Goal: Task Accomplishment & Management: Complete application form

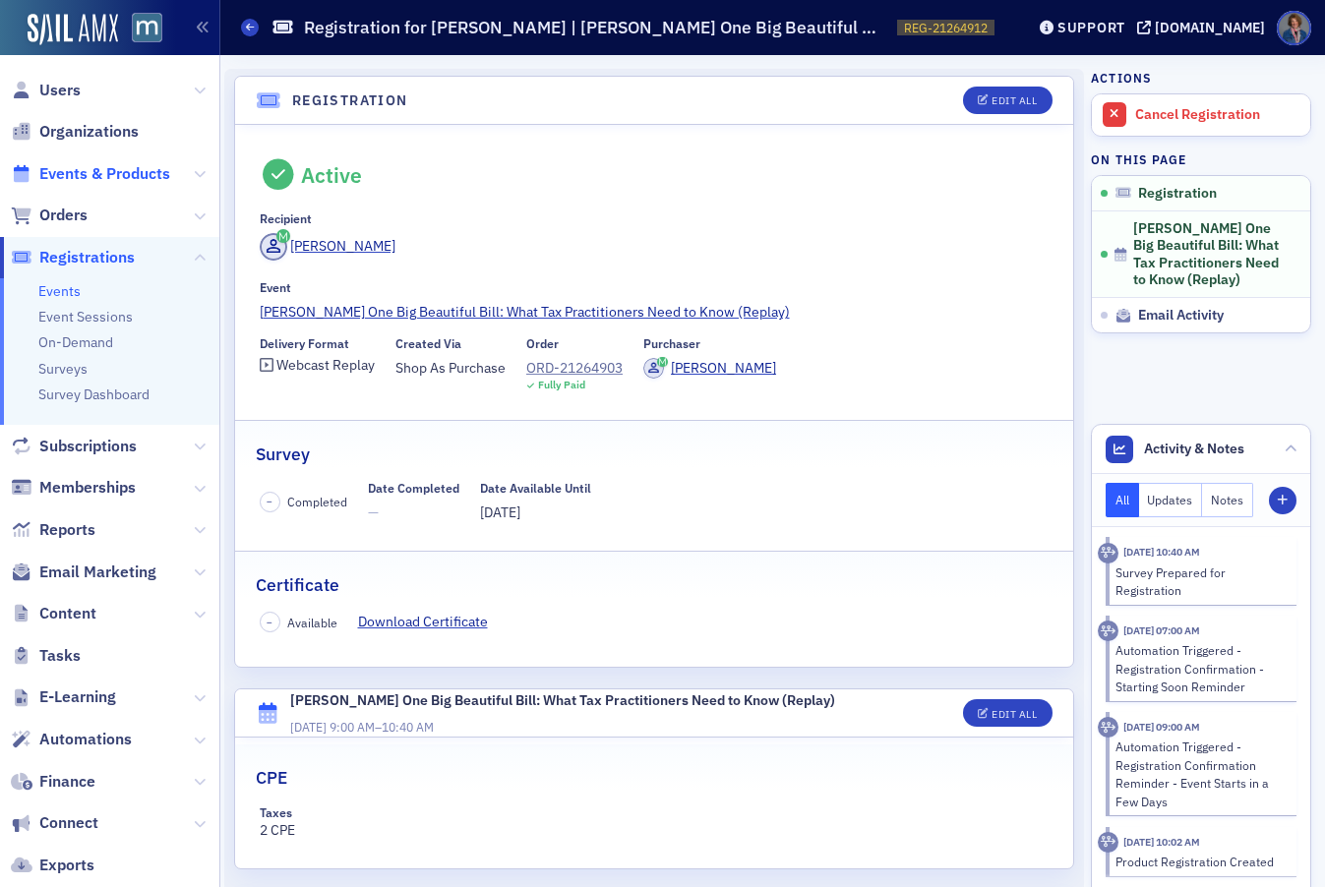
click at [81, 174] on span "Events & Products" at bounding box center [104, 174] width 131 height 22
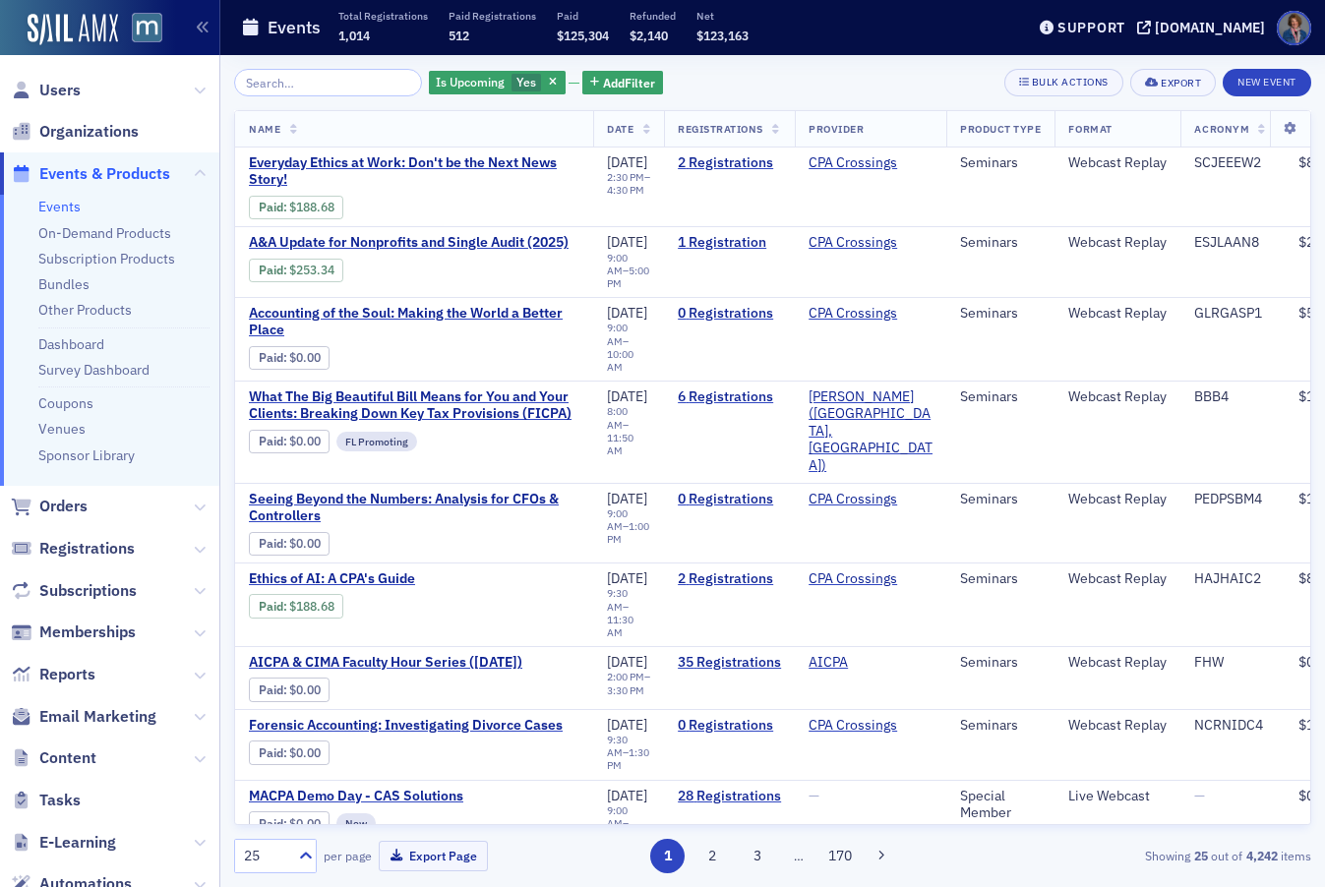
click at [53, 208] on link "Events" at bounding box center [59, 207] width 42 height 18
click at [323, 82] on input "search" at bounding box center [328, 83] width 188 height 28
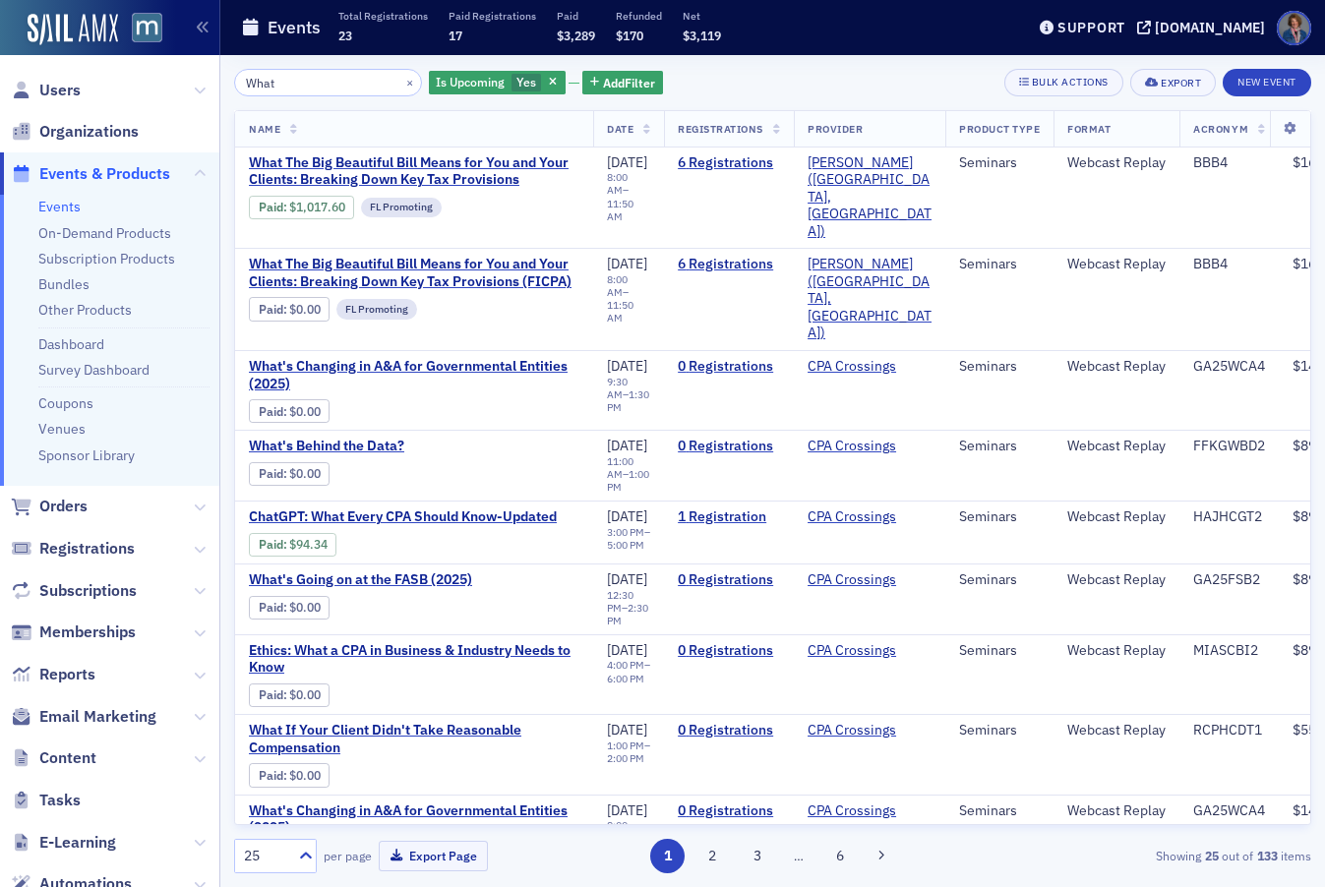
type input "What"
click at [60, 88] on span "Users" at bounding box center [59, 91] width 41 height 22
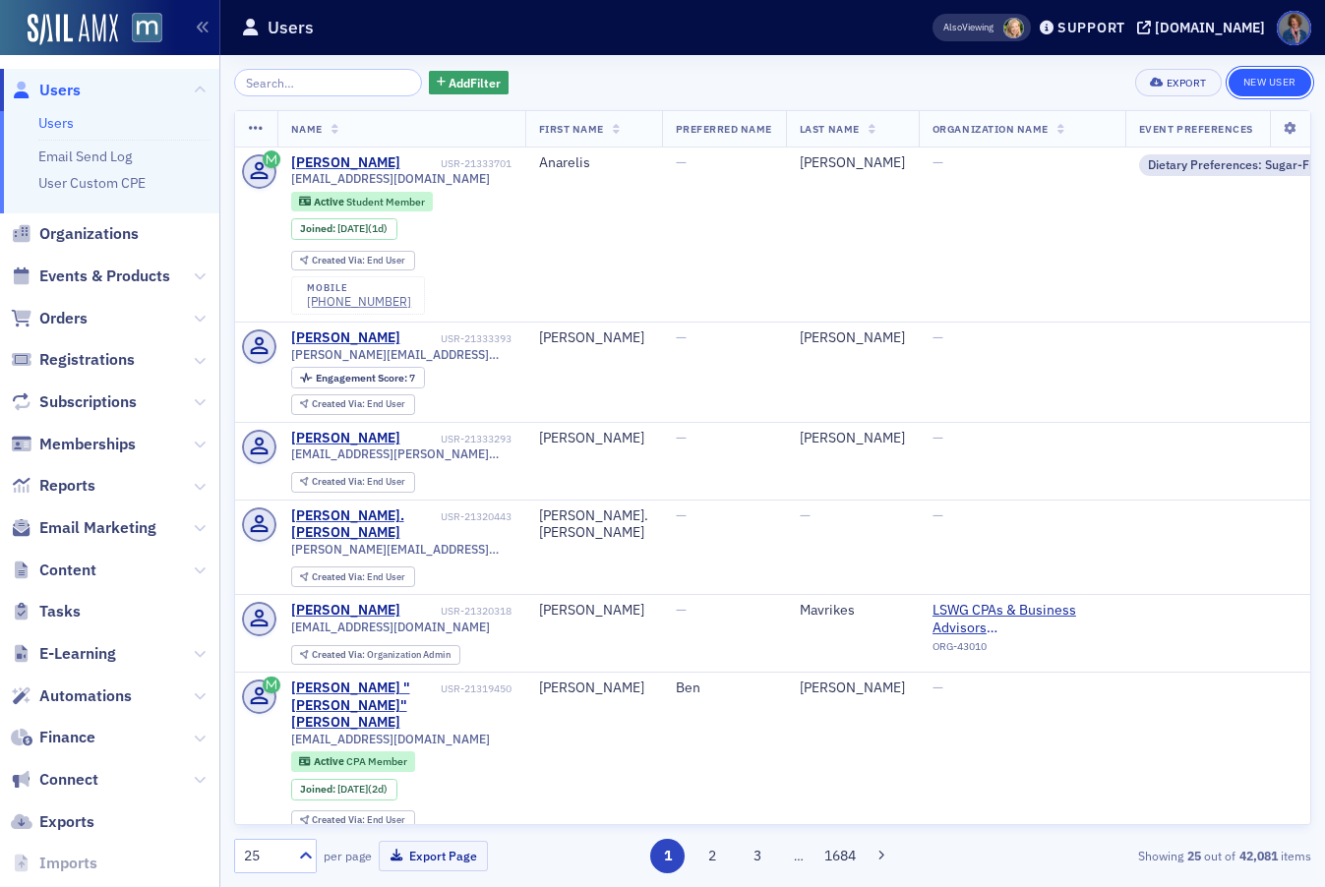
click at [1257, 84] on link "New User" at bounding box center [1270, 83] width 83 height 28
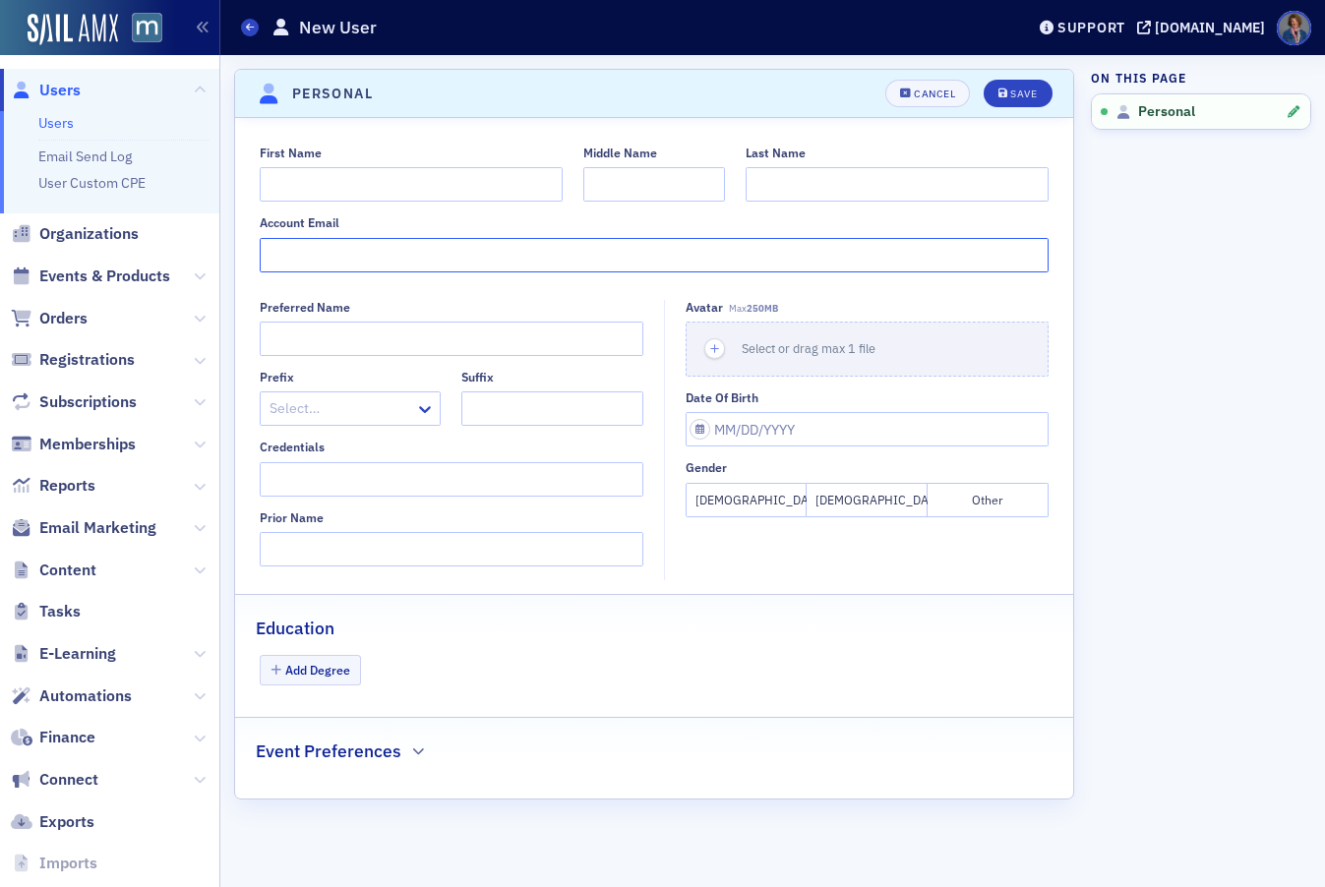
click at [413, 259] on input "Account Email" at bounding box center [655, 255] width 790 height 34
paste input "alana@odommoses.com"
type input "alana@odommoses.com"
click at [376, 189] on input "First Name" at bounding box center [411, 184] width 303 height 34
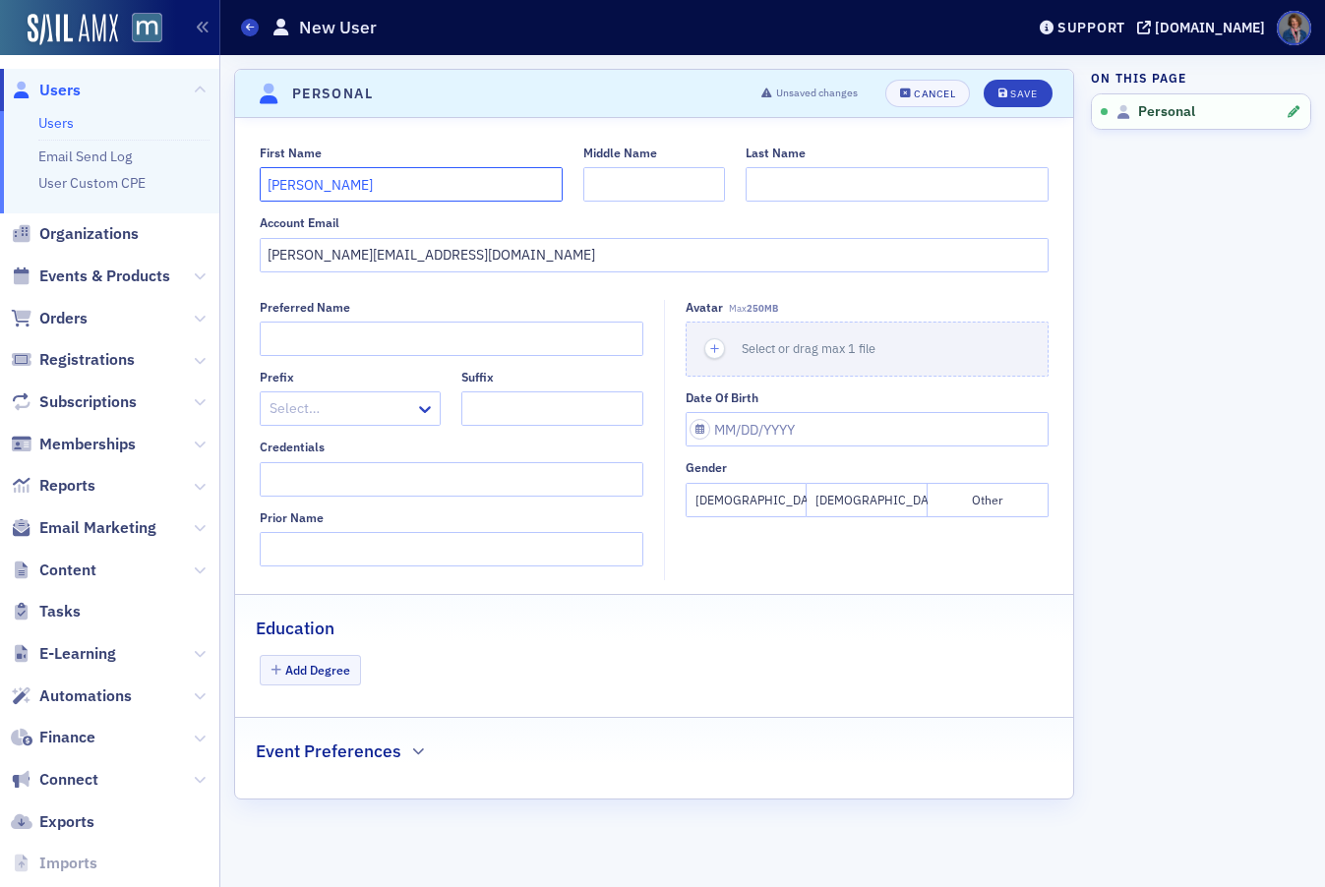
type input "Alana"
click at [794, 177] on input "Last Name" at bounding box center [897, 184] width 303 height 34
type input "Snape"
click at [1019, 92] on div "Save" at bounding box center [1023, 94] width 27 height 11
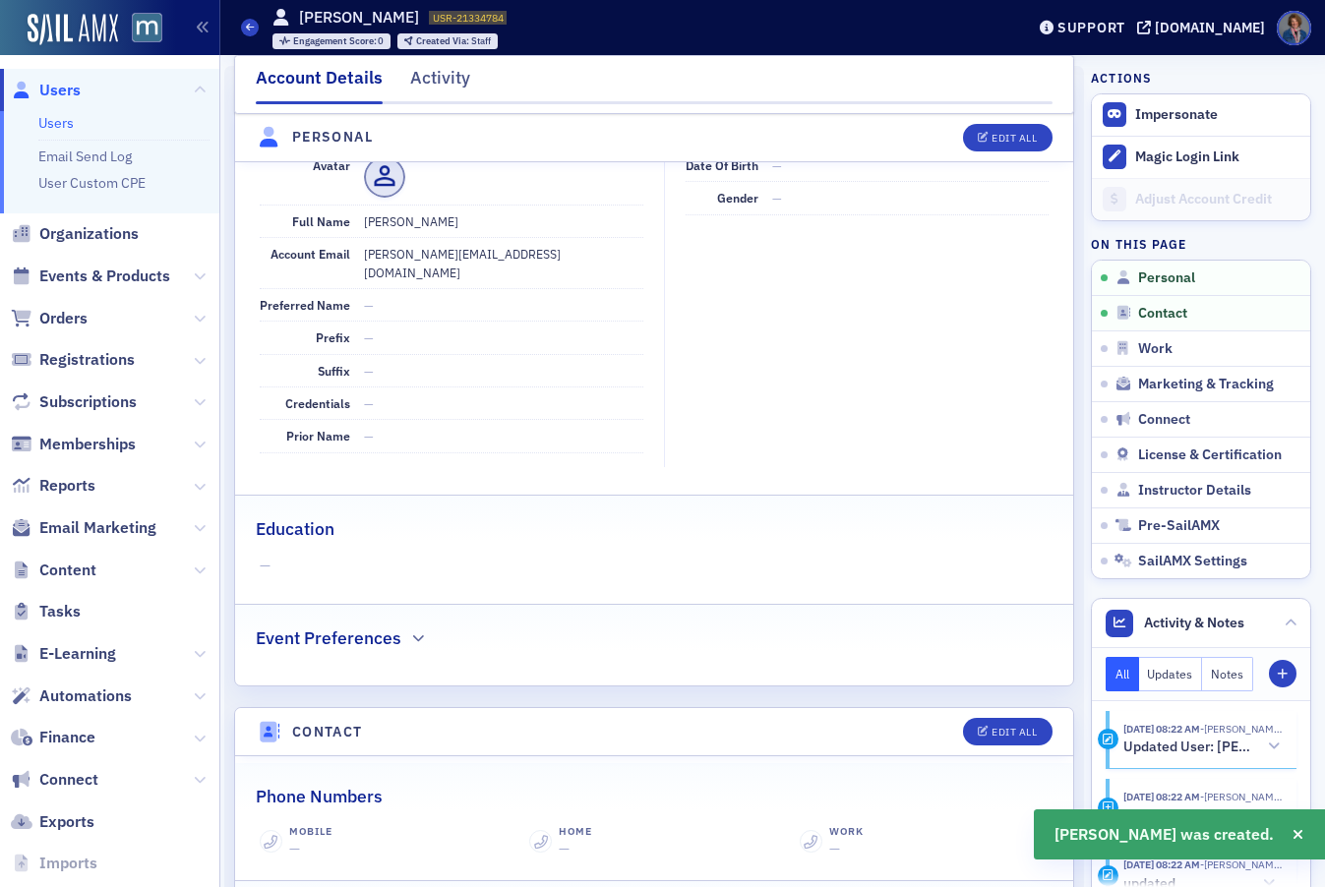
scroll to position [237, 0]
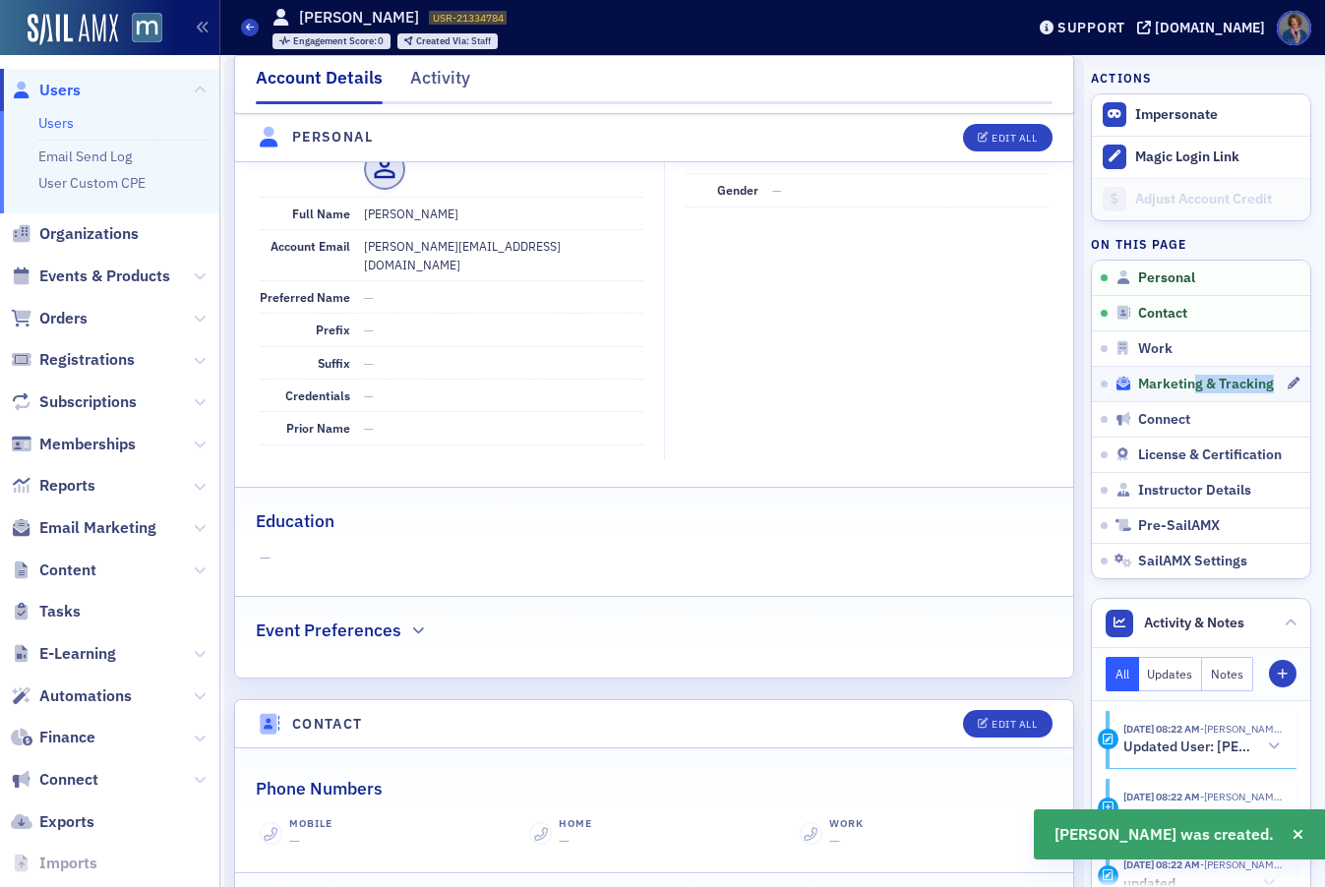
click at [1177, 392] on link "Marketing & Tracking" at bounding box center [1201, 383] width 218 height 35
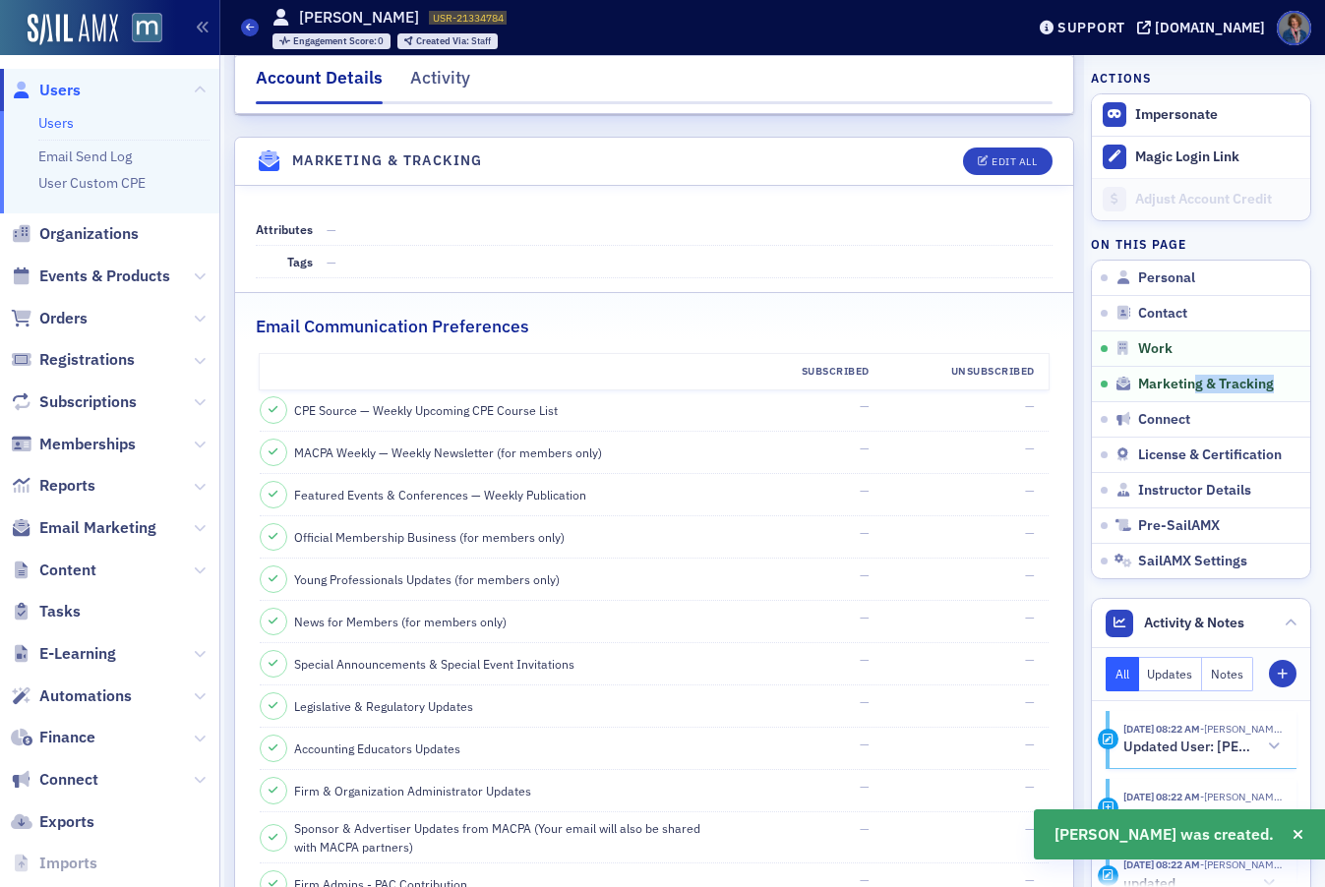
scroll to position [1896, 0]
click at [1007, 153] on div "Edit All" at bounding box center [1014, 158] width 45 height 11
select select "US"
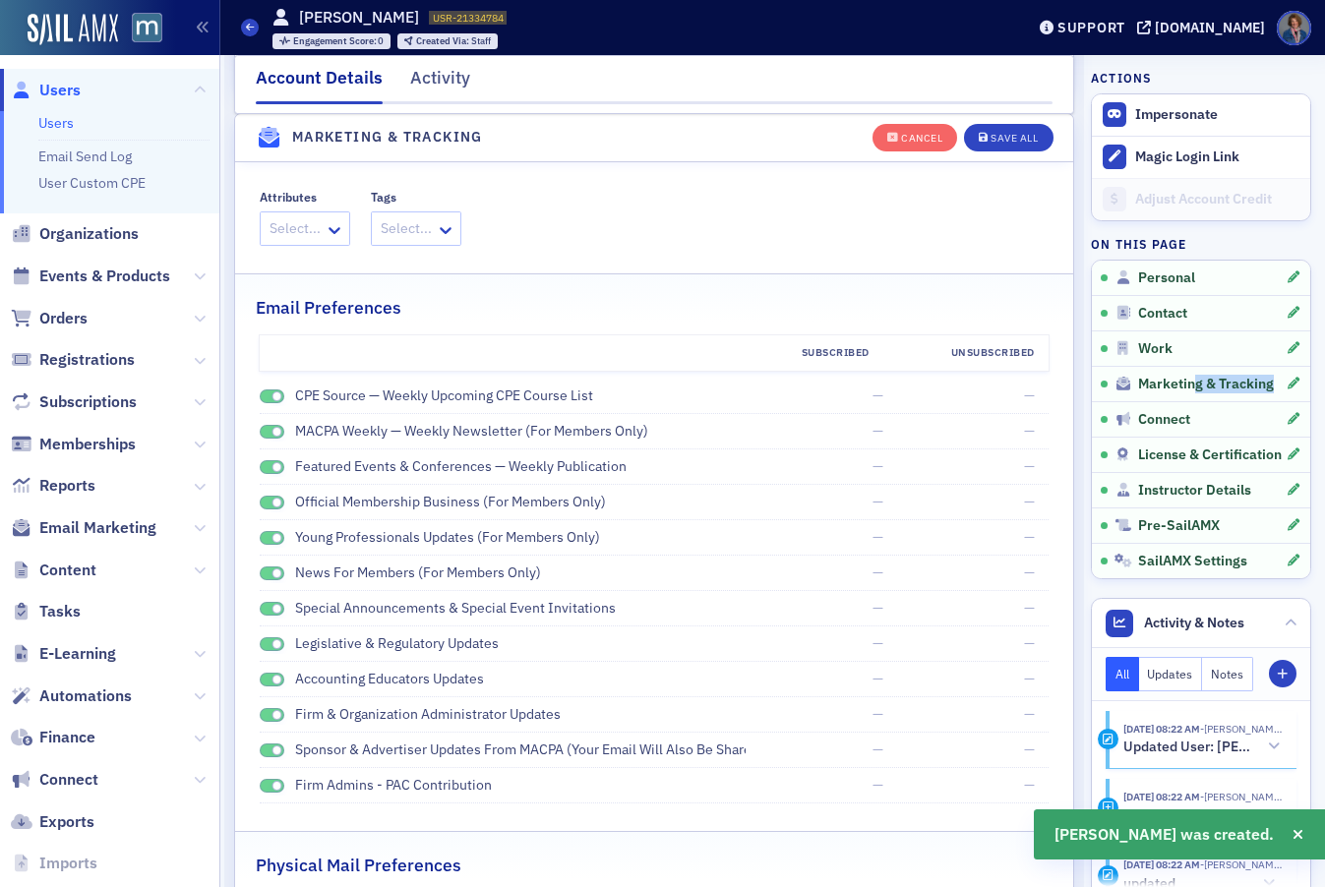
scroll to position [2307, 0]
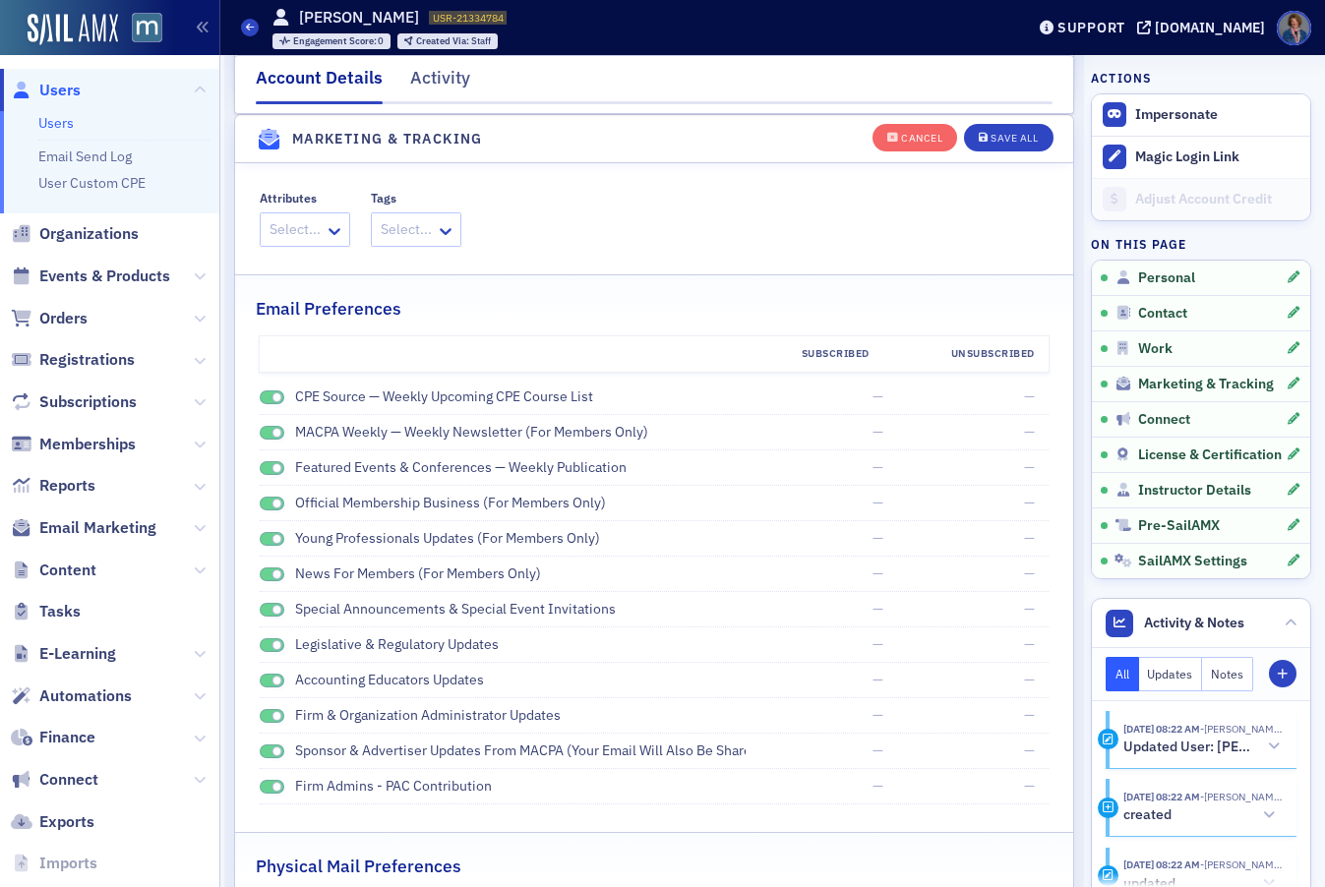
click at [264, 397] on span at bounding box center [273, 398] width 26 height 15
click at [266, 432] on span at bounding box center [273, 433] width 26 height 15
click at [265, 467] on span at bounding box center [273, 468] width 26 height 15
drag, startPoint x: 264, startPoint y: 502, endPoint x: 265, endPoint y: 521, distance: 19.7
click at [264, 502] on span at bounding box center [273, 504] width 26 height 15
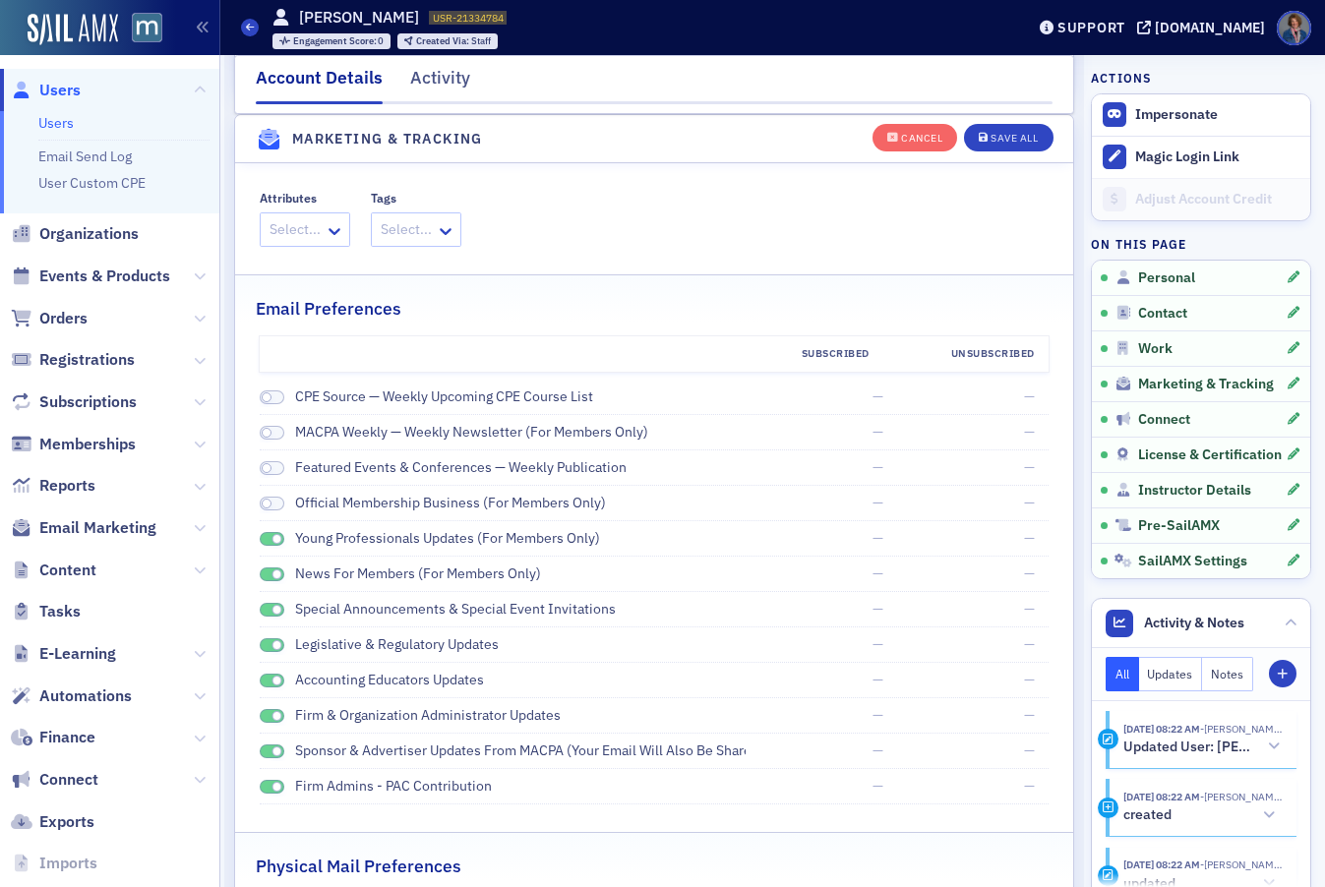
drag, startPoint x: 266, startPoint y: 533, endPoint x: 265, endPoint y: 571, distance: 37.4
click at [266, 533] on span at bounding box center [273, 539] width 26 height 15
click at [265, 573] on span at bounding box center [273, 575] width 26 height 15
click at [265, 607] on span at bounding box center [273, 610] width 26 height 15
click at [268, 644] on span at bounding box center [273, 645] width 26 height 15
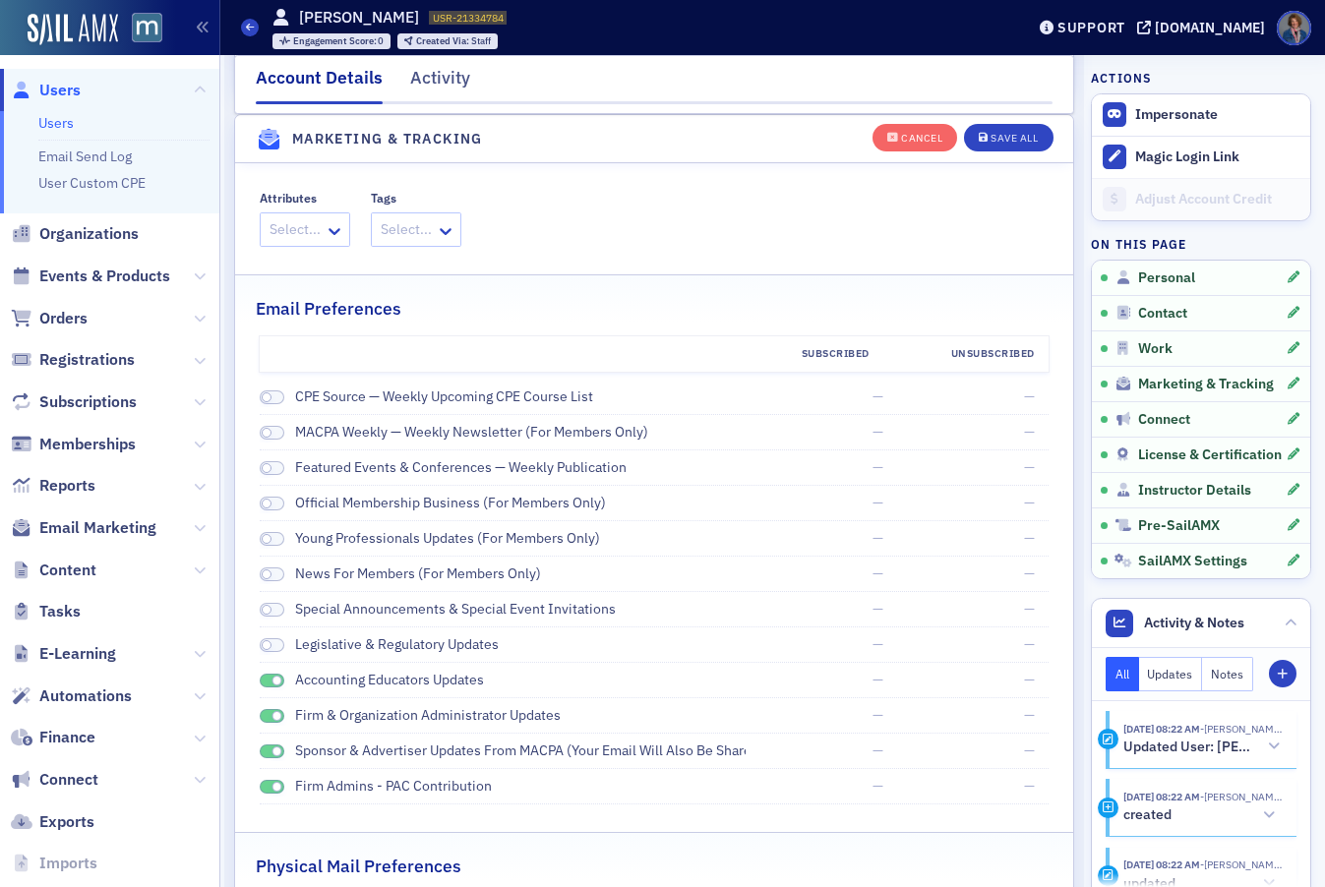
click at [268, 678] on span at bounding box center [273, 681] width 26 height 15
click at [266, 713] on span at bounding box center [273, 716] width 26 height 15
click at [267, 749] on span at bounding box center [273, 752] width 26 height 15
click at [267, 780] on span at bounding box center [273, 787] width 26 height 15
click at [1010, 139] on div "Save All" at bounding box center [1014, 138] width 47 height 11
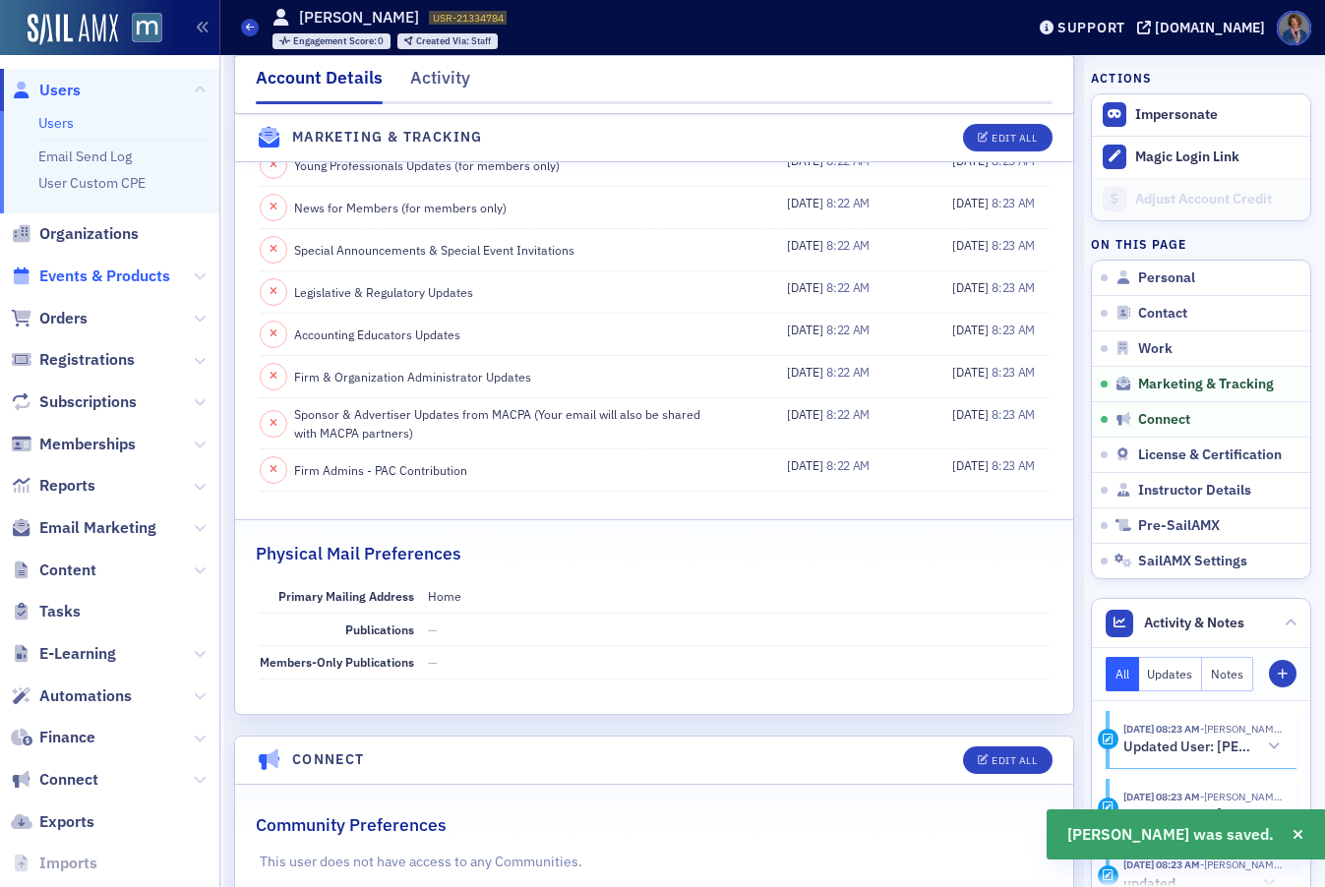
click at [90, 284] on span "Events & Products" at bounding box center [104, 277] width 131 height 22
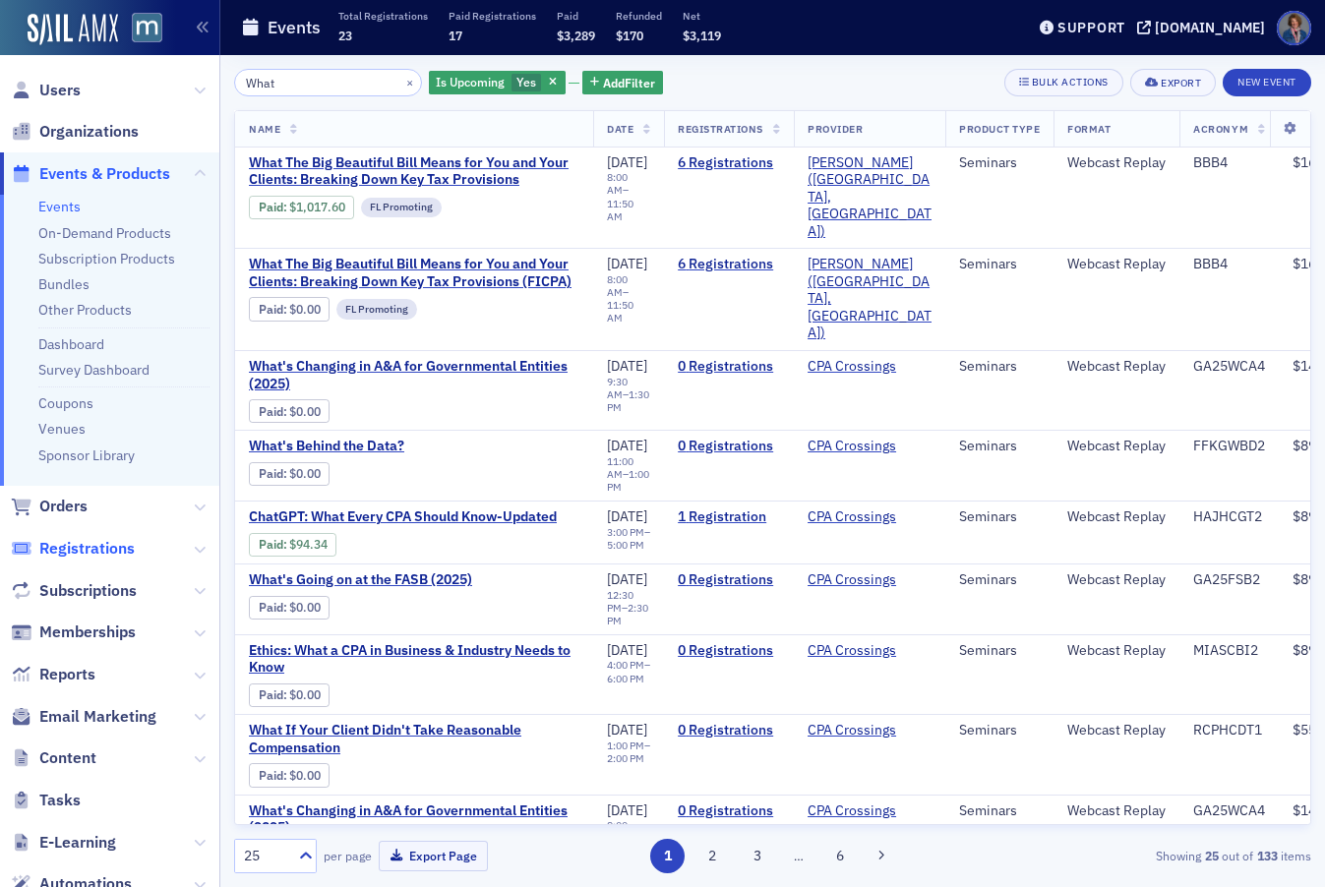
click at [105, 555] on span "Registrations" at bounding box center [86, 549] width 95 height 22
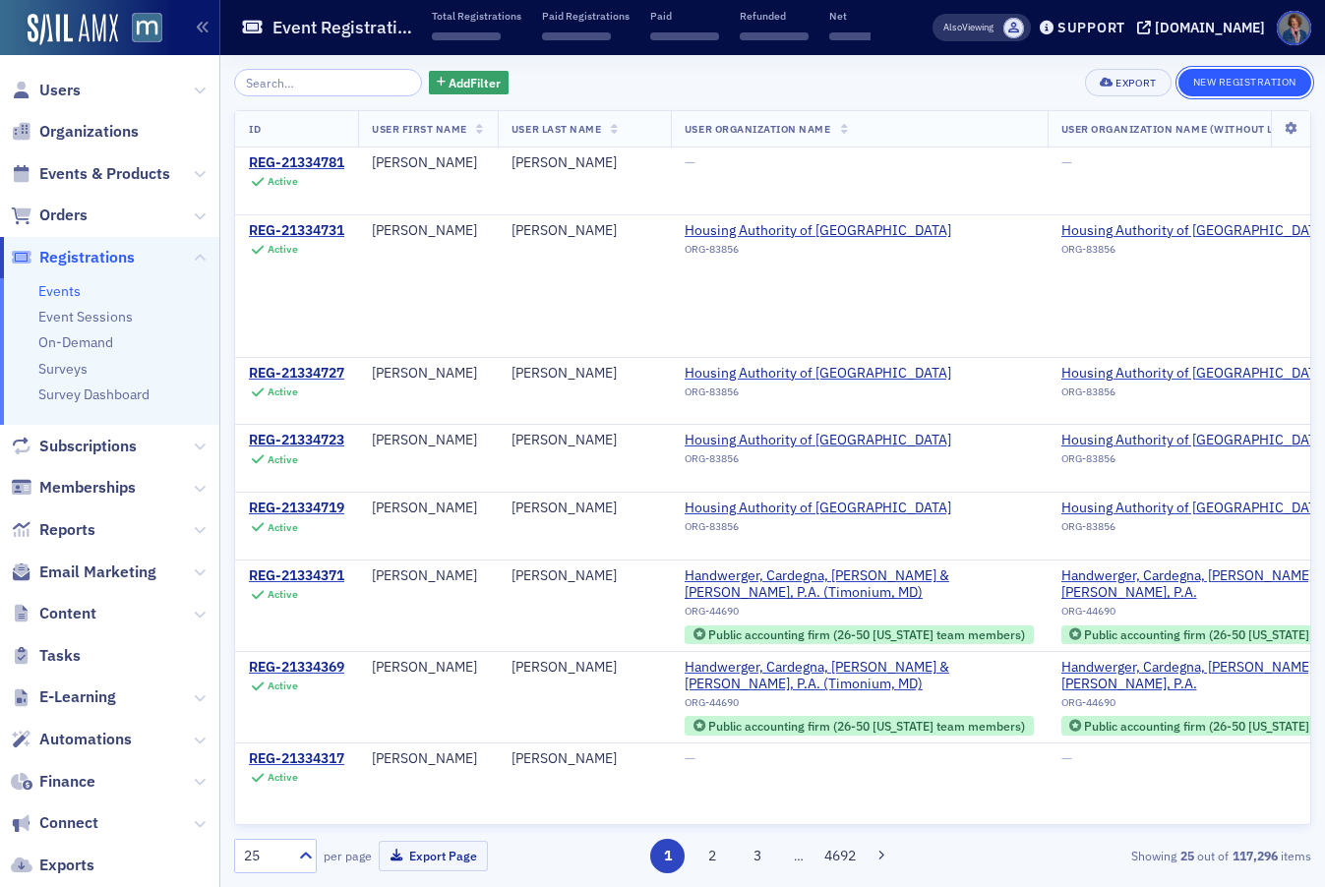
click at [1266, 86] on button "New Registration" at bounding box center [1244, 83] width 133 height 28
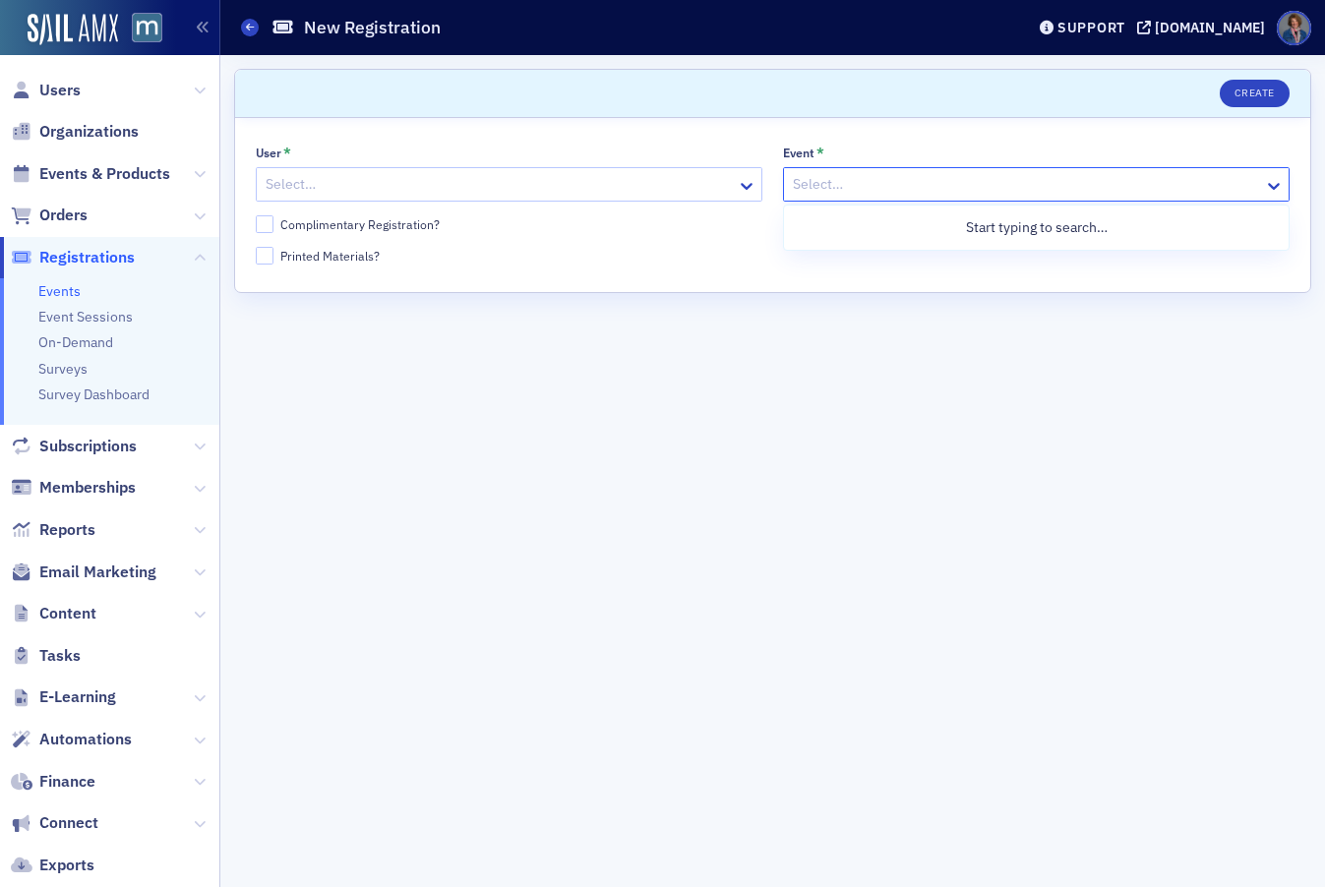
click at [874, 192] on div at bounding box center [1026, 184] width 471 height 25
paste input "alana@odommoses.com"
type input "alana@odommoses.com"
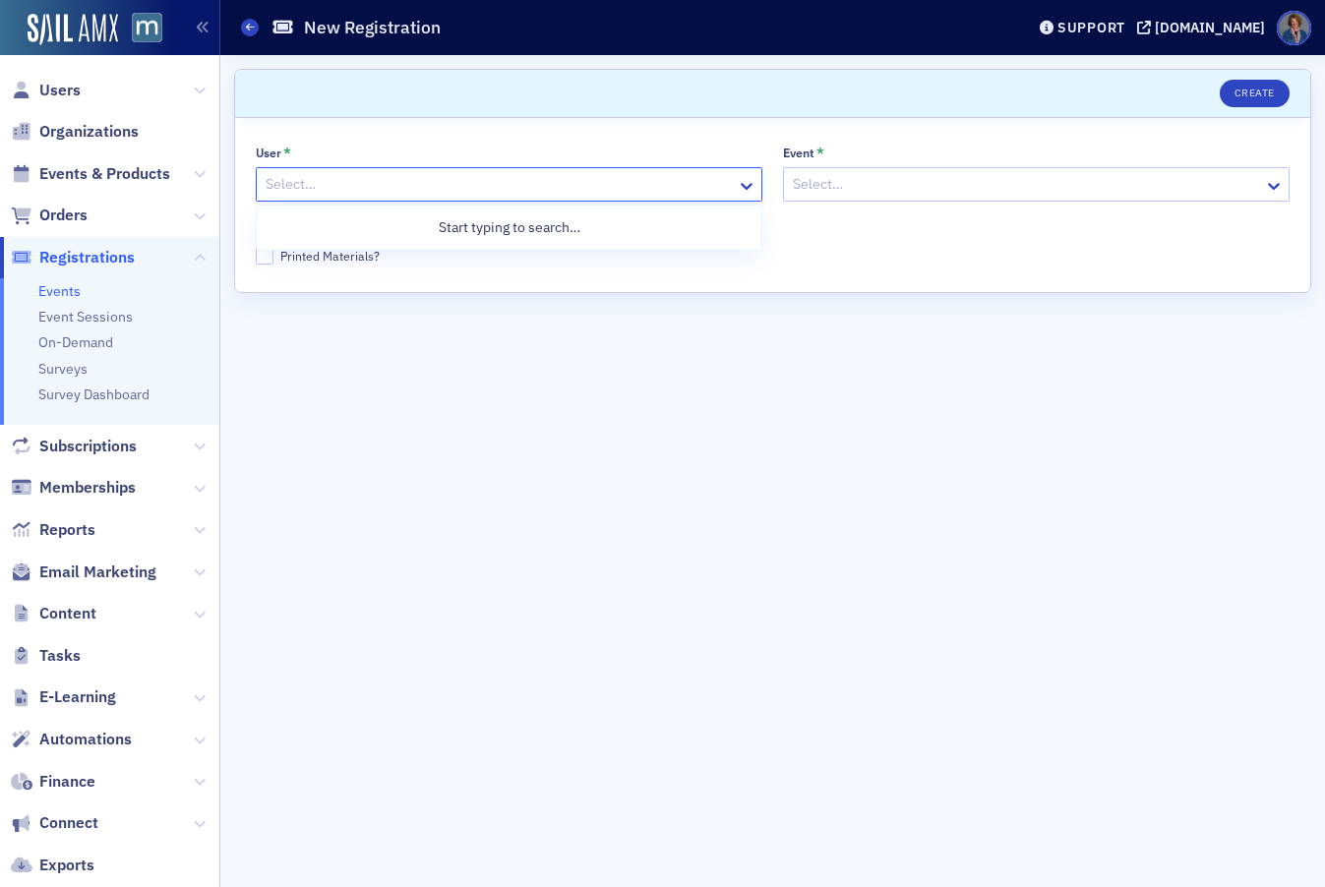
click at [615, 190] on div at bounding box center [499, 184] width 471 height 25
paste input "alana@odommoses.com"
type input "alana@odommoses.com"
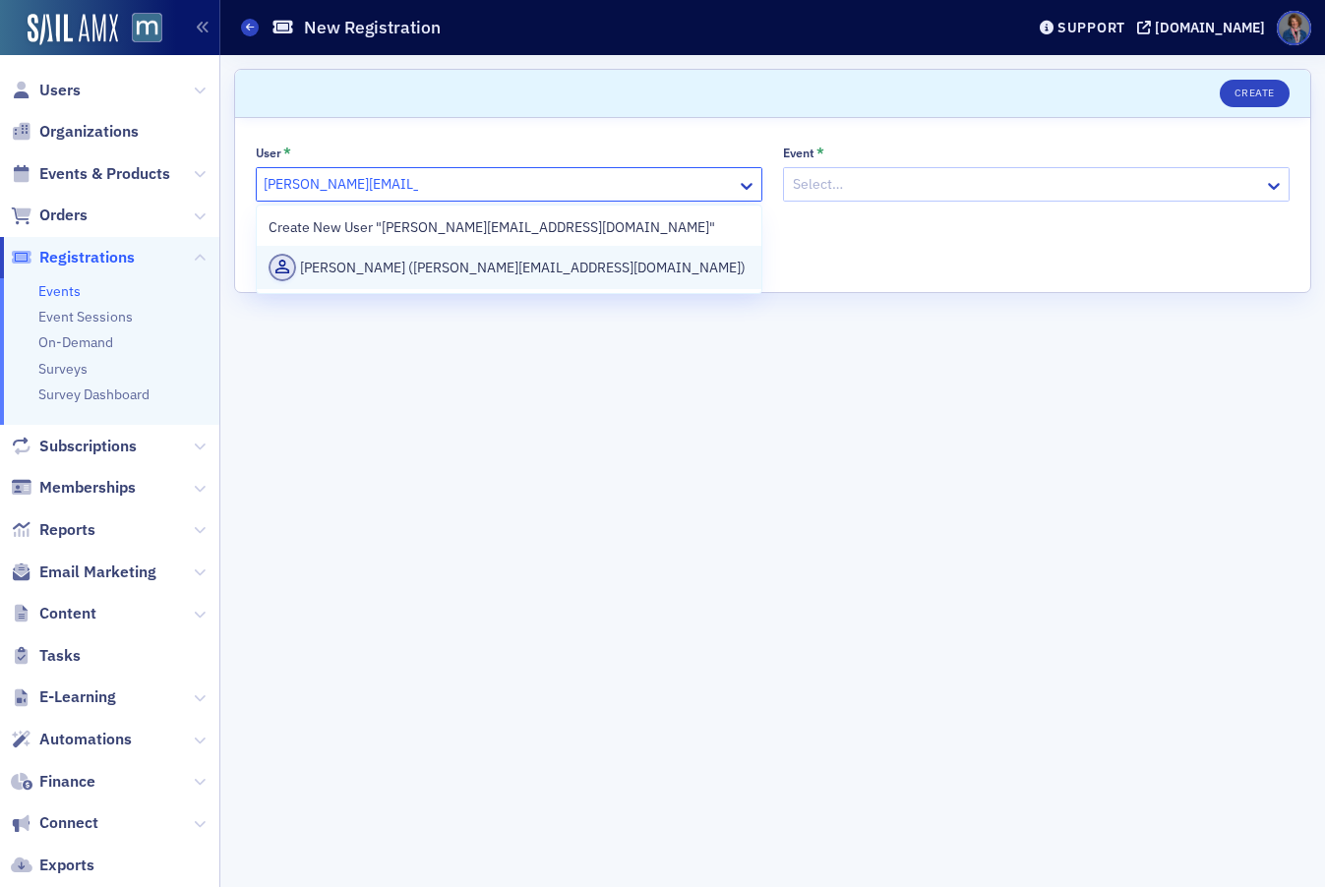
click at [410, 274] on div "Alana Snape (alana@odommoses.com)" at bounding box center [509, 268] width 481 height 28
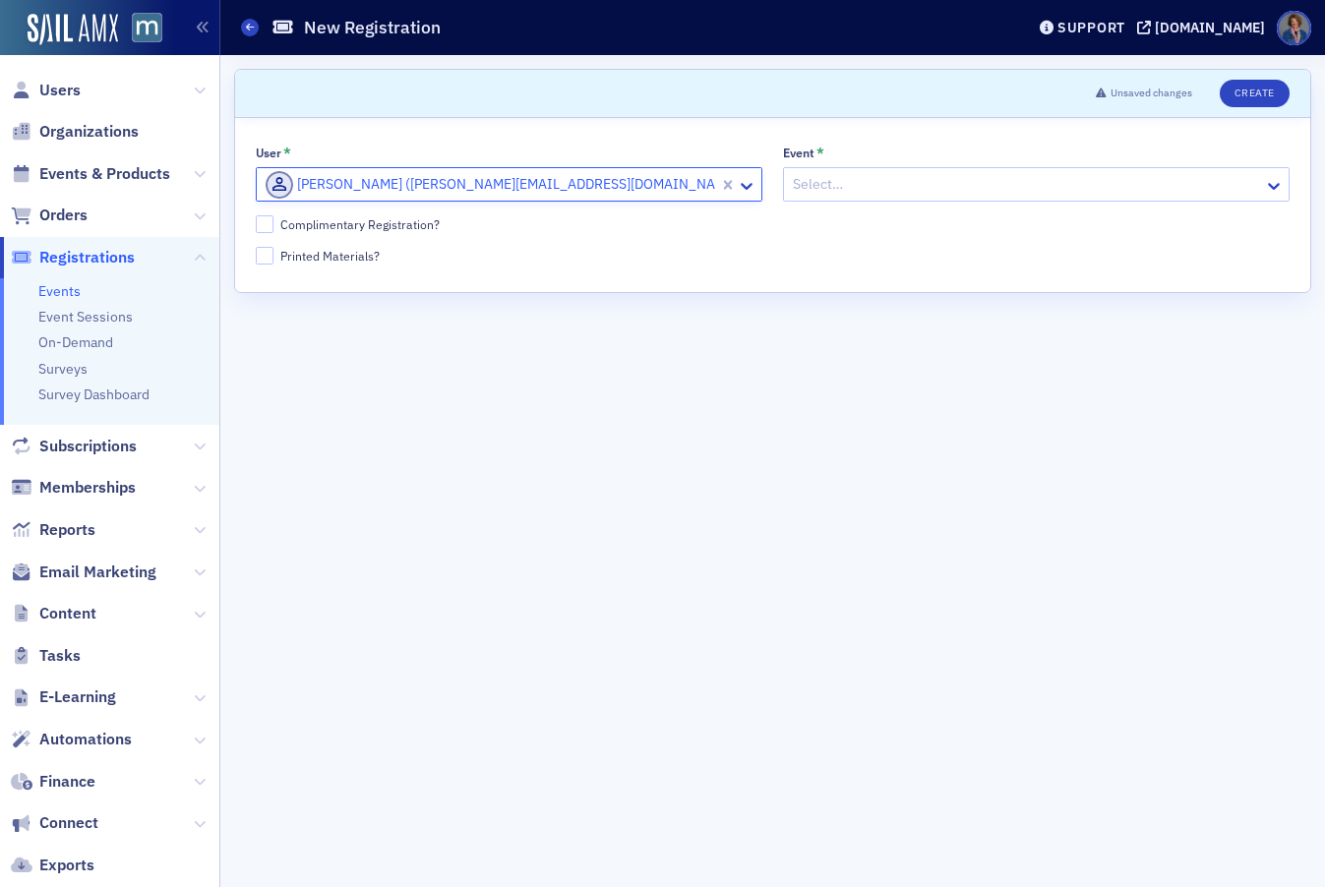
click at [944, 176] on div at bounding box center [1026, 184] width 471 height 25
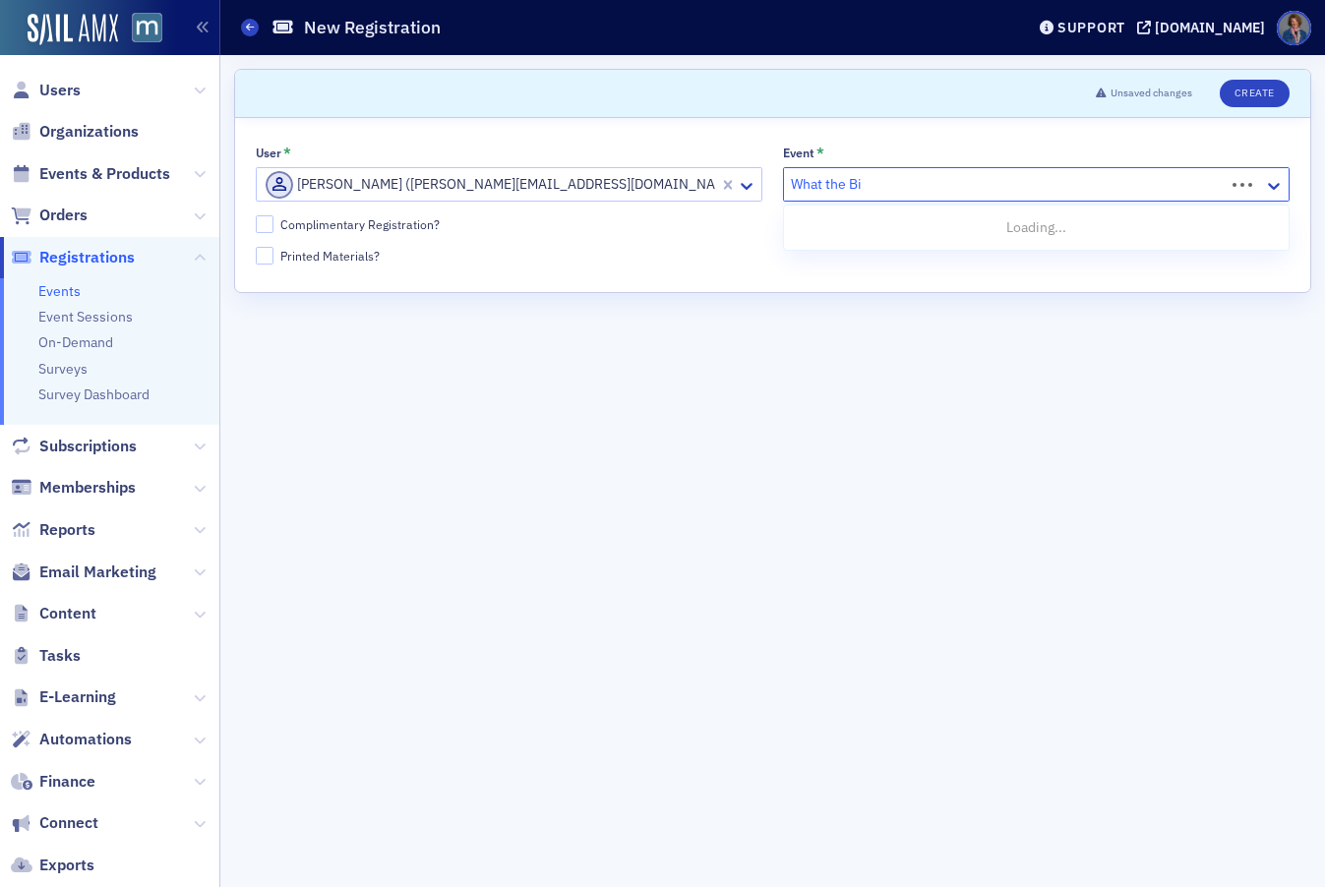
type input "What the Big"
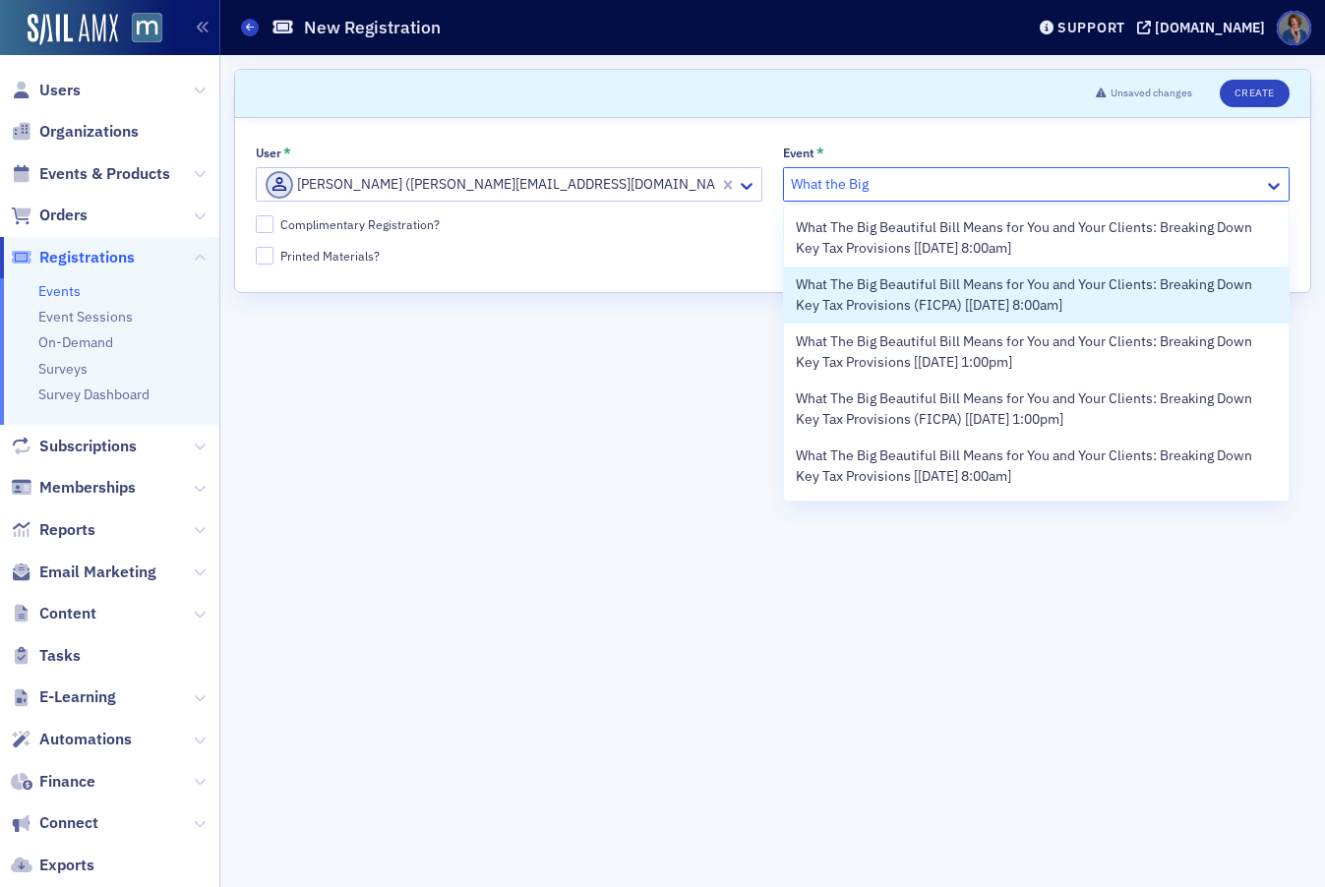
click at [985, 302] on span "What The Big Beautiful Bill Means for You and Your Clients: Breaking Down Key T…" at bounding box center [1036, 294] width 481 height 41
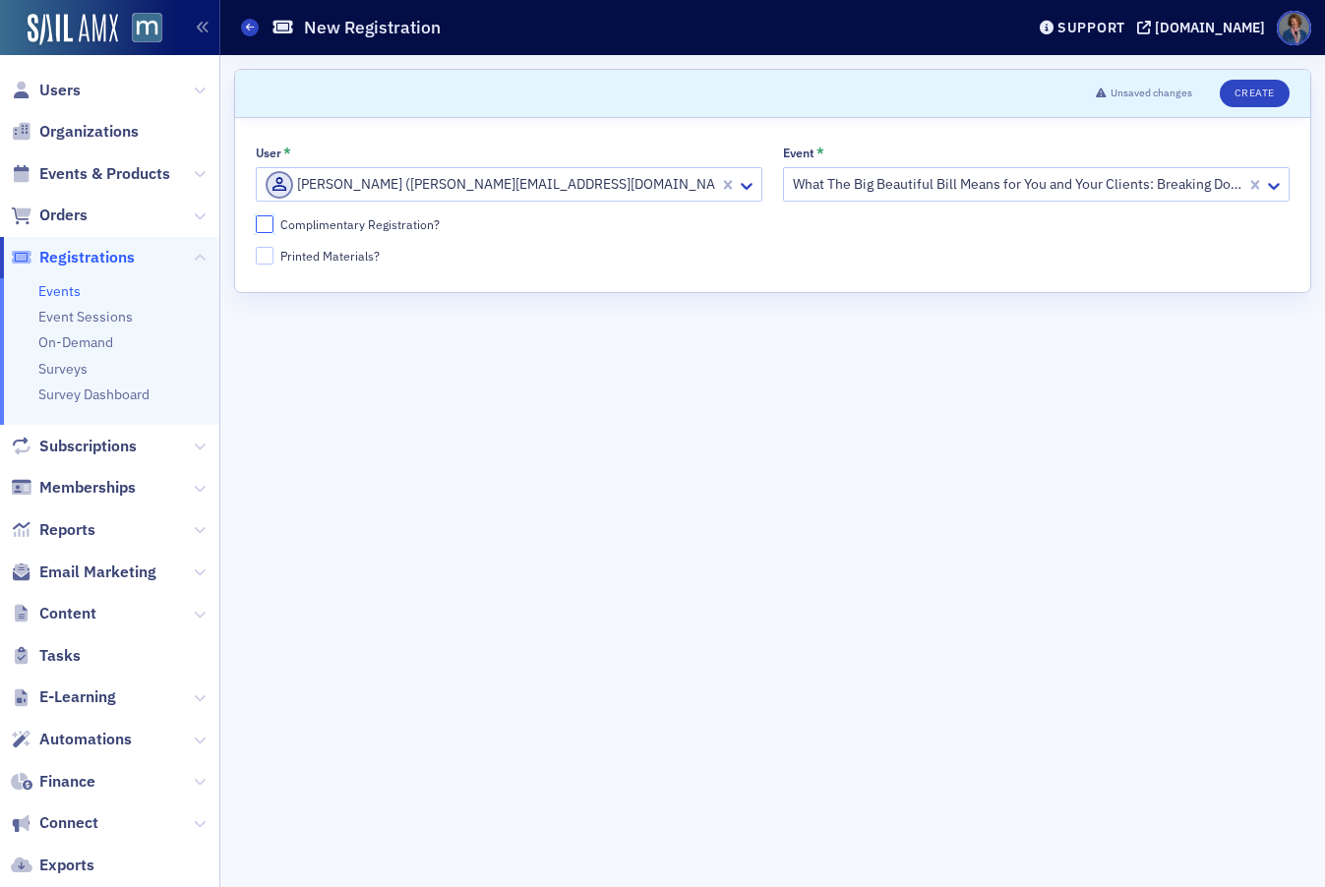
click at [265, 221] on input "Complimentary Registration?" at bounding box center [265, 224] width 18 height 18
checkbox input "true"
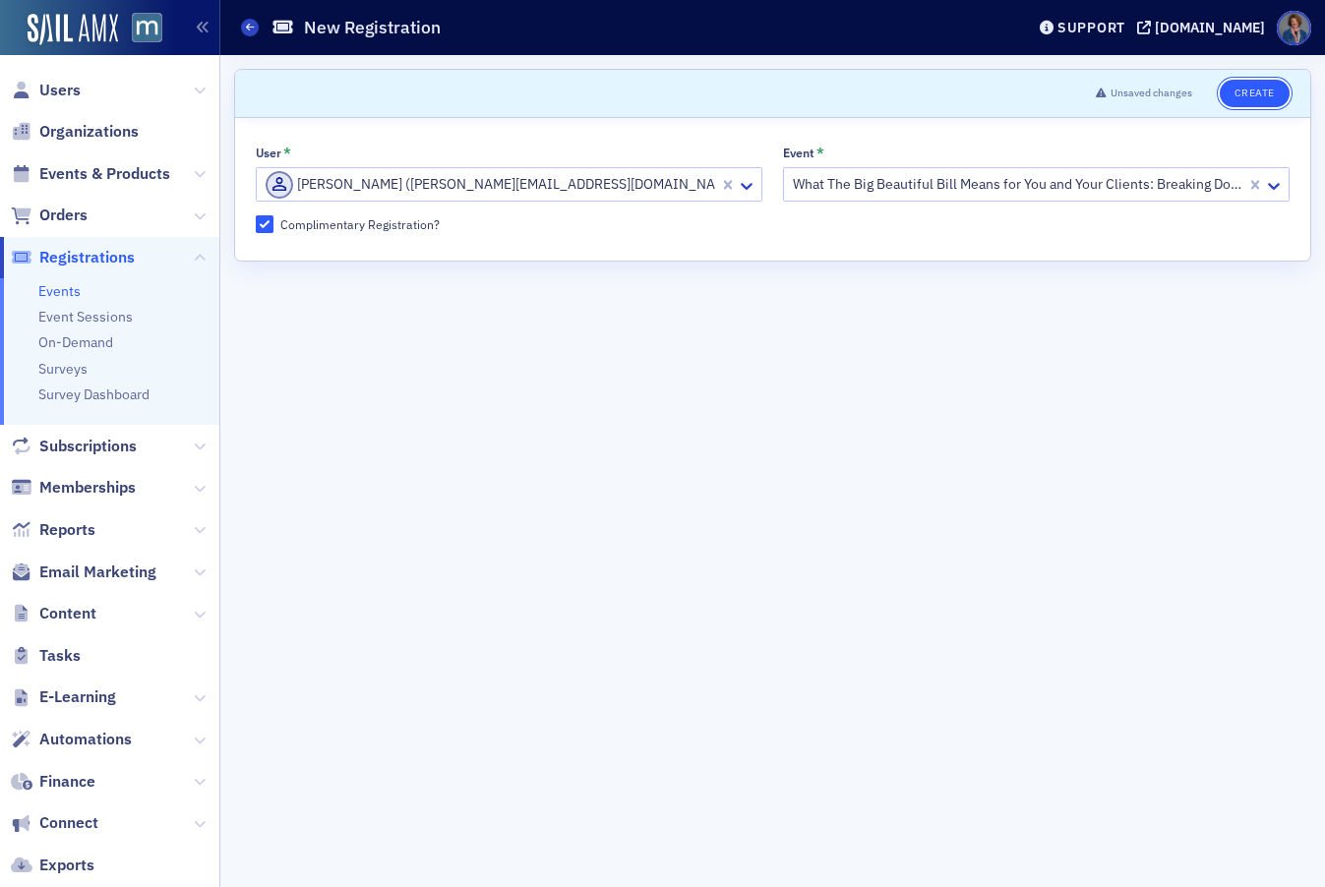
click at [1264, 99] on button "Create" at bounding box center [1255, 94] width 70 height 28
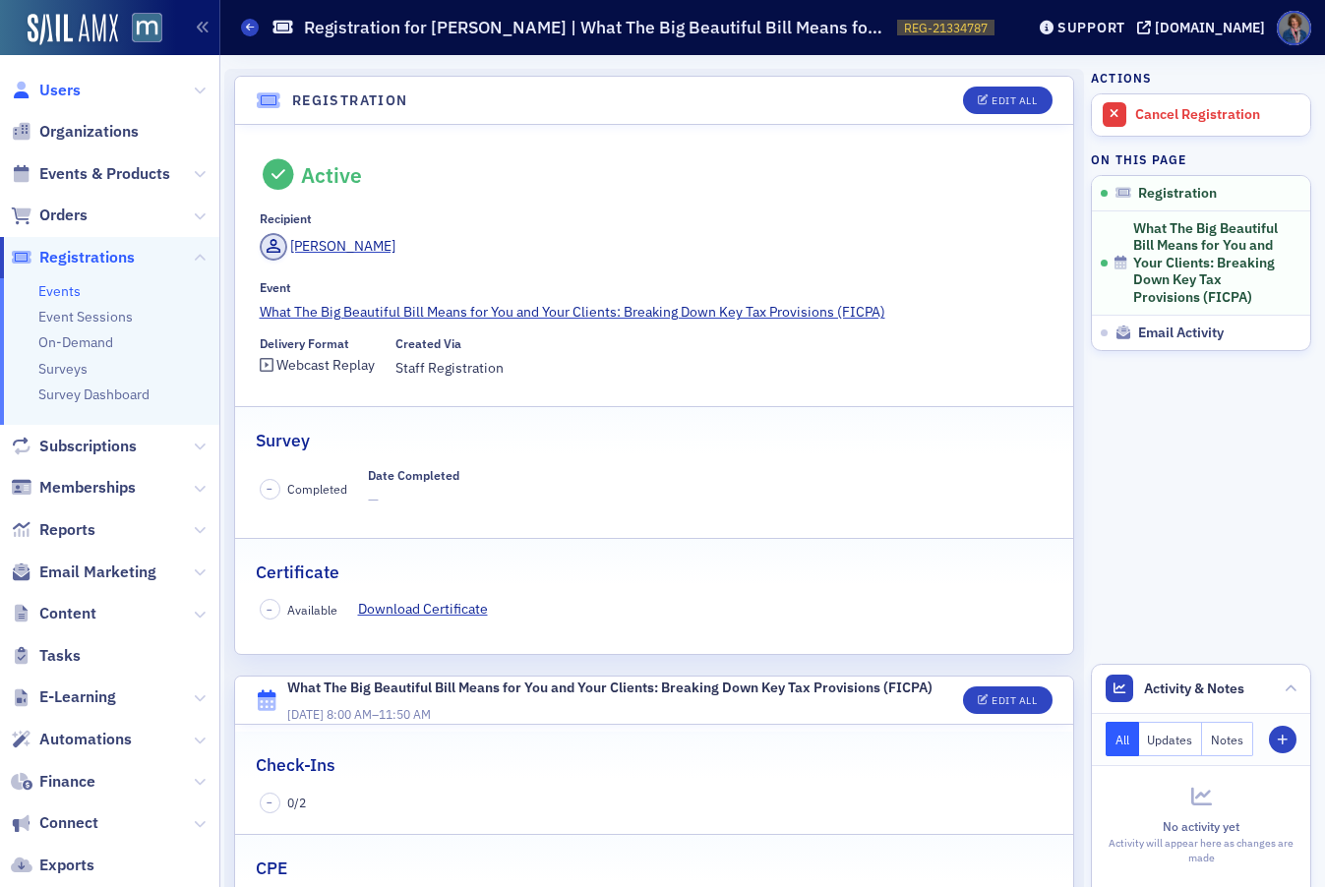
click at [63, 88] on span "Users" at bounding box center [59, 91] width 41 height 22
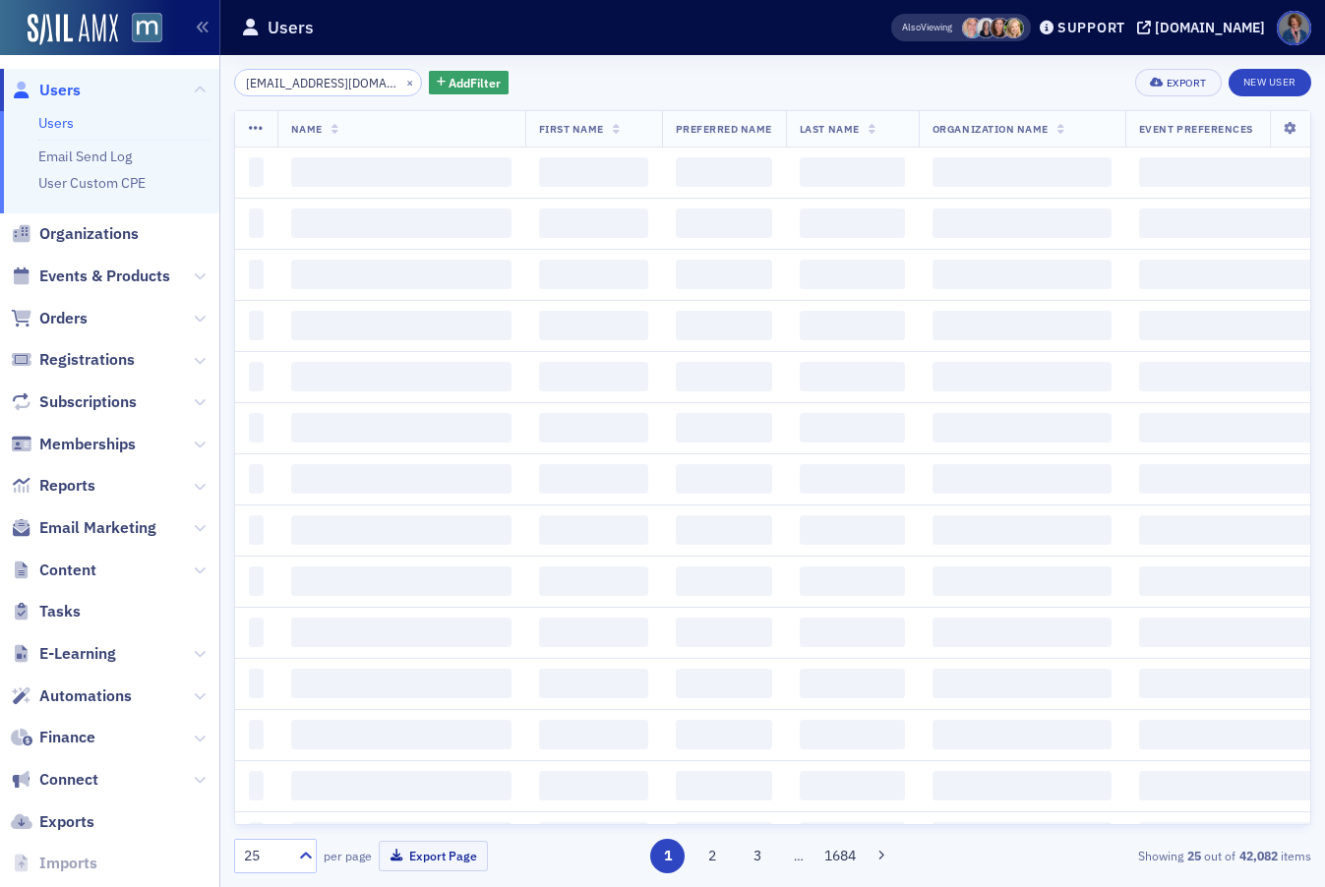
scroll to position [0, 10]
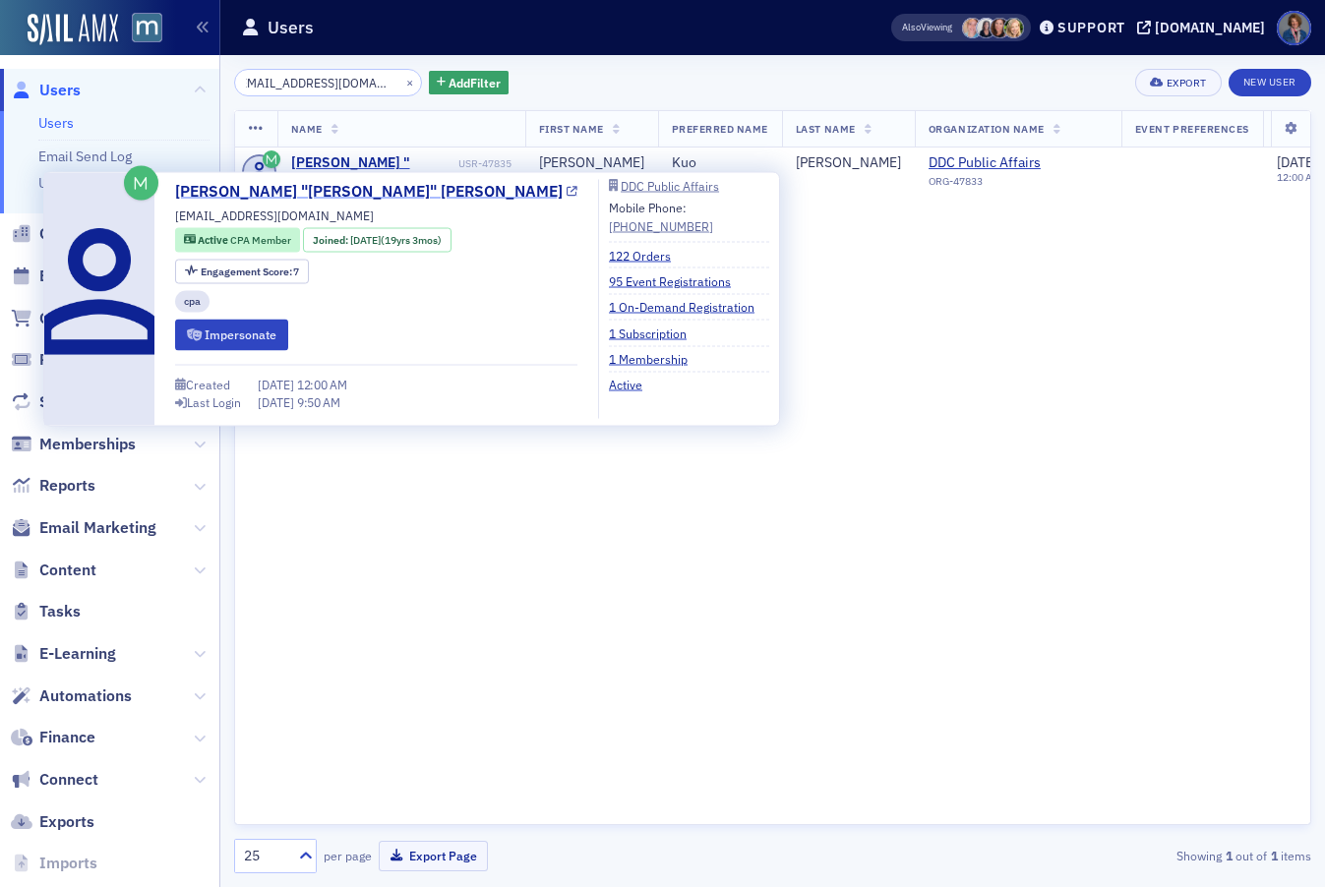
type input "kuosheinglee@gmail.com"
click at [284, 197] on link "Kuo-Sheing "Kuo" Lee" at bounding box center [376, 192] width 402 height 24
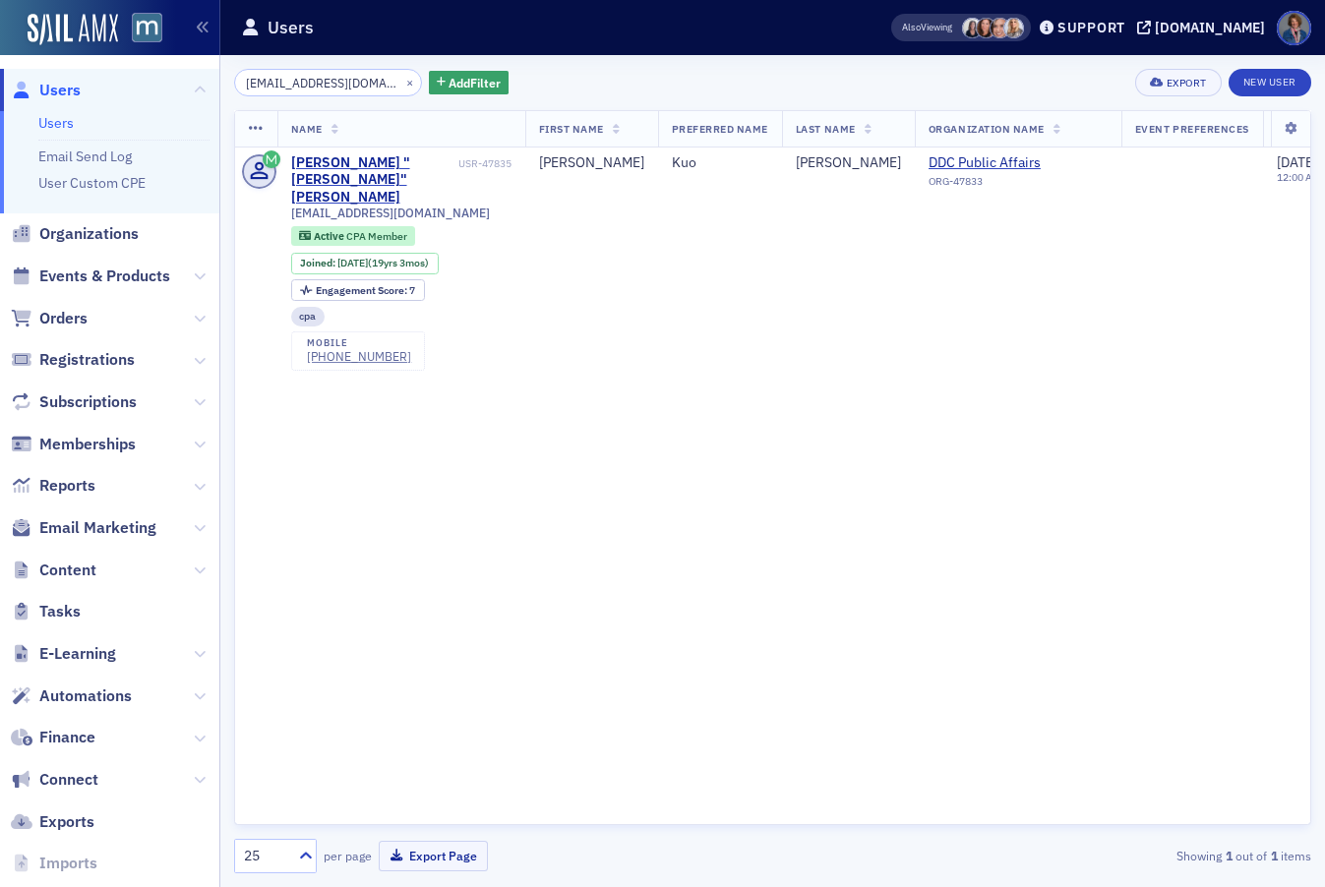
click at [888, 344] on div "Name First Name Preferred Name Last Name Organization Name Event Preferences Da…" at bounding box center [772, 467] width 1077 height 715
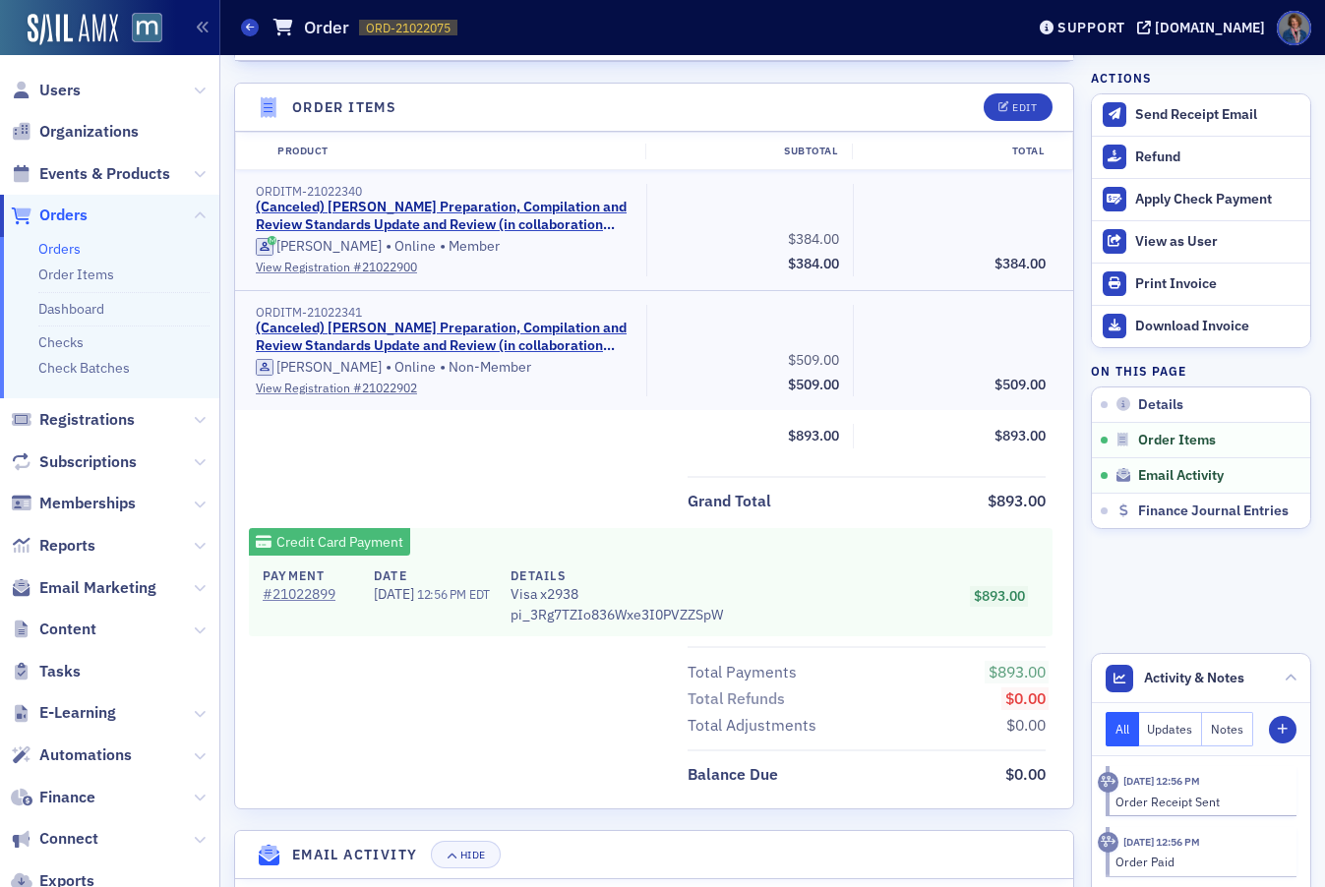
scroll to position [619, 0]
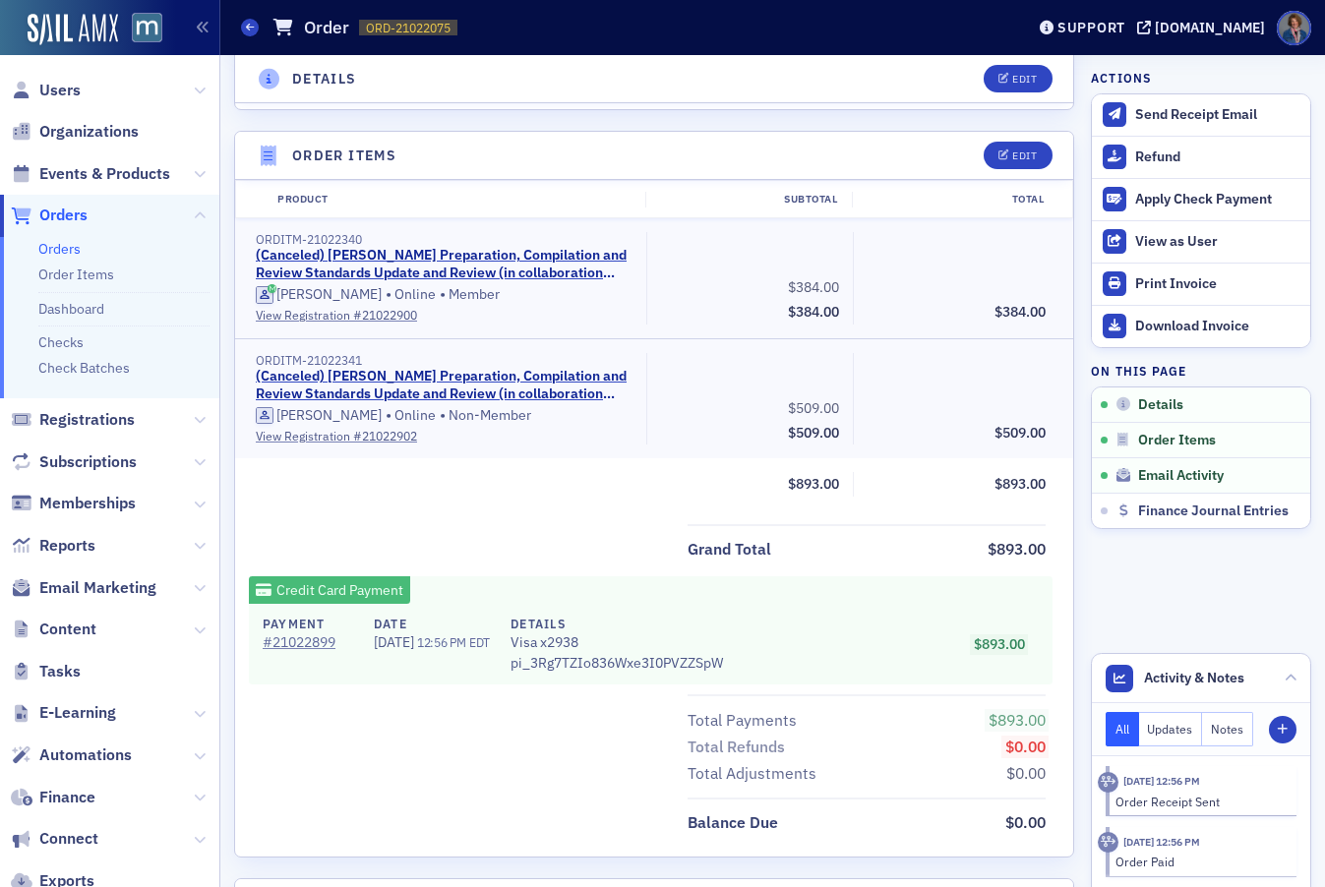
click at [818, 34] on div "Orders Order ORD-21022075 21022075" at bounding box center [618, 27] width 754 height 37
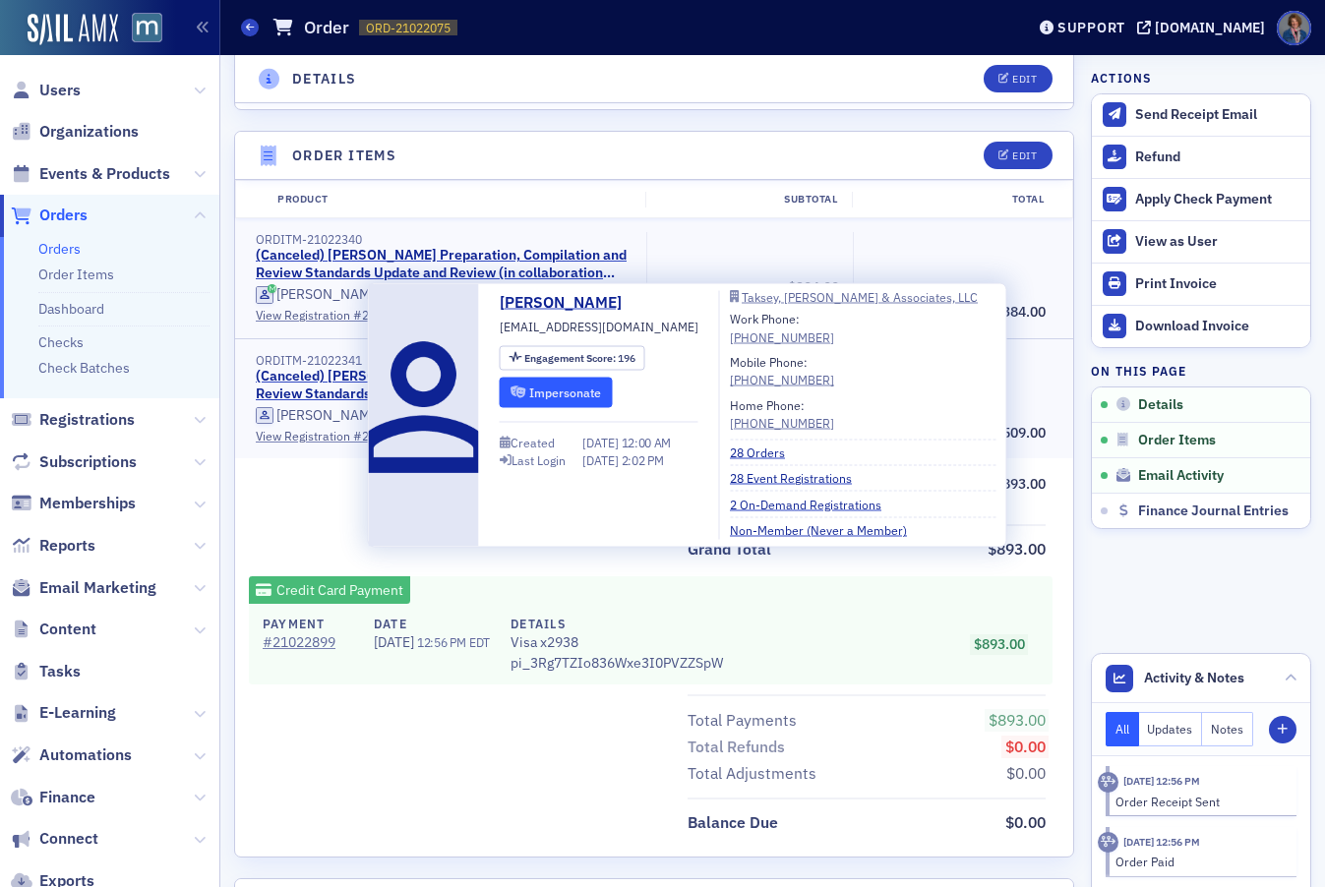
click at [573, 391] on button "Impersonate" at bounding box center [556, 392] width 113 height 30
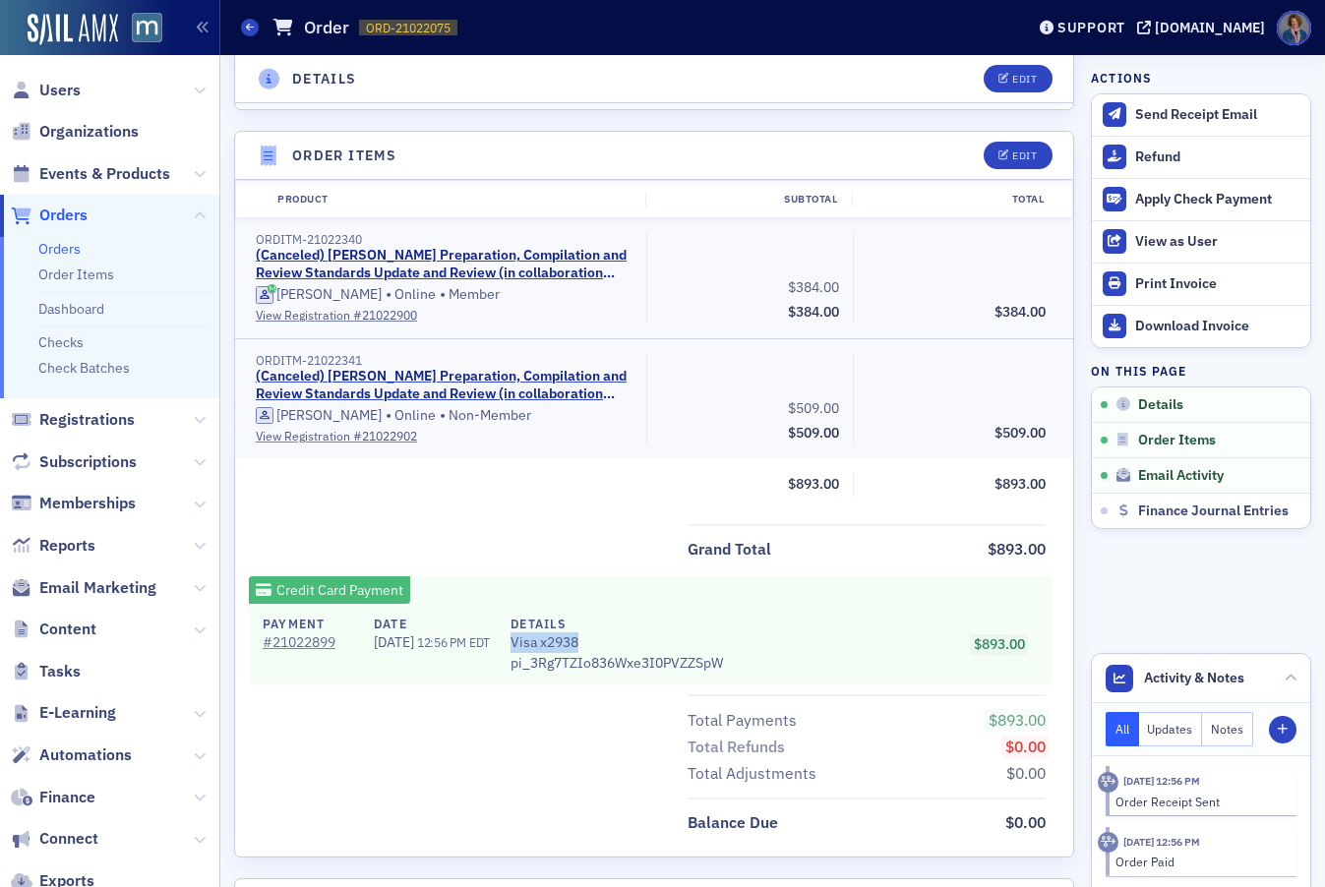
drag, startPoint x: 537, startPoint y: 643, endPoint x: 604, endPoint y: 638, distance: 67.1
click at [604, 638] on span "Visa x2938" at bounding box center [617, 643] width 212 height 21
copy span "Visa x2938"
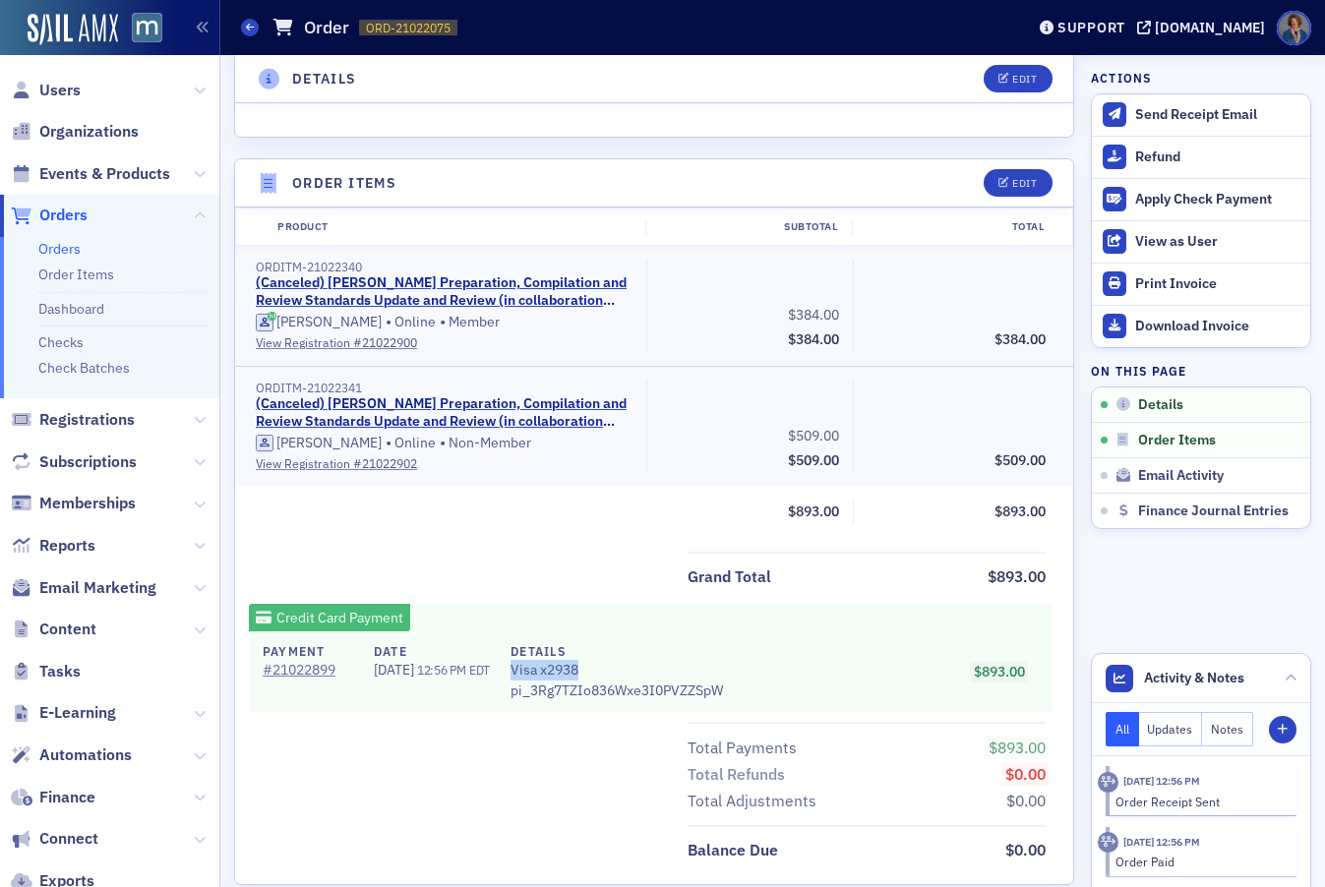
scroll to position [589, 0]
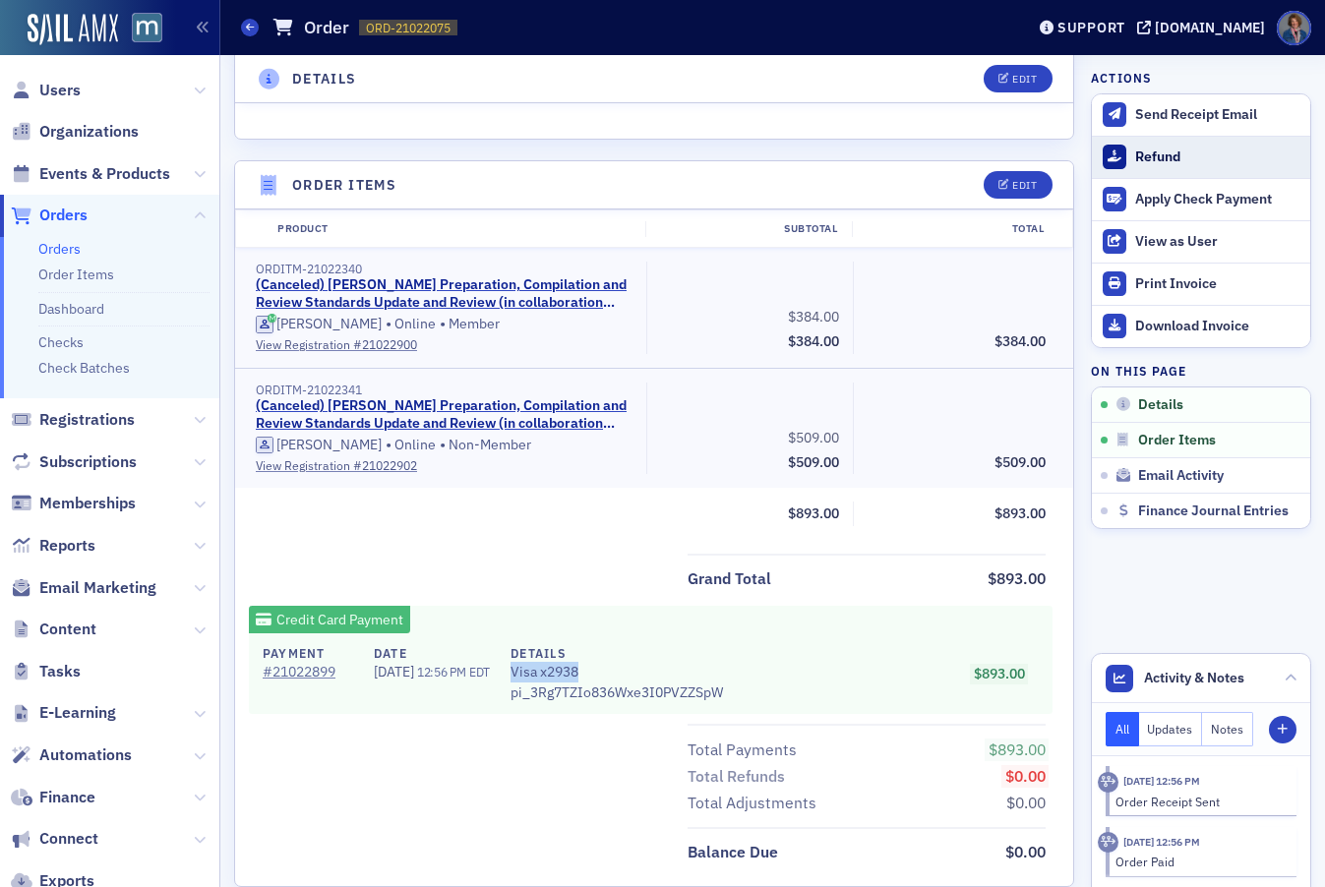
click at [1153, 157] on div "Refund" at bounding box center [1217, 158] width 165 height 18
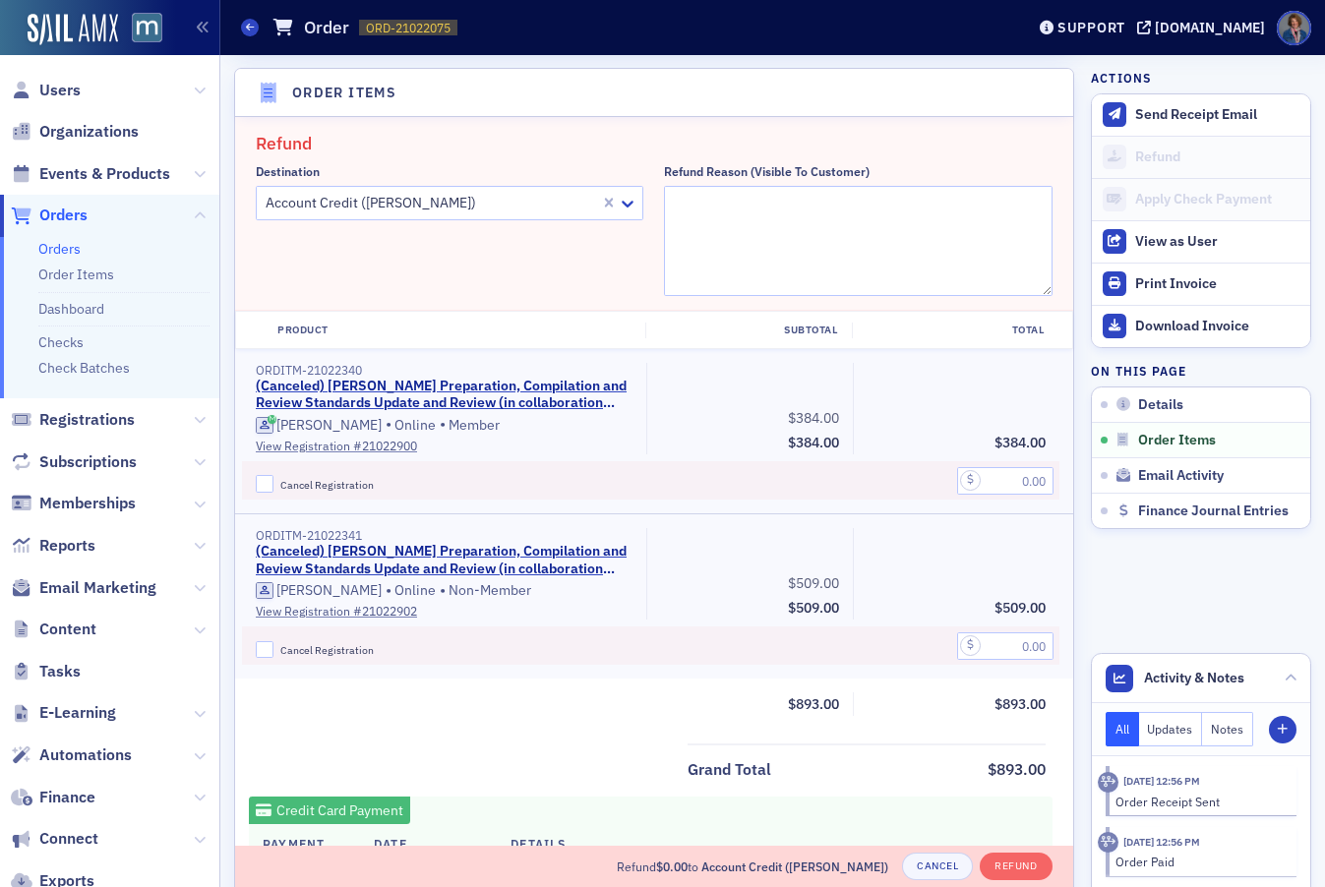
scroll to position [685, 0]
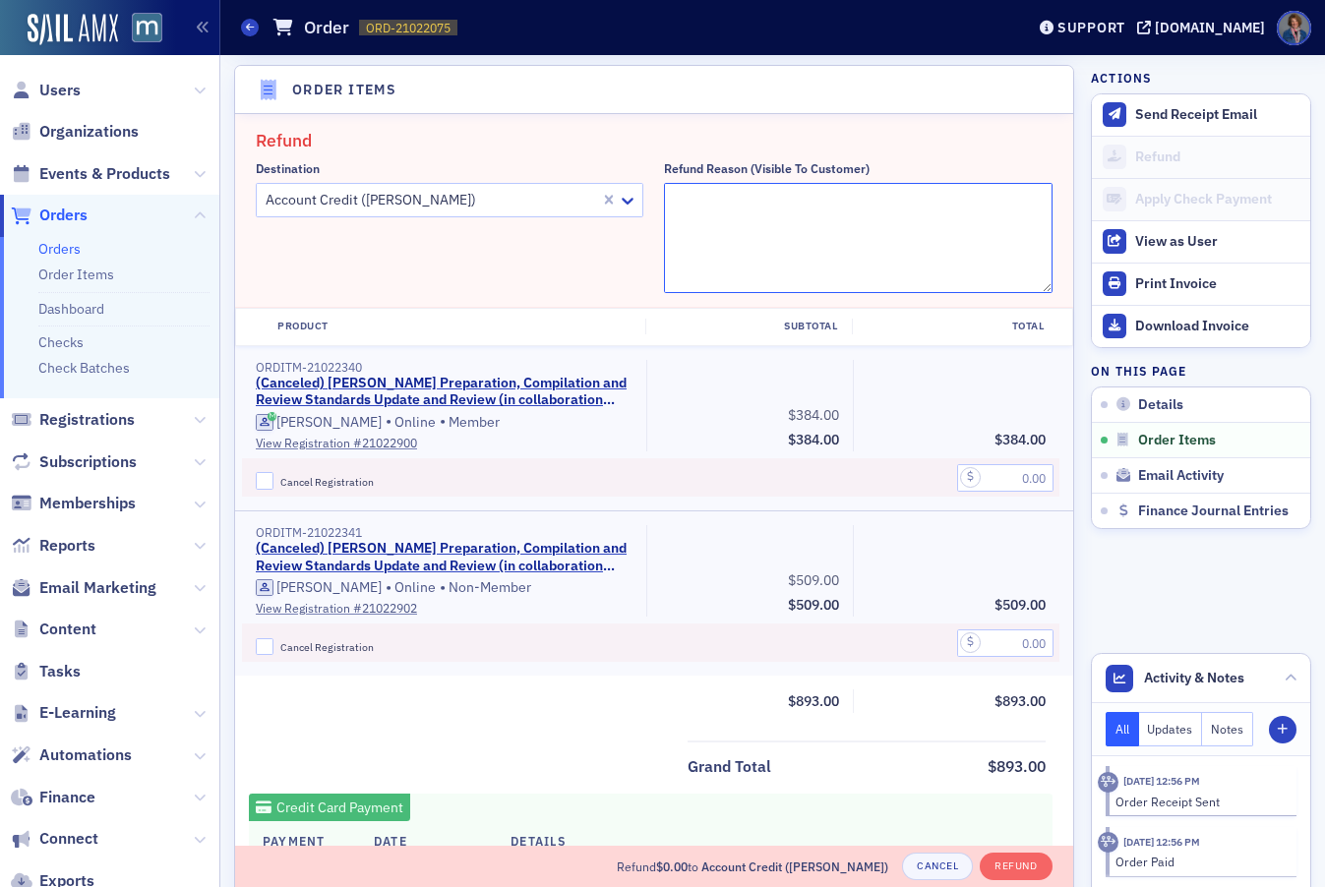
click at [688, 206] on textarea "Refund Reason (Visible to Customer)" at bounding box center [858, 238] width 388 height 110
type textarea "Course was cancelled so switching to another Comp and Review class."
click at [263, 488] on input "Cancel Registration" at bounding box center [265, 481] width 18 height 18
checkbox input "true"
click at [265, 649] on input "Cancel Registration" at bounding box center [265, 647] width 18 height 18
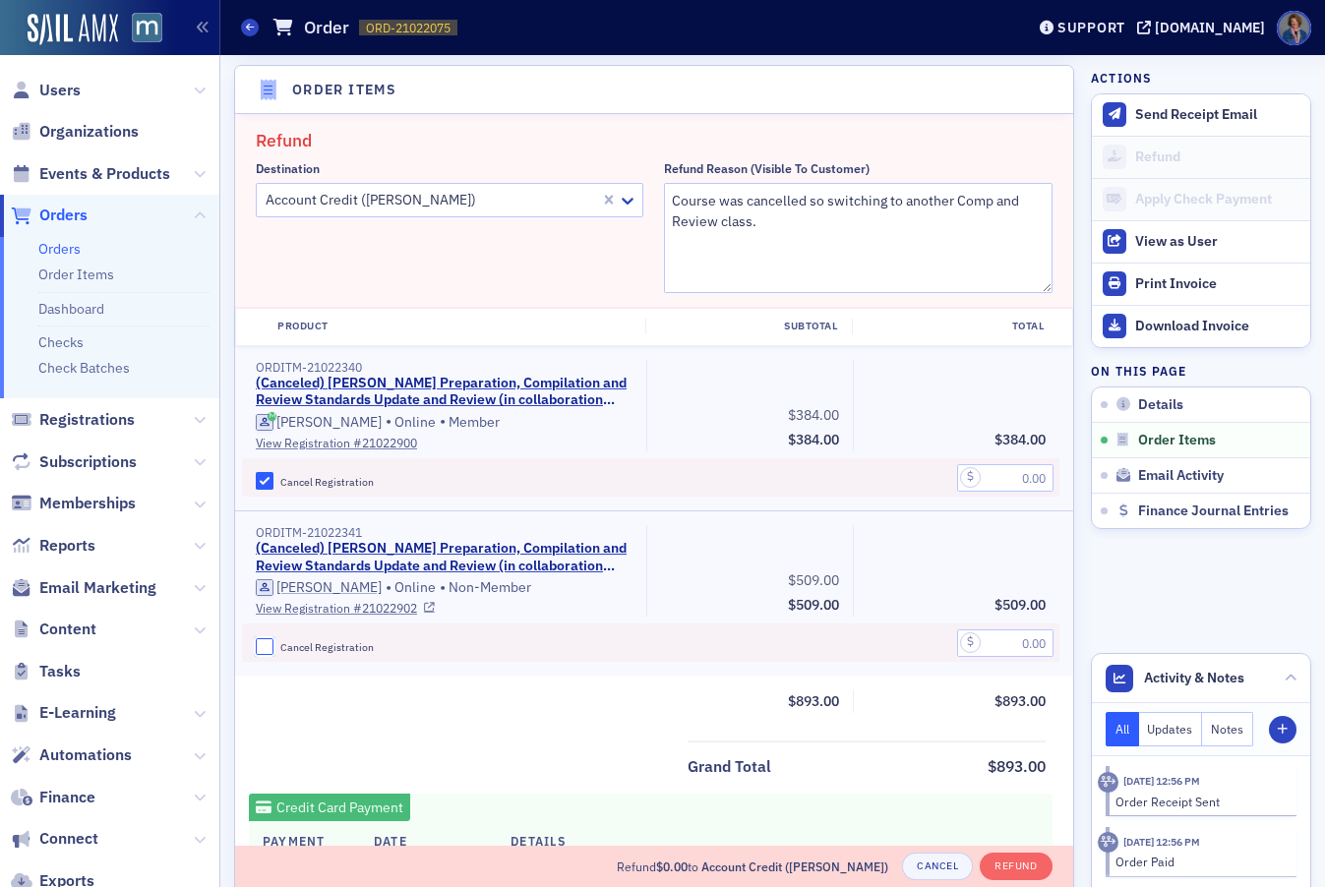
checkbox input "true"
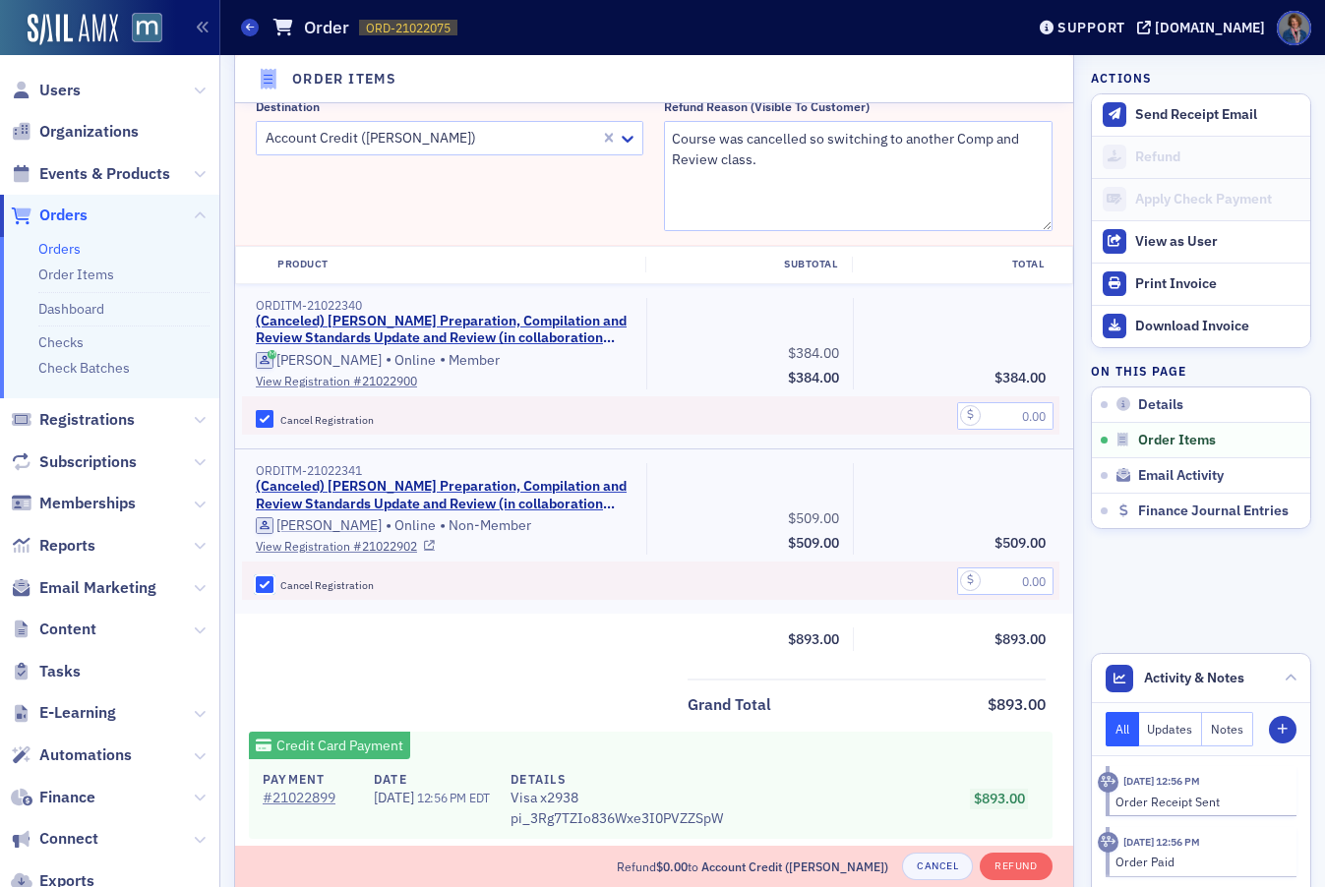
scroll to position [749, 0]
click at [976, 411] on input "text" at bounding box center [1005, 414] width 96 height 28
type input "384.00"
click at [994, 584] on input "text" at bounding box center [1005, 580] width 96 height 28
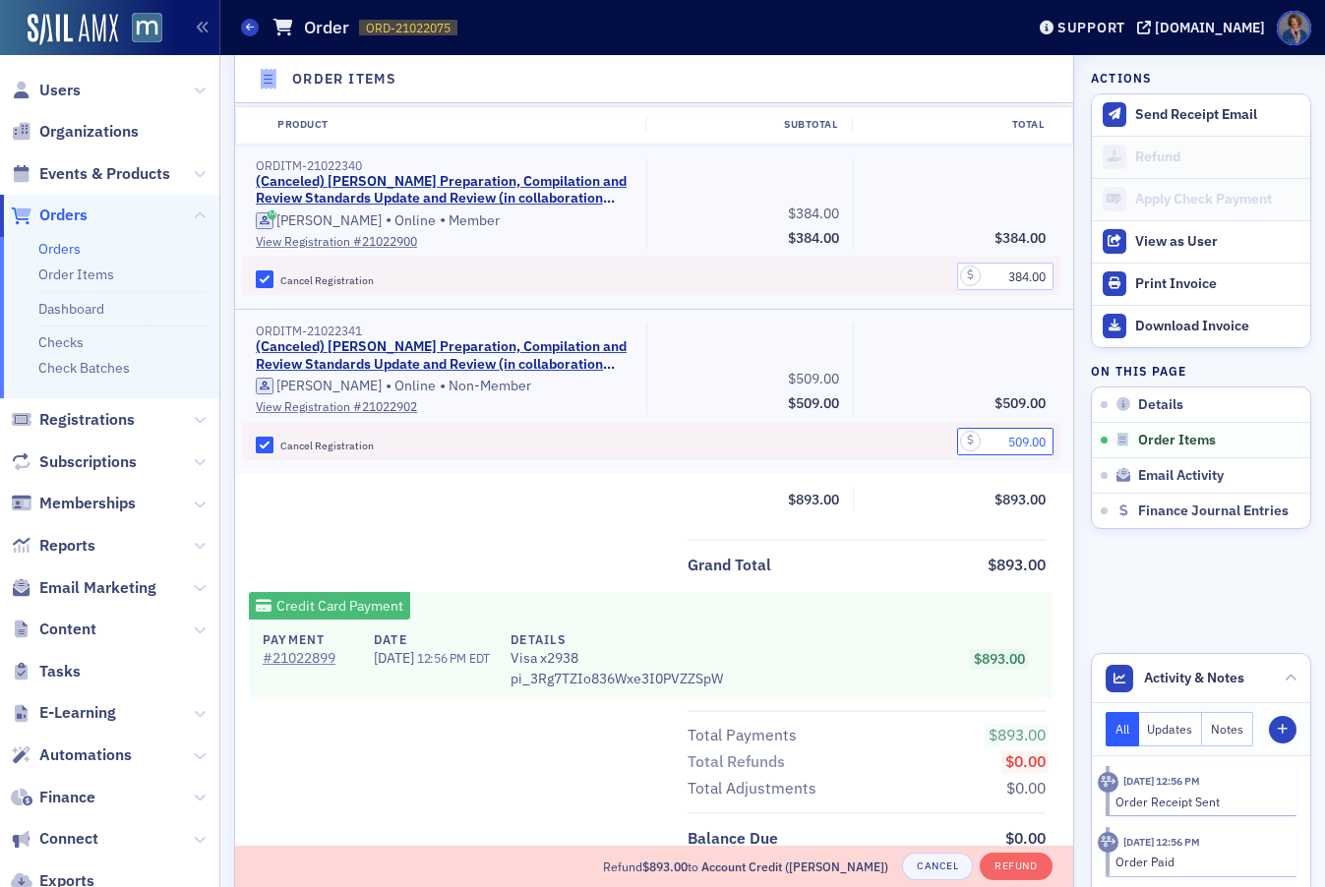
scroll to position [607, 0]
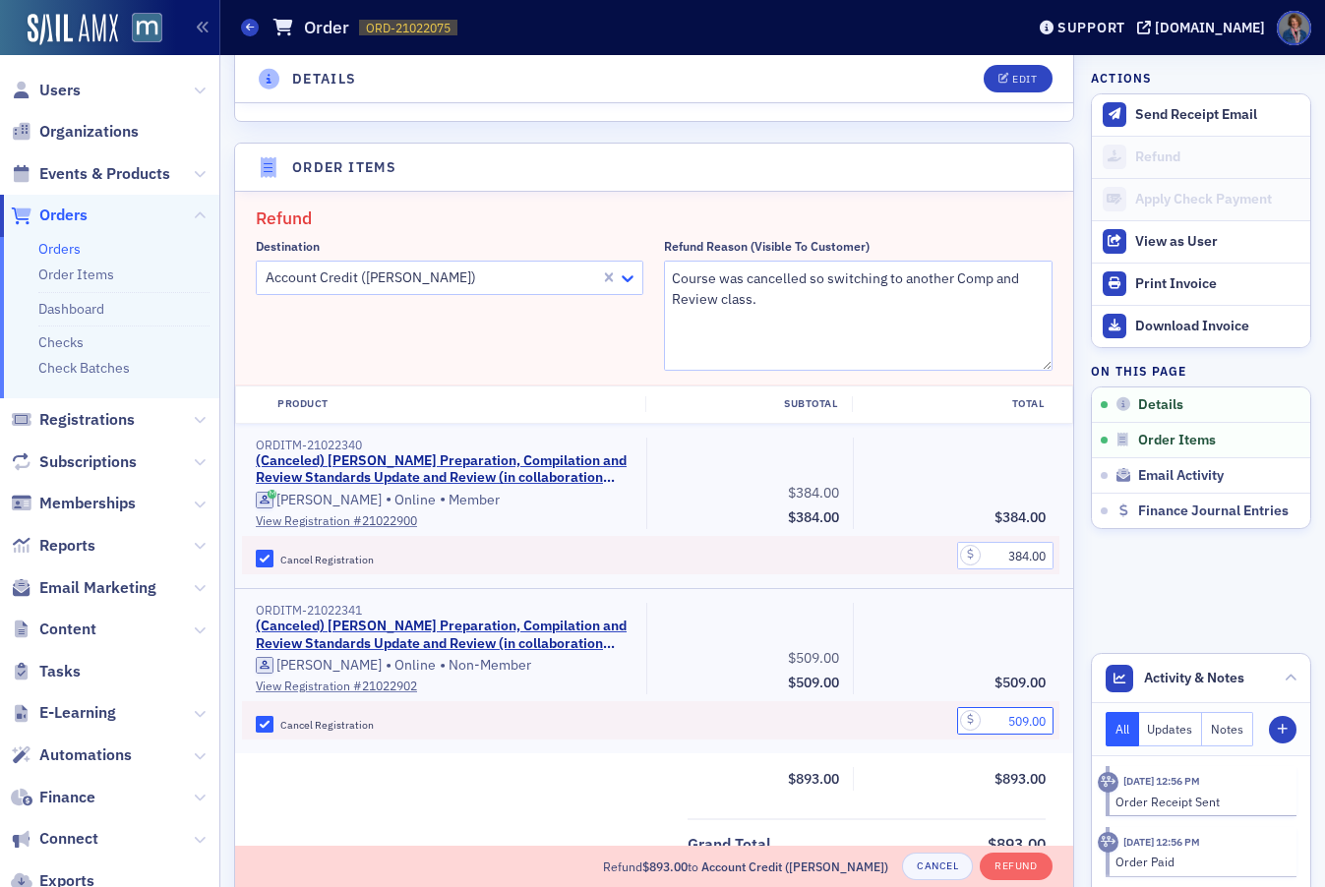
type input "509.00"
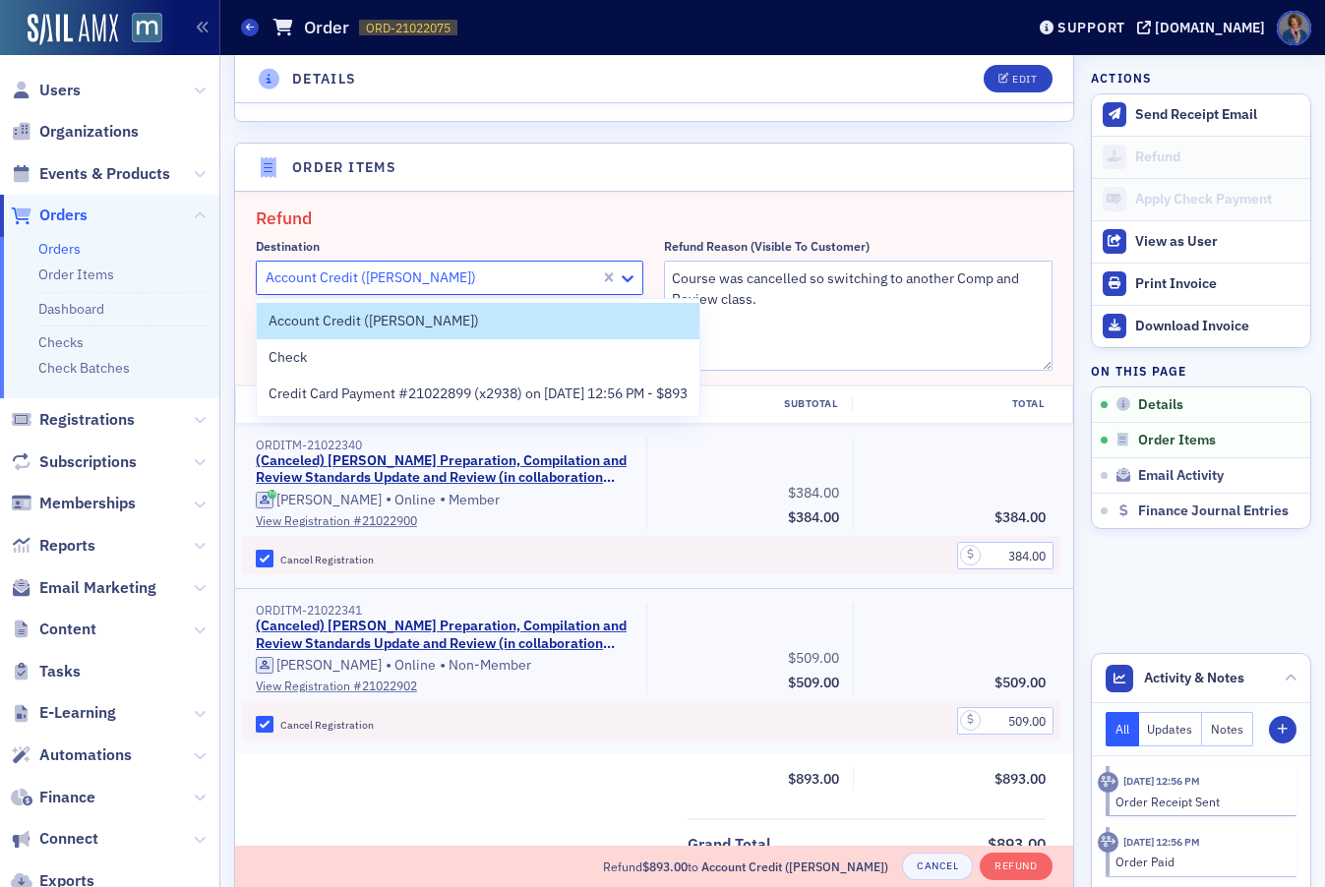
click at [620, 277] on icon at bounding box center [628, 279] width 20 height 20
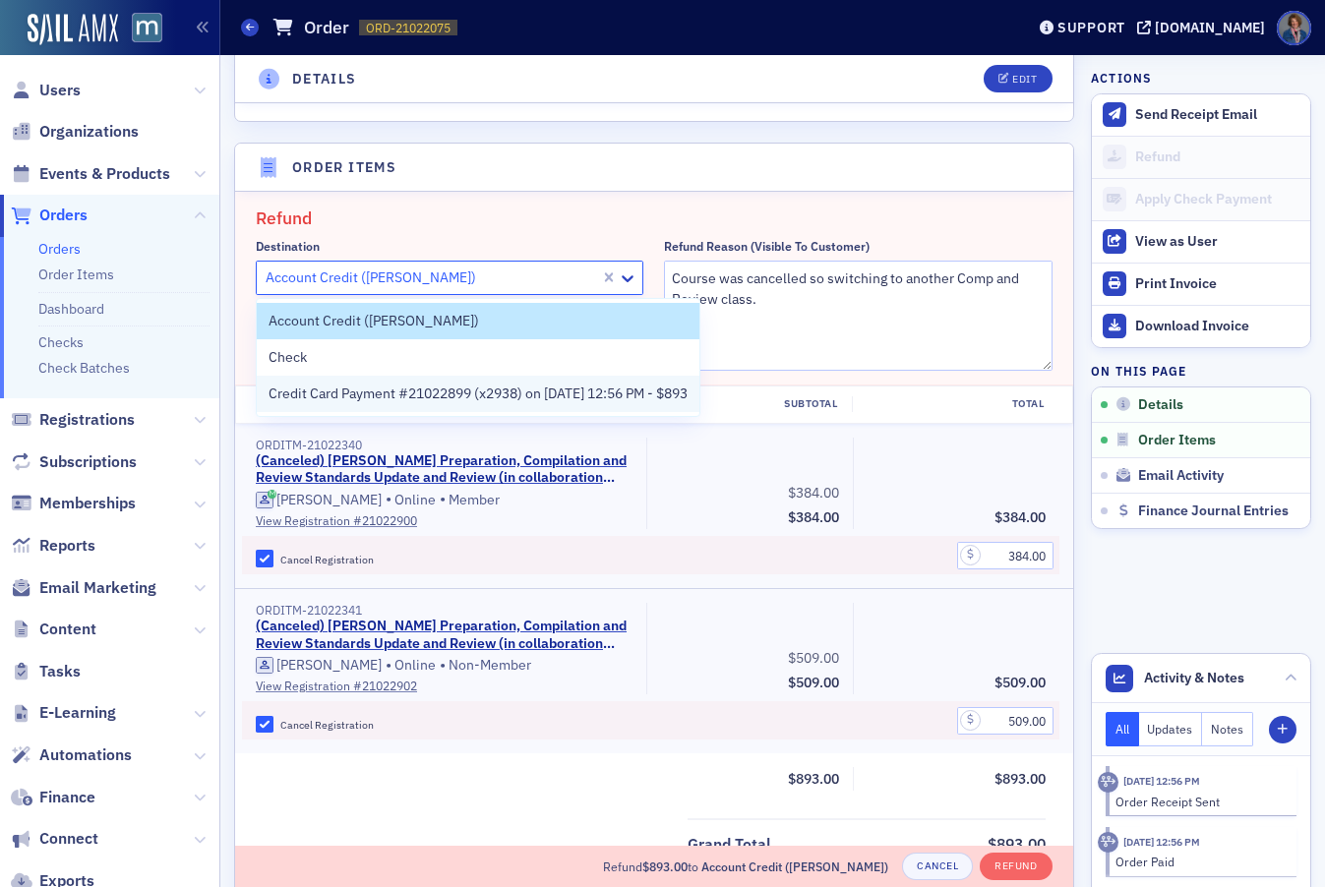
click at [480, 396] on span "Credit Card Payment #21022899 (x2938) on 7/1/2025 12:56 PM - $893" at bounding box center [478, 394] width 419 height 21
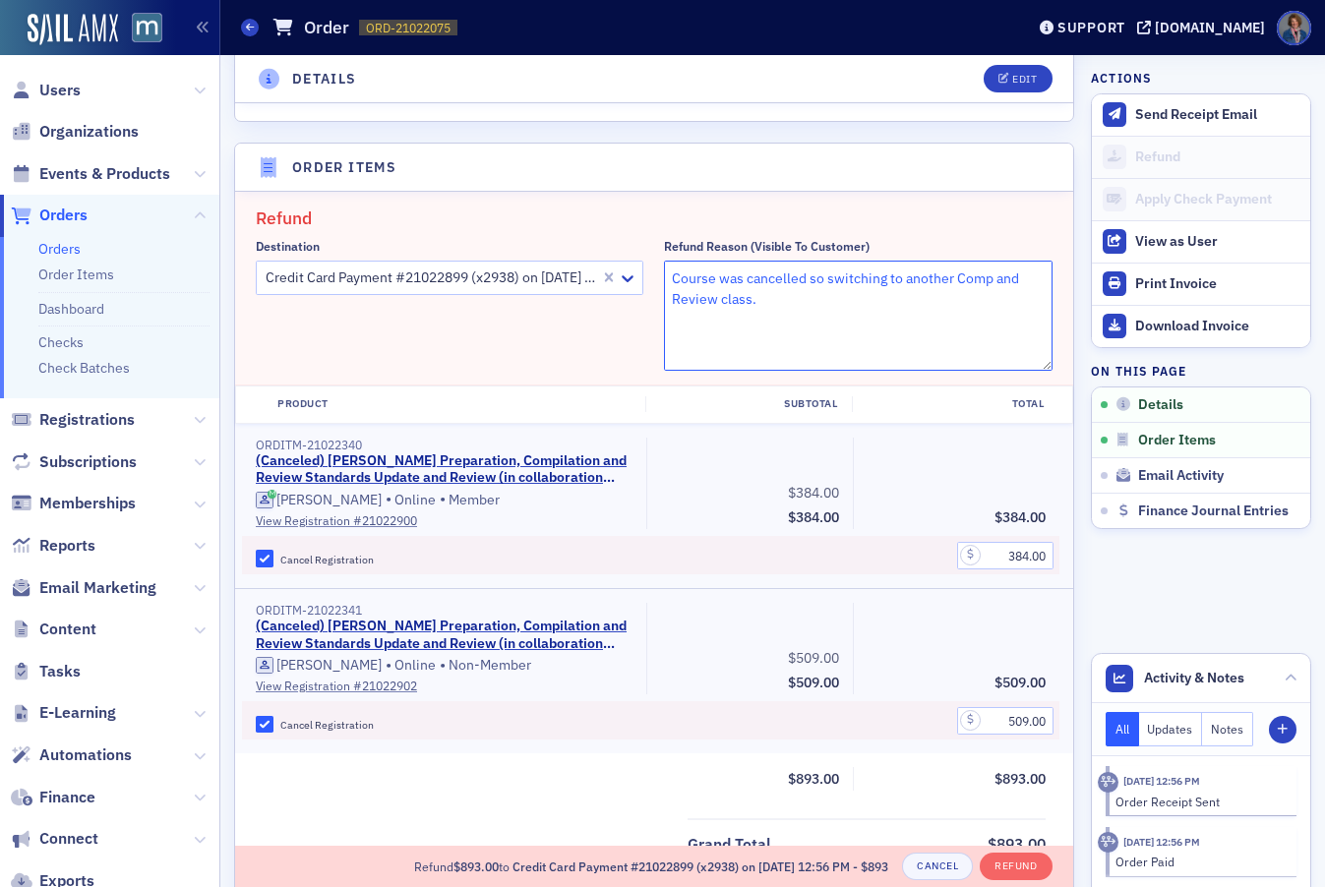
click at [765, 296] on textarea "Course was cancelled so switching to another Comp and Review class." at bounding box center [858, 316] width 388 height 110
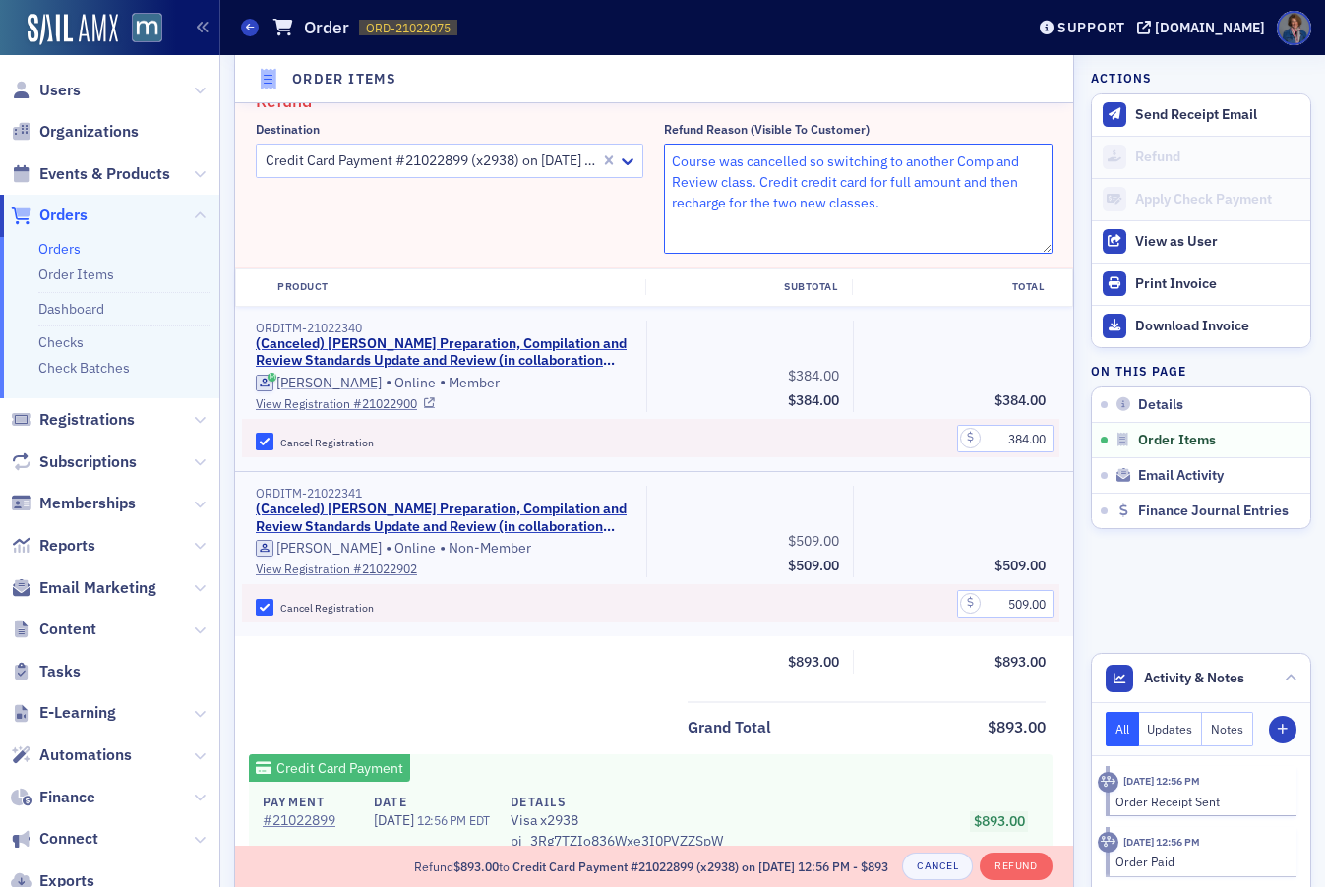
scroll to position [728, 0]
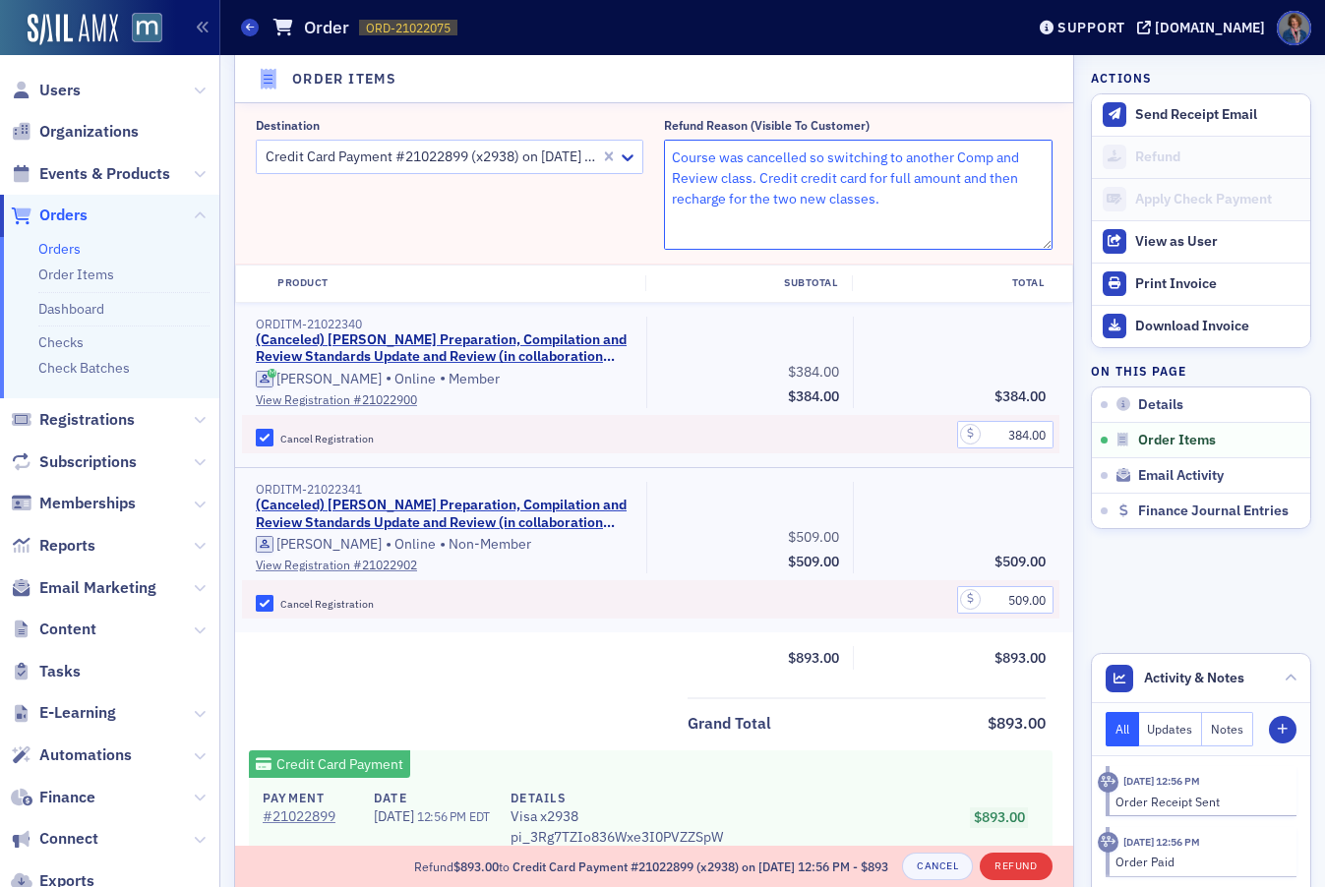
type textarea "Course was cancelled so switching to another Comp and Review class. Credit cred…"
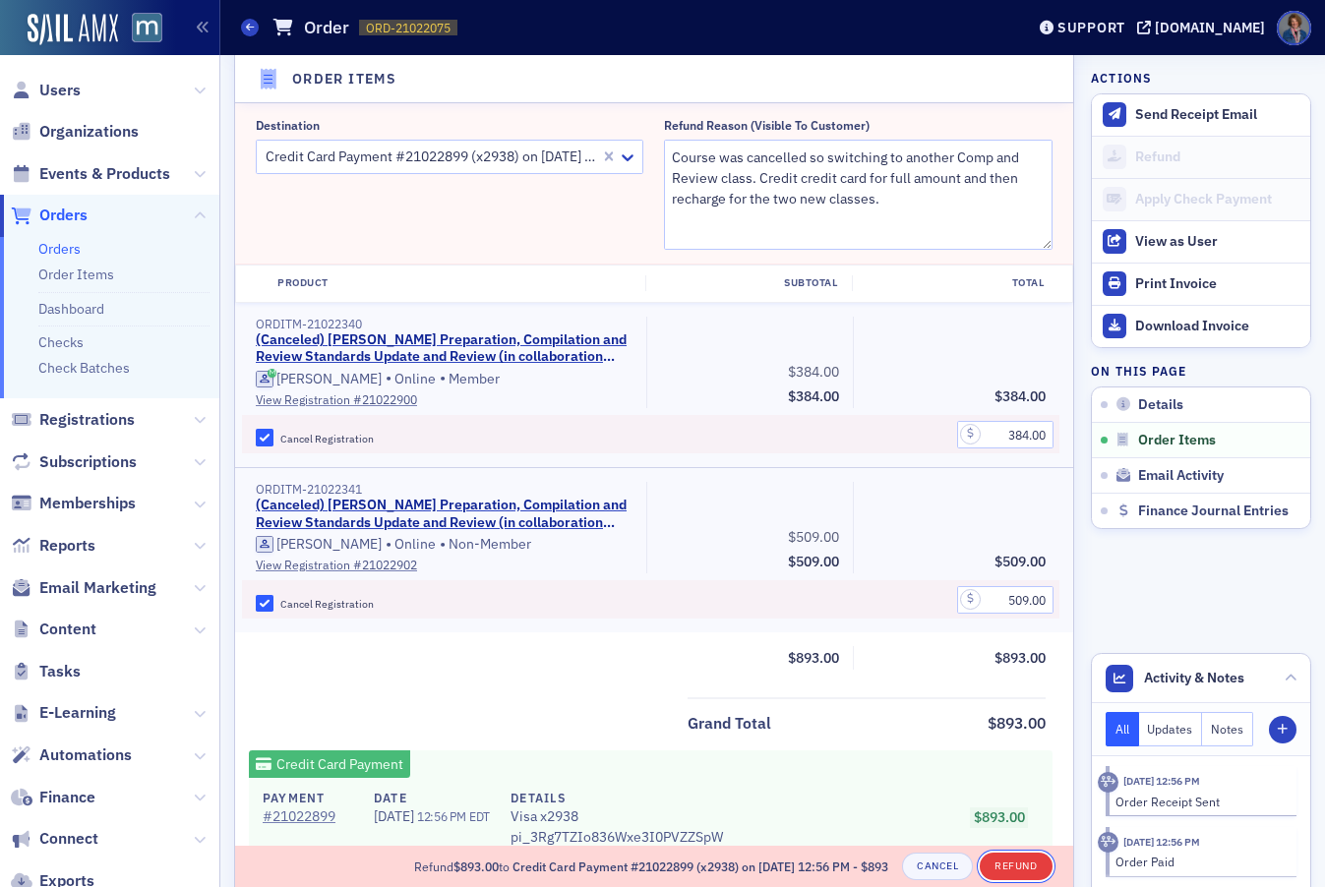
click at [1004, 869] on button "Refund" at bounding box center [1016, 867] width 72 height 28
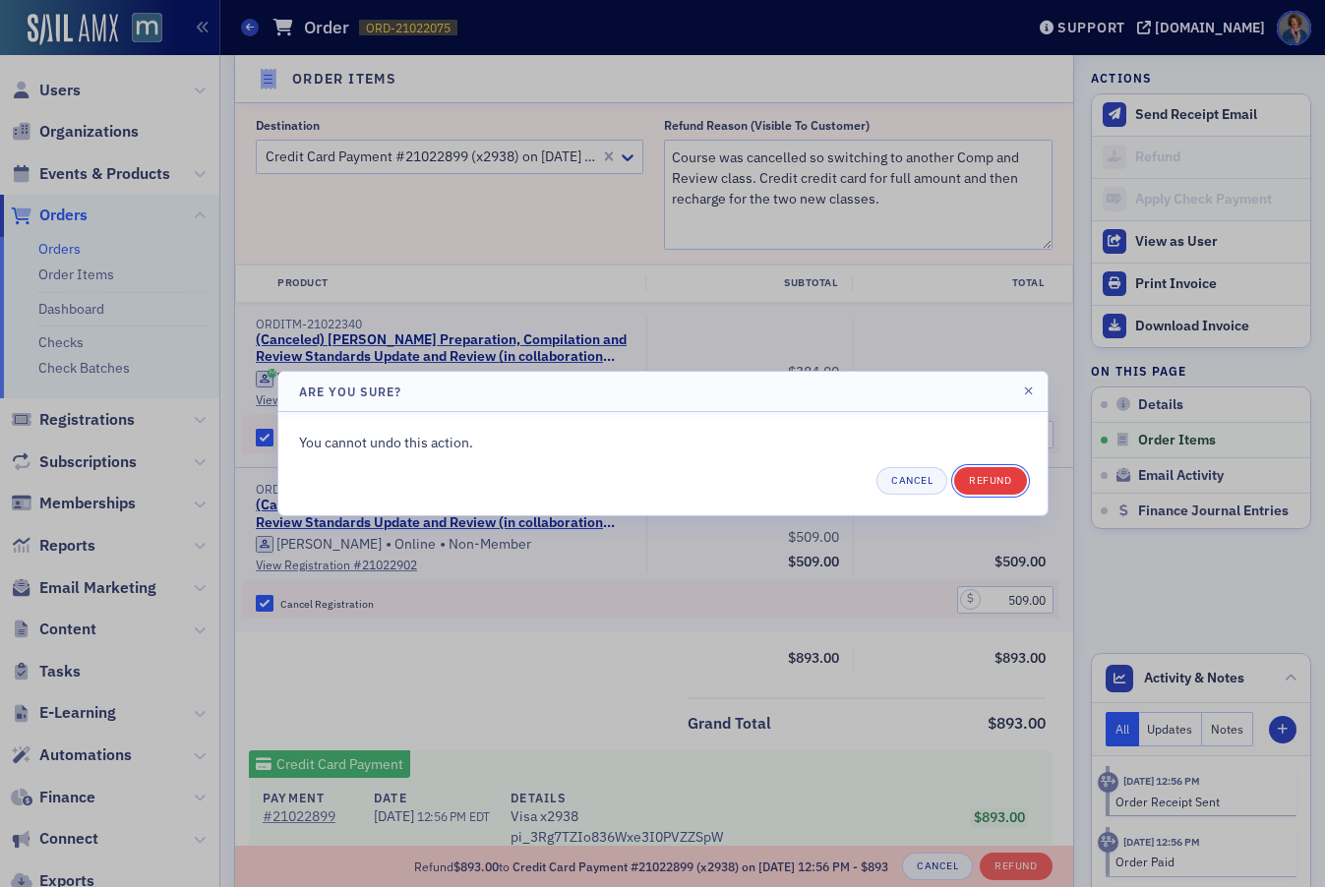
click at [1005, 479] on button "Refund" at bounding box center [990, 481] width 72 height 28
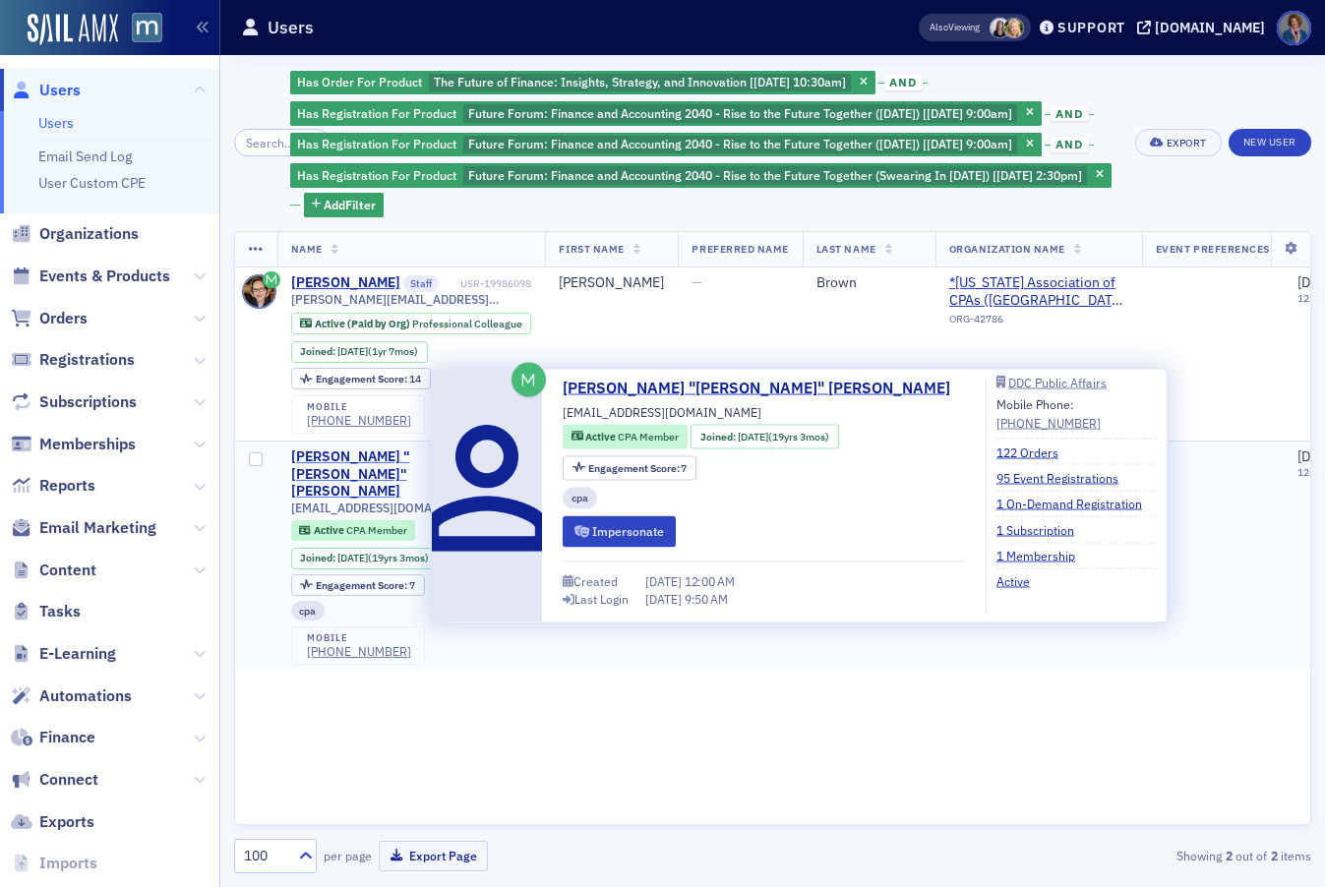
click at [351, 498] on div "[PERSON_NAME] "[PERSON_NAME]" [PERSON_NAME]" at bounding box center [382, 475] width 183 height 52
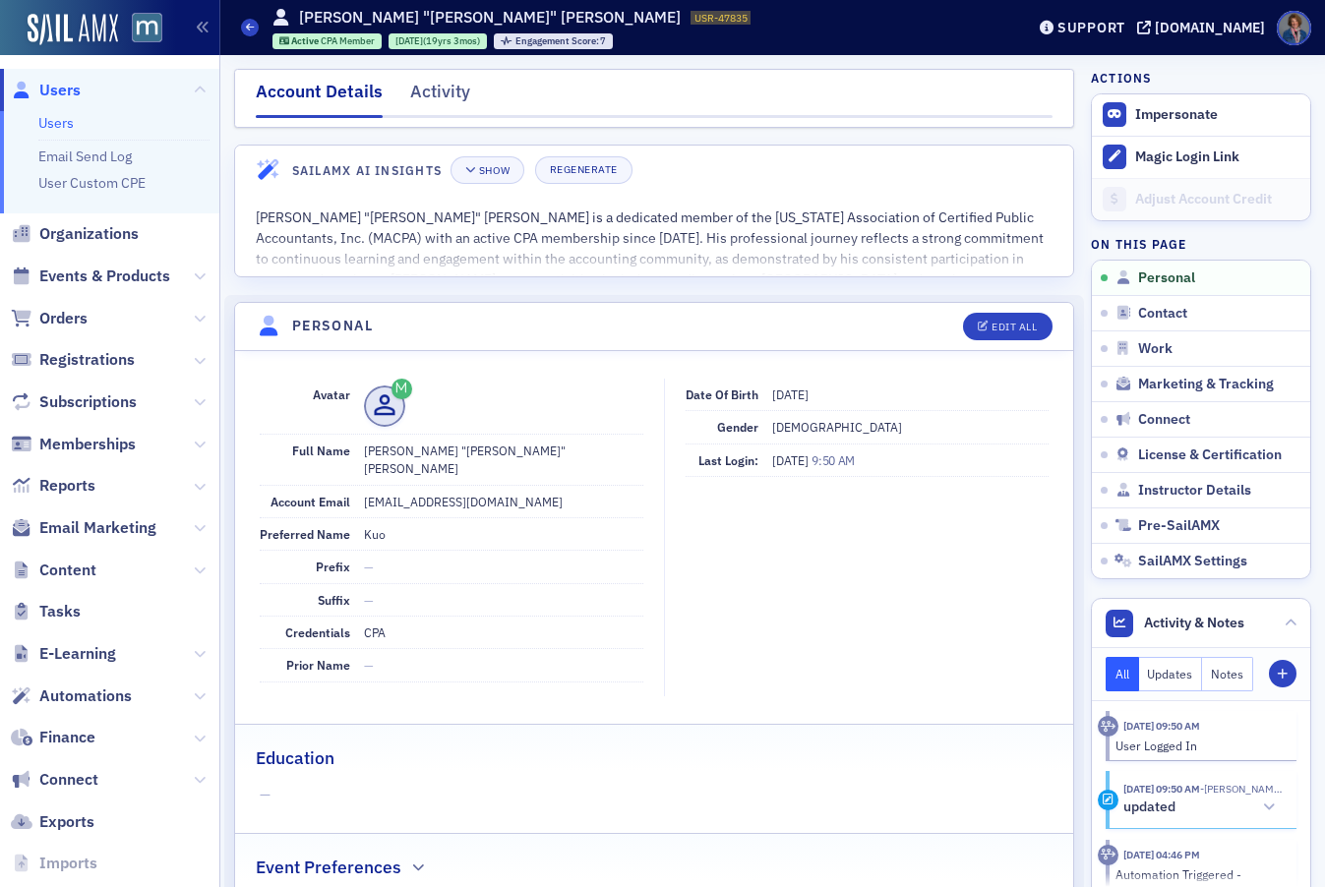
click at [364, 486] on dd "[EMAIL_ADDRESS][DOMAIN_NAME]" at bounding box center [504, 501] width 280 height 31
drag, startPoint x: 365, startPoint y: 485, endPoint x: 492, endPoint y: 495, distance: 127.3
click at [492, 495] on dd "[EMAIL_ADDRESS][DOMAIN_NAME]" at bounding box center [504, 501] width 280 height 31
click at [503, 486] on dd "[EMAIL_ADDRESS][DOMAIN_NAME]" at bounding box center [504, 501] width 280 height 31
drag, startPoint x: 498, startPoint y: 484, endPoint x: 357, endPoint y: 479, distance: 140.8
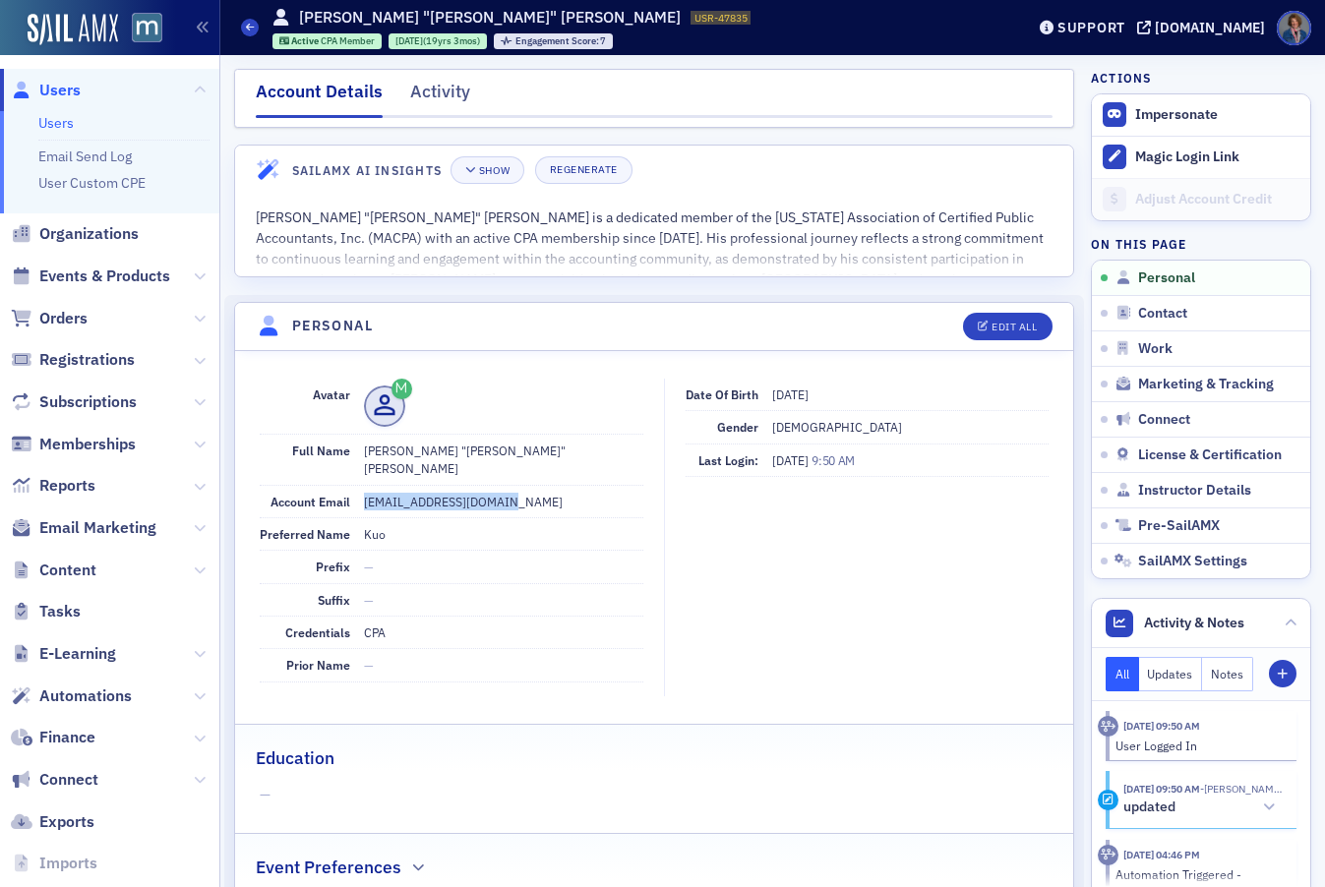
click at [357, 486] on div "Account Email kuosheinglee@gmail.com" at bounding box center [452, 502] width 385 height 32
copy dd "[EMAIL_ADDRESS][DOMAIN_NAME]"
click at [431, 91] on div "Activity" at bounding box center [440, 97] width 60 height 36
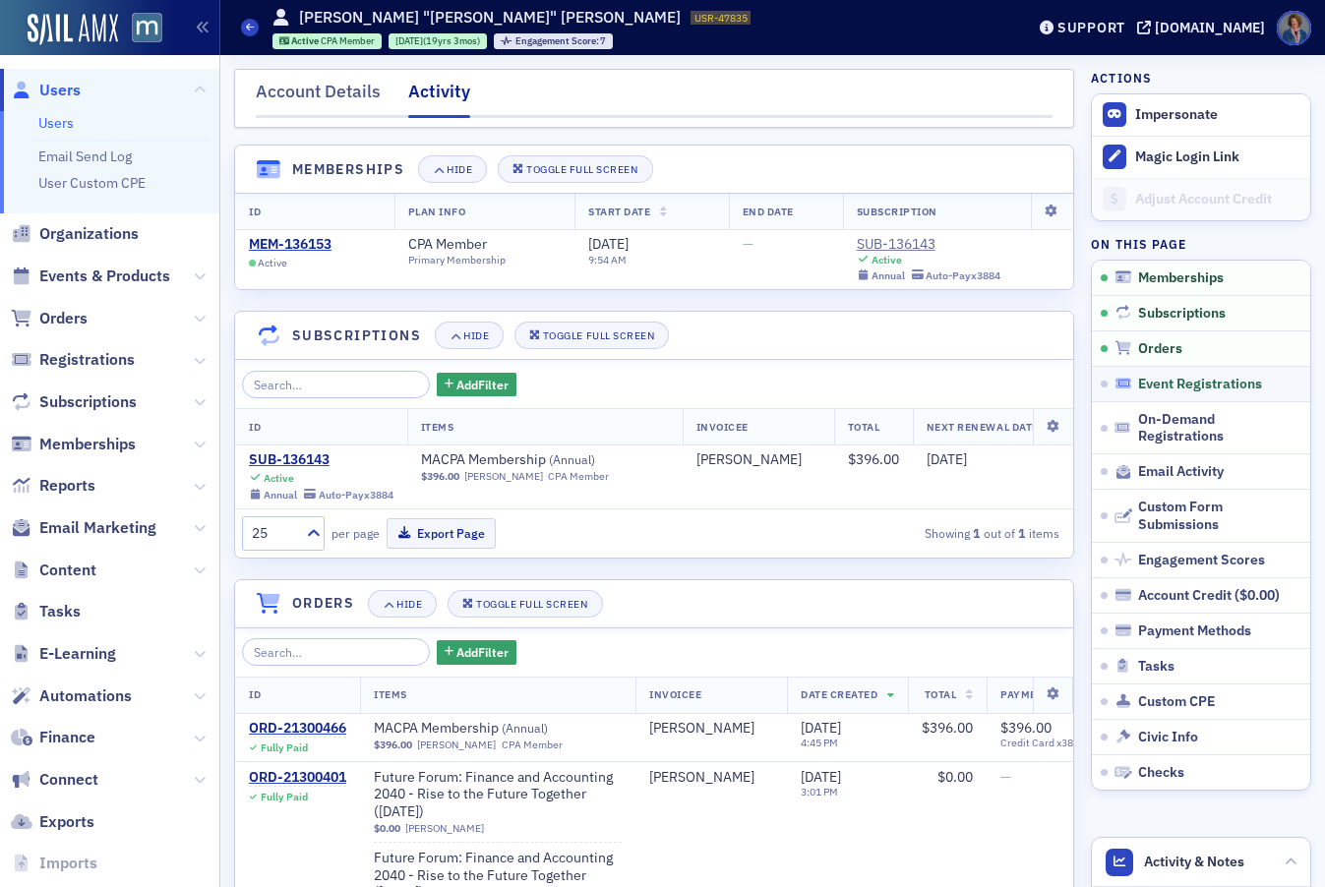
click at [1199, 387] on span "Event Registrations" at bounding box center [1200, 385] width 124 height 18
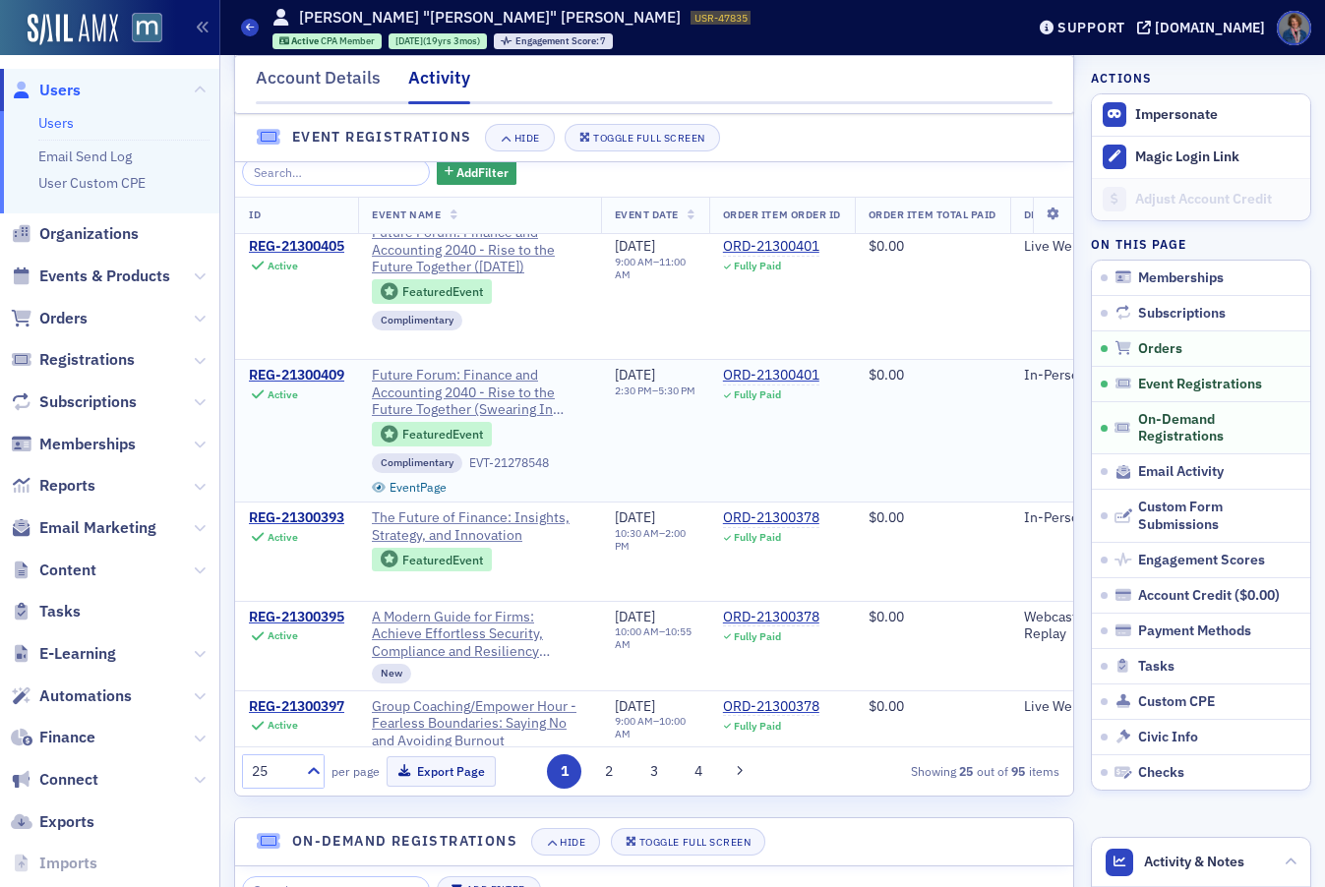
scroll to position [151, 0]
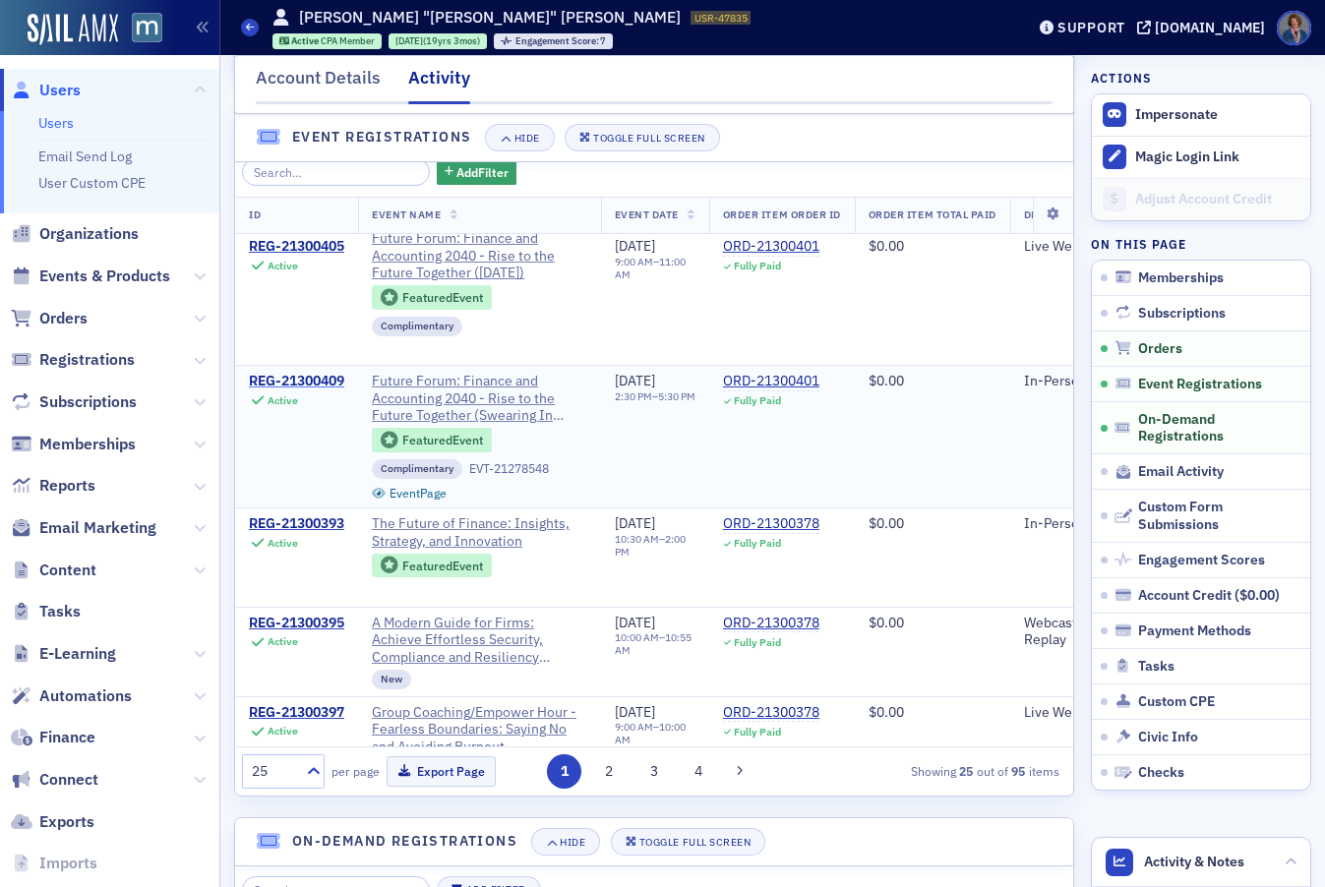
click at [297, 391] on div "REG-21300409" at bounding box center [296, 382] width 95 height 18
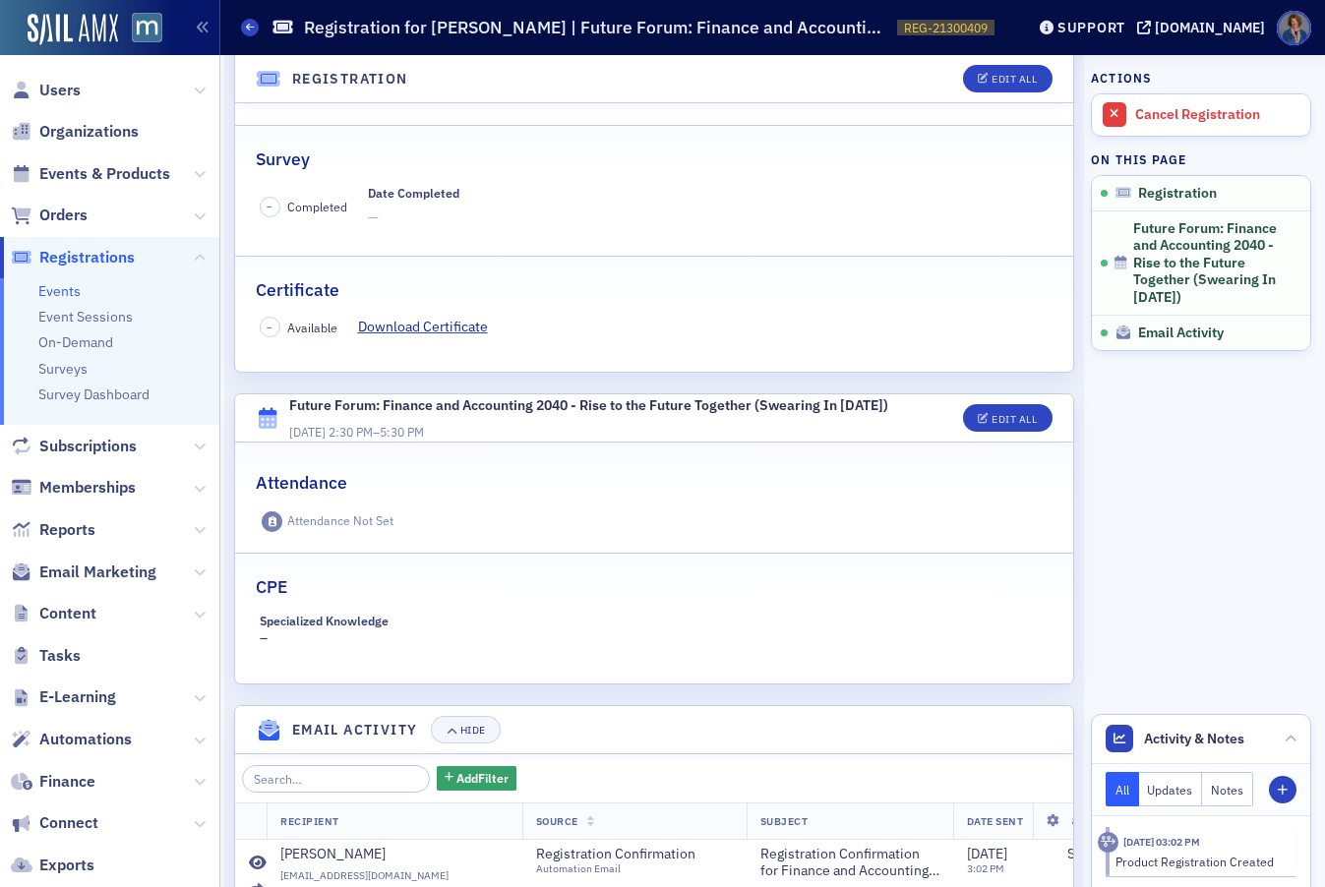
scroll to position [438, 0]
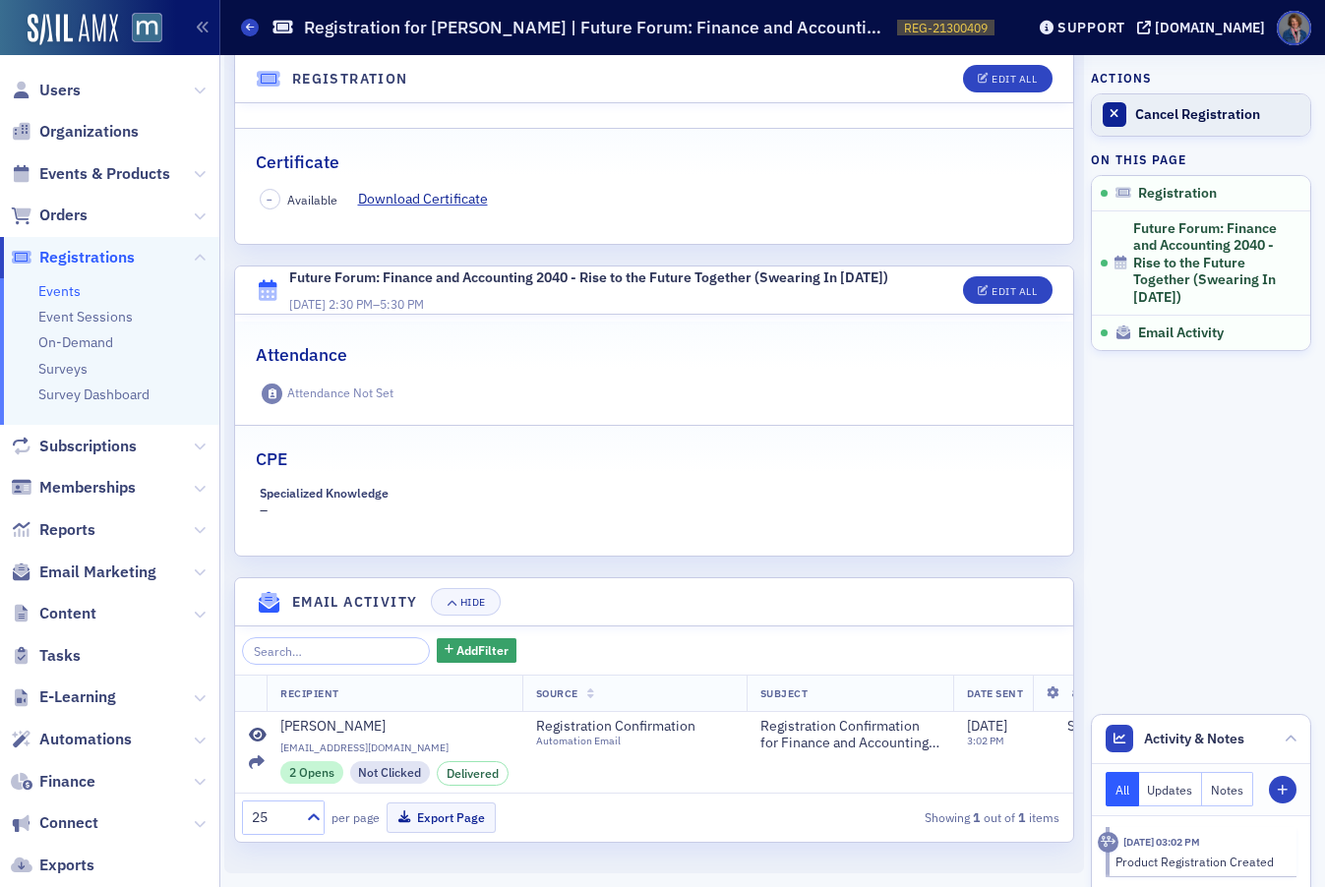
click at [1166, 115] on div "Cancel Registration" at bounding box center [1217, 115] width 165 height 18
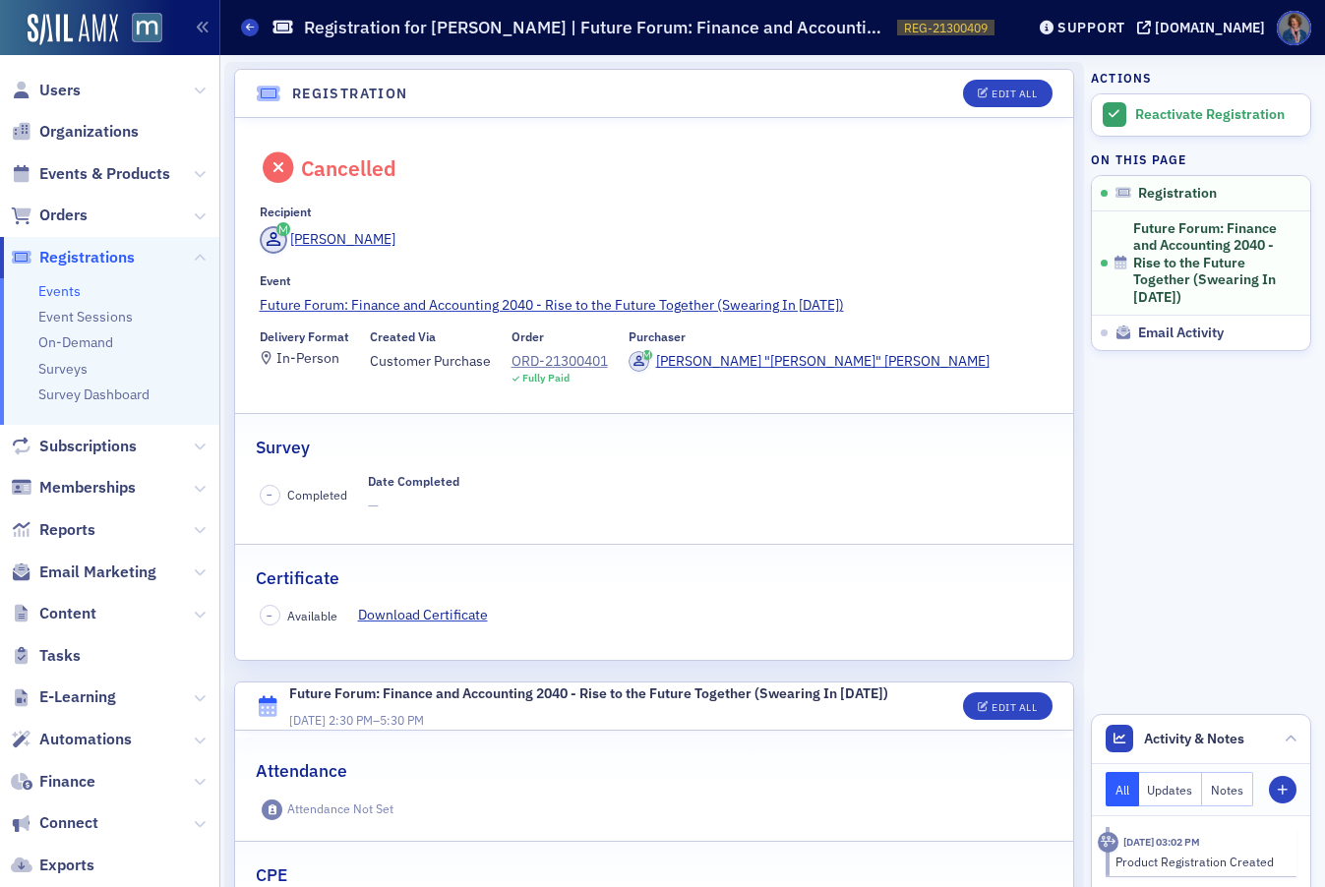
scroll to position [0, 0]
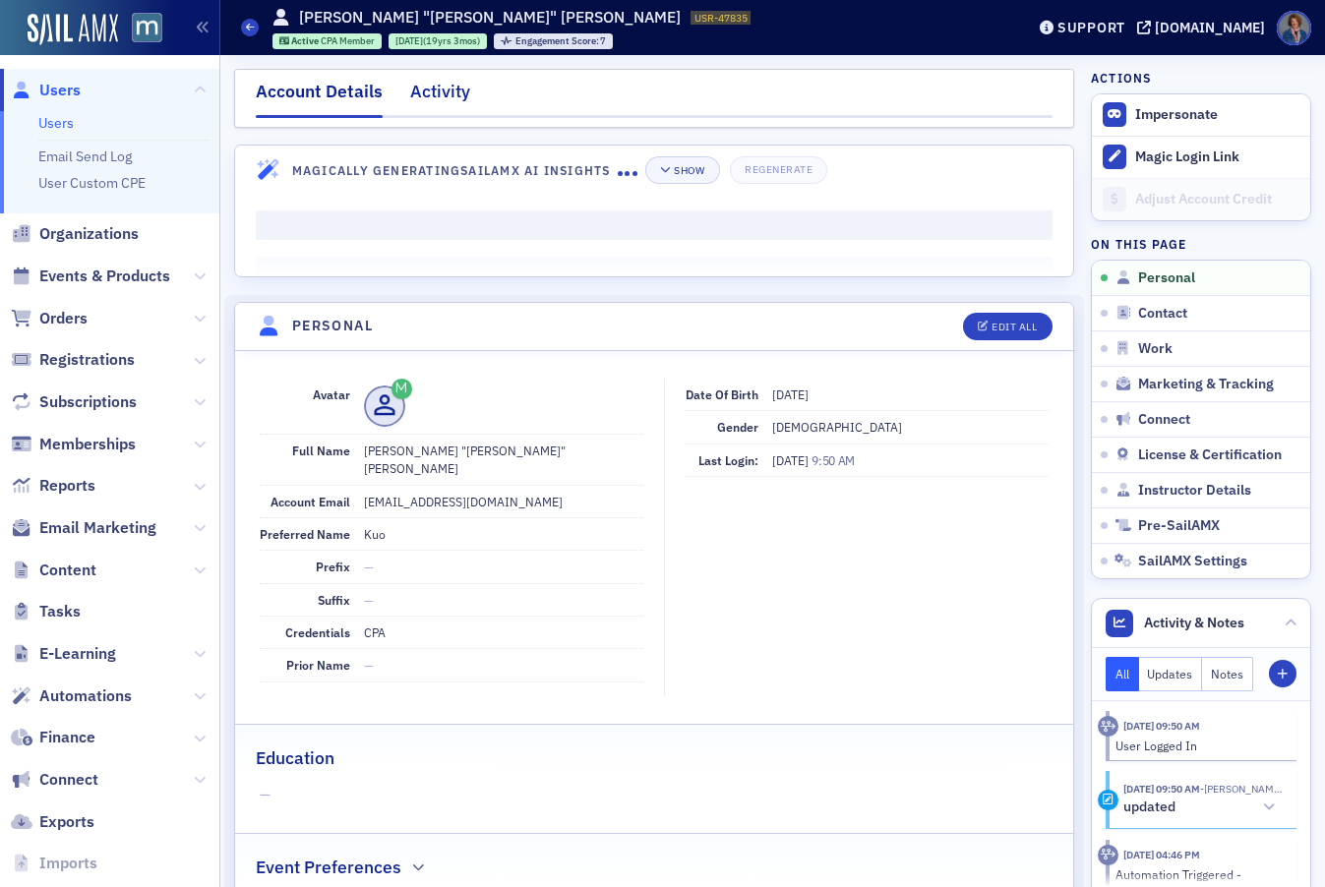
click at [443, 95] on div "Activity" at bounding box center [440, 97] width 60 height 36
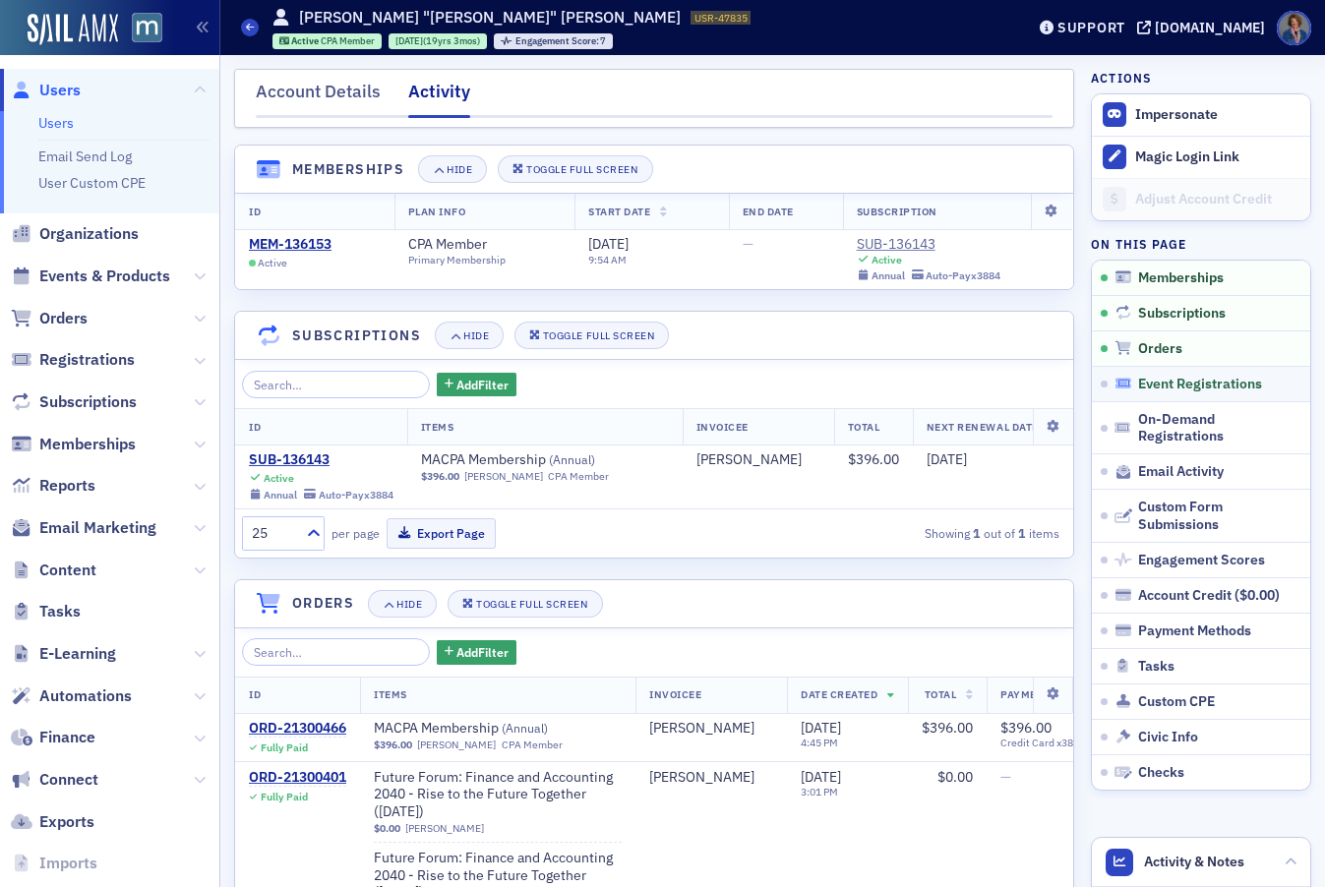
click at [1176, 379] on span "Event Registrations" at bounding box center [1200, 385] width 124 height 18
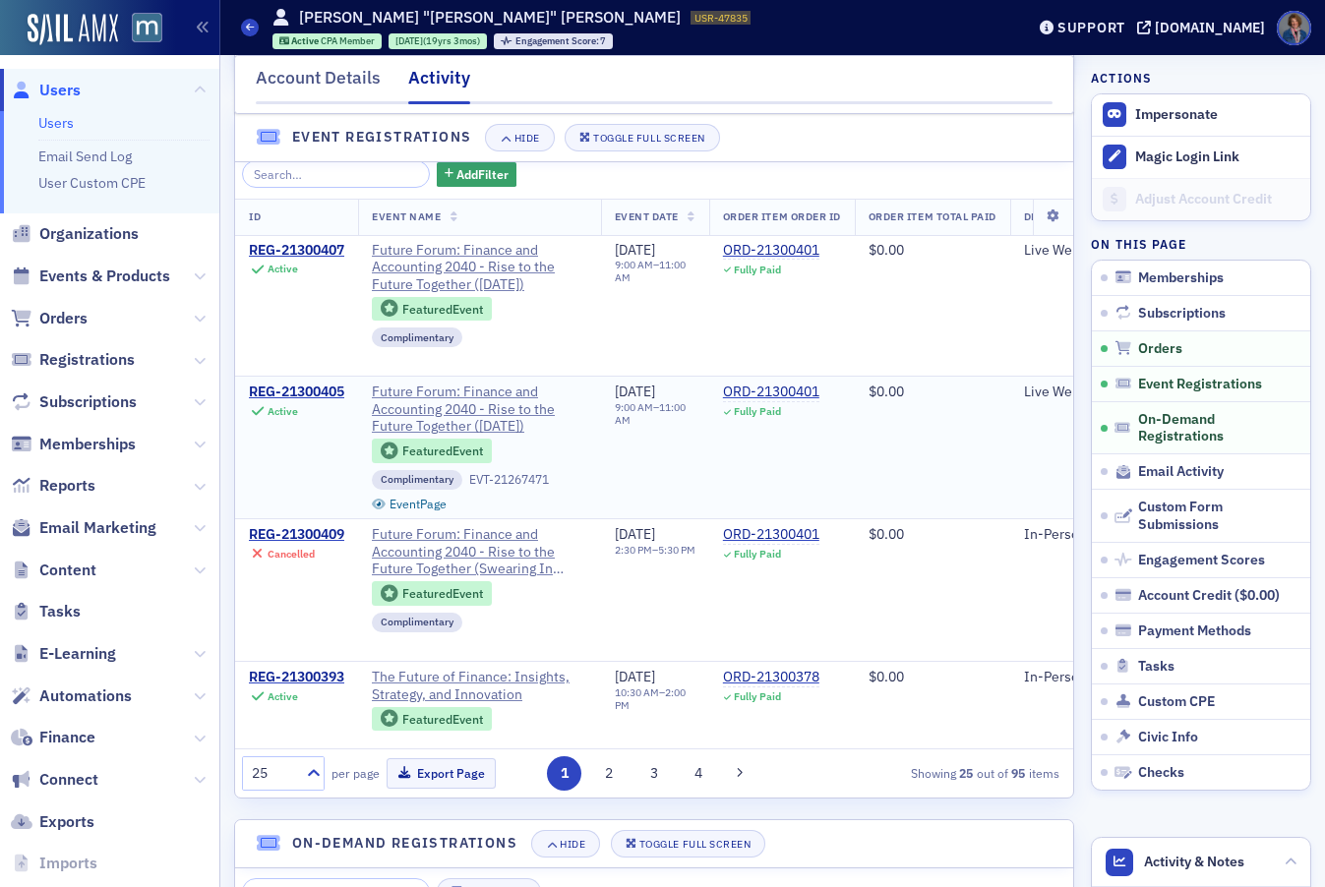
scroll to position [1198, 0]
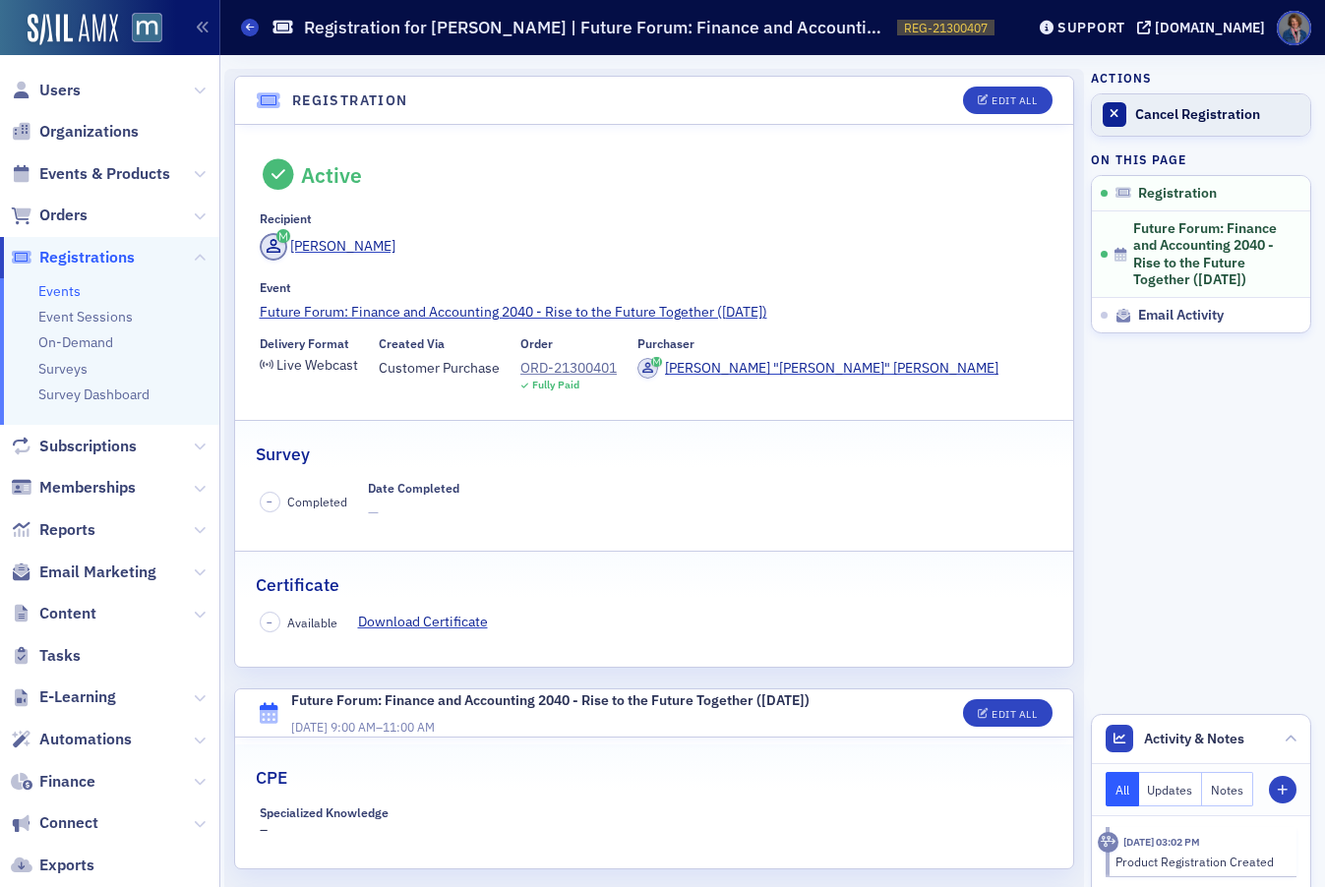
click at [1164, 113] on div "Cancel Registration" at bounding box center [1217, 115] width 165 height 18
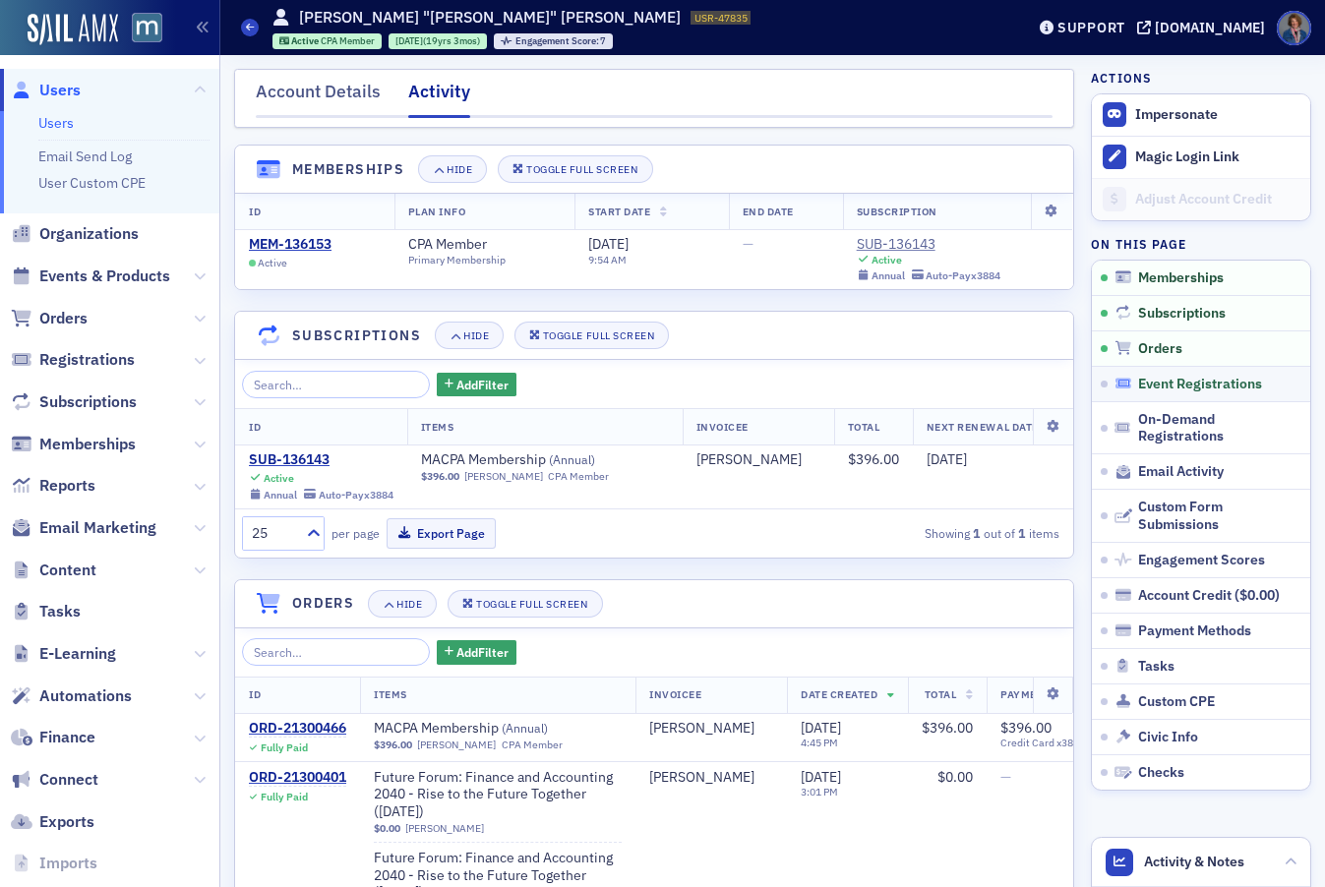
click at [1195, 389] on span "Event Registrations" at bounding box center [1200, 385] width 124 height 18
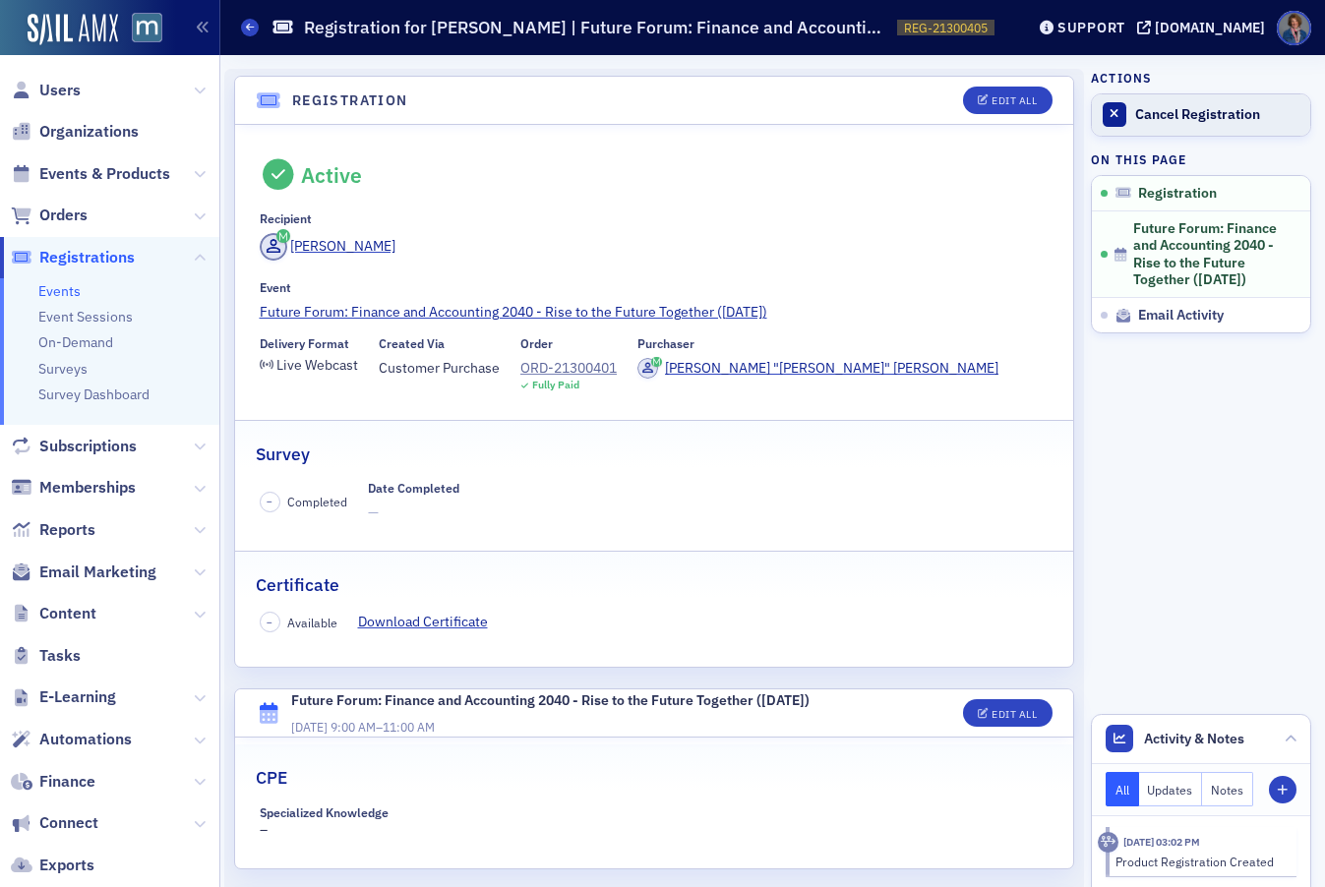
click at [1164, 115] on div "Cancel Registration" at bounding box center [1217, 115] width 165 height 18
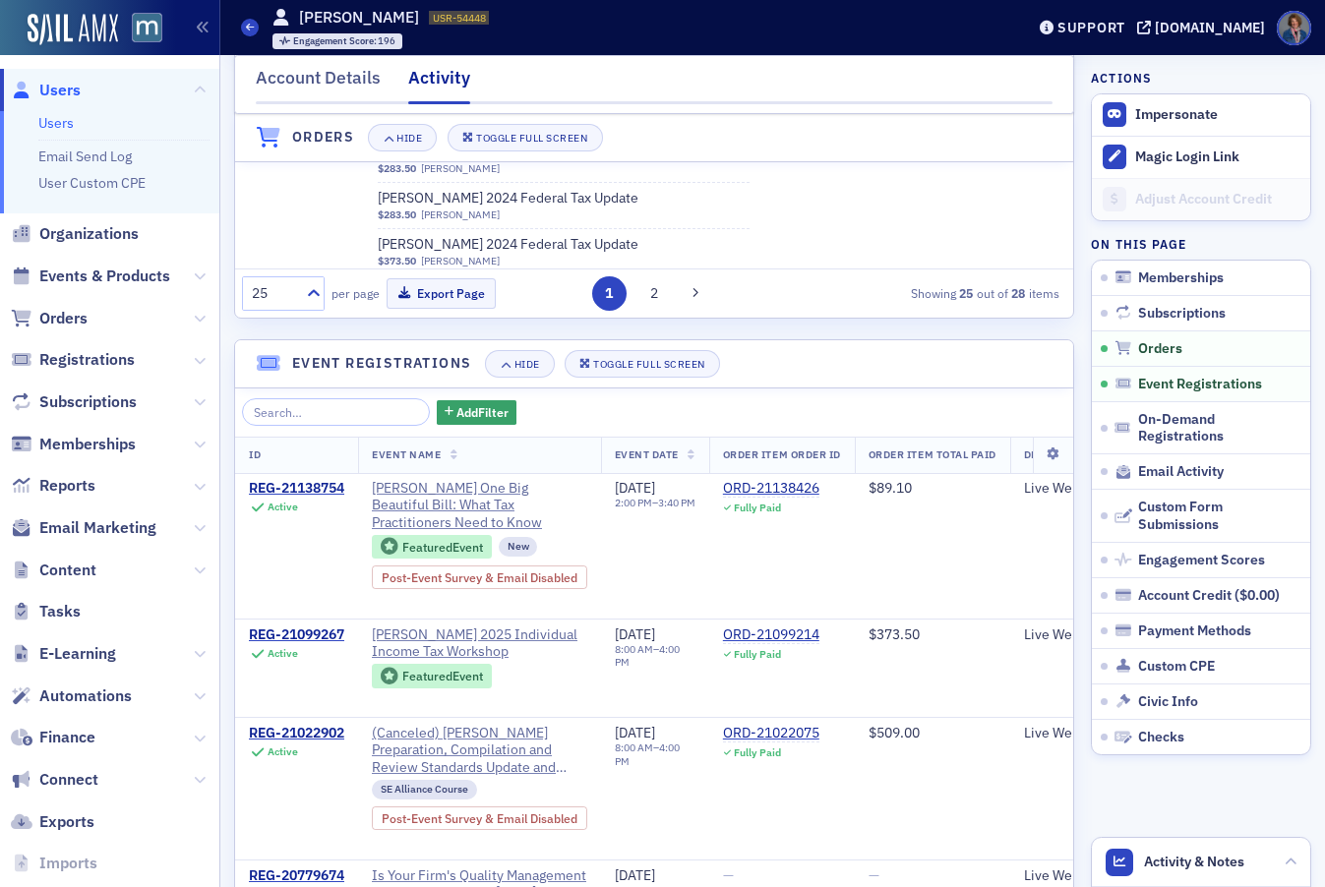
scroll to position [1964, 0]
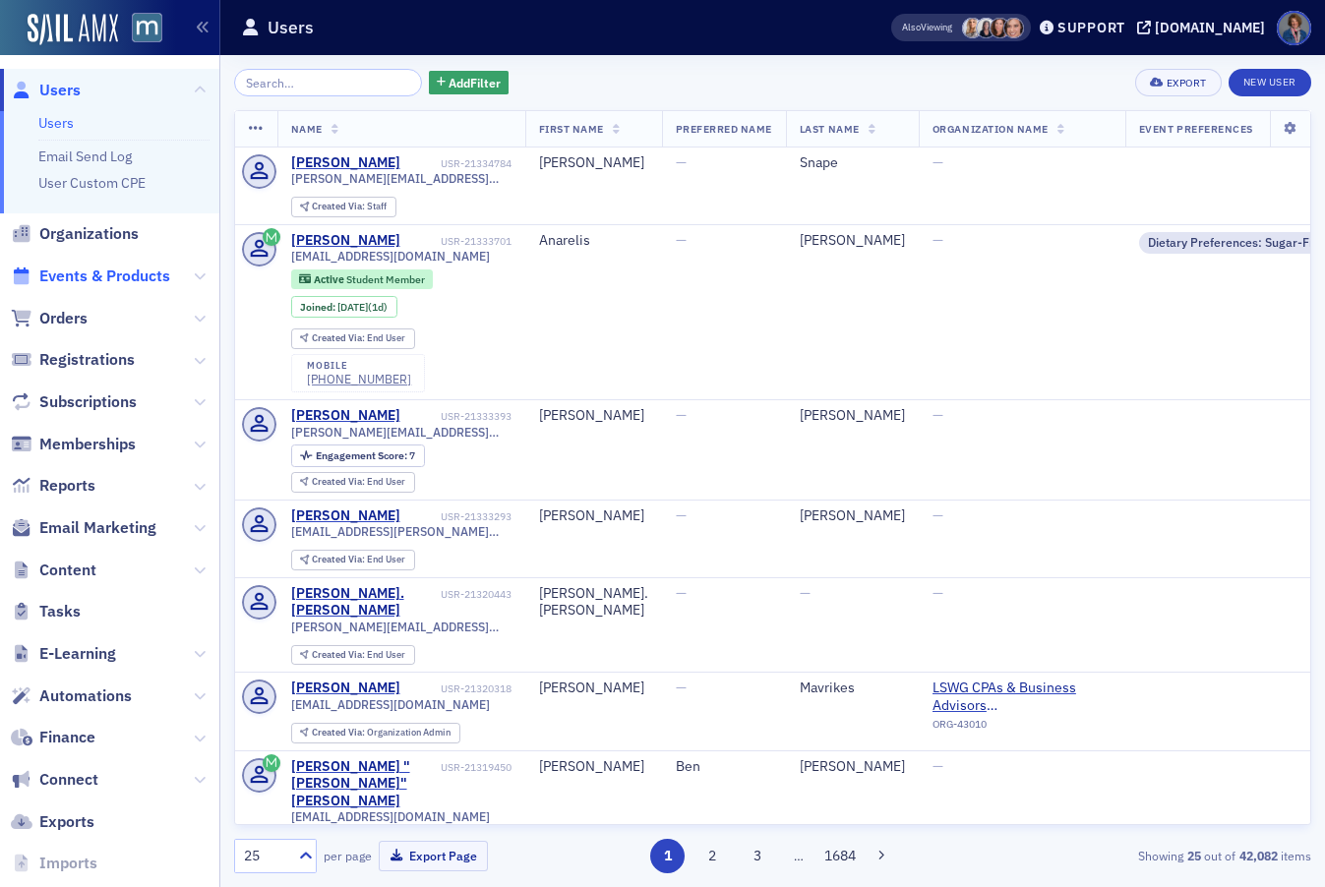
click at [68, 275] on span "Events & Products" at bounding box center [104, 277] width 131 height 22
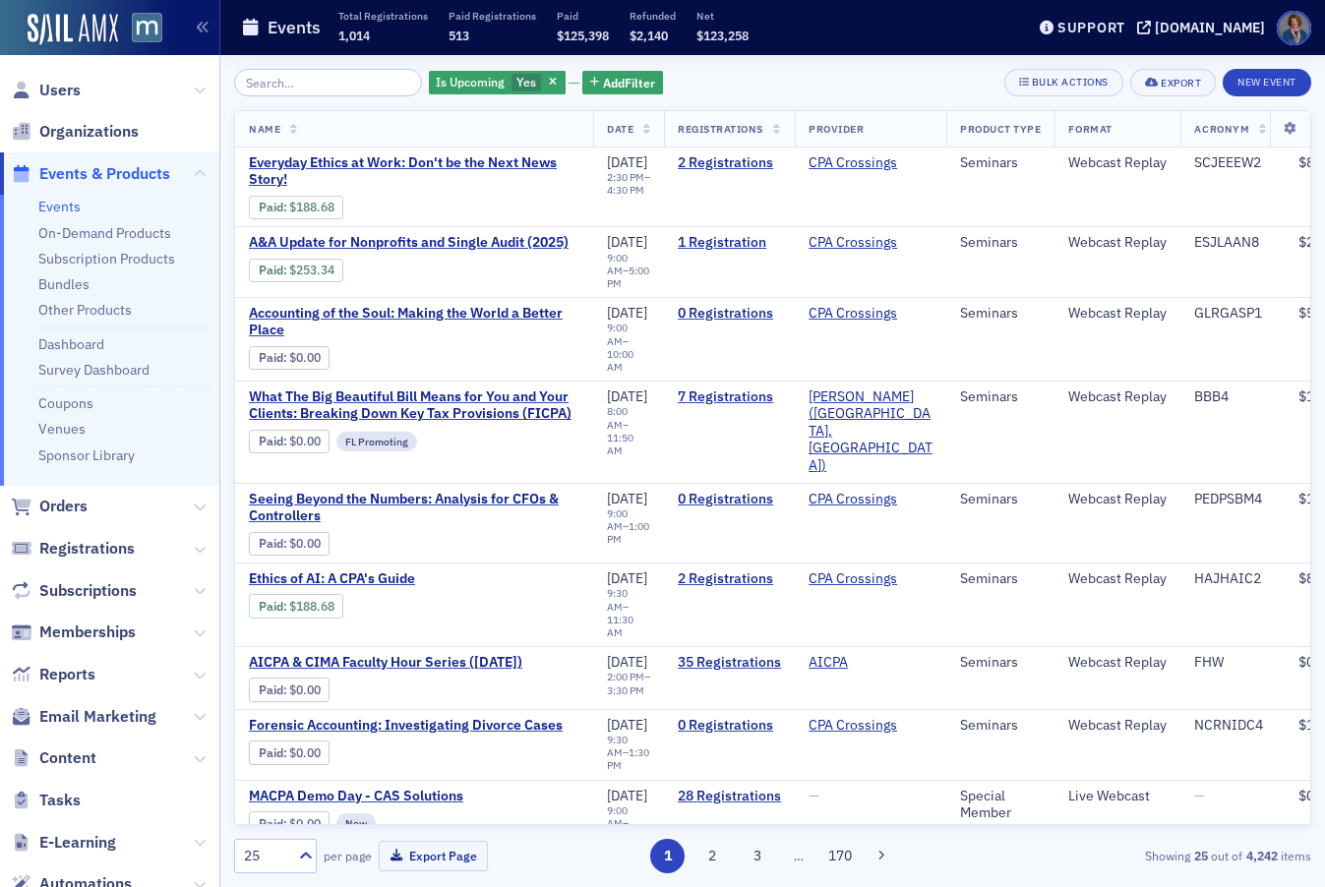
click at [286, 73] on input "search" at bounding box center [328, 83] width 188 height 28
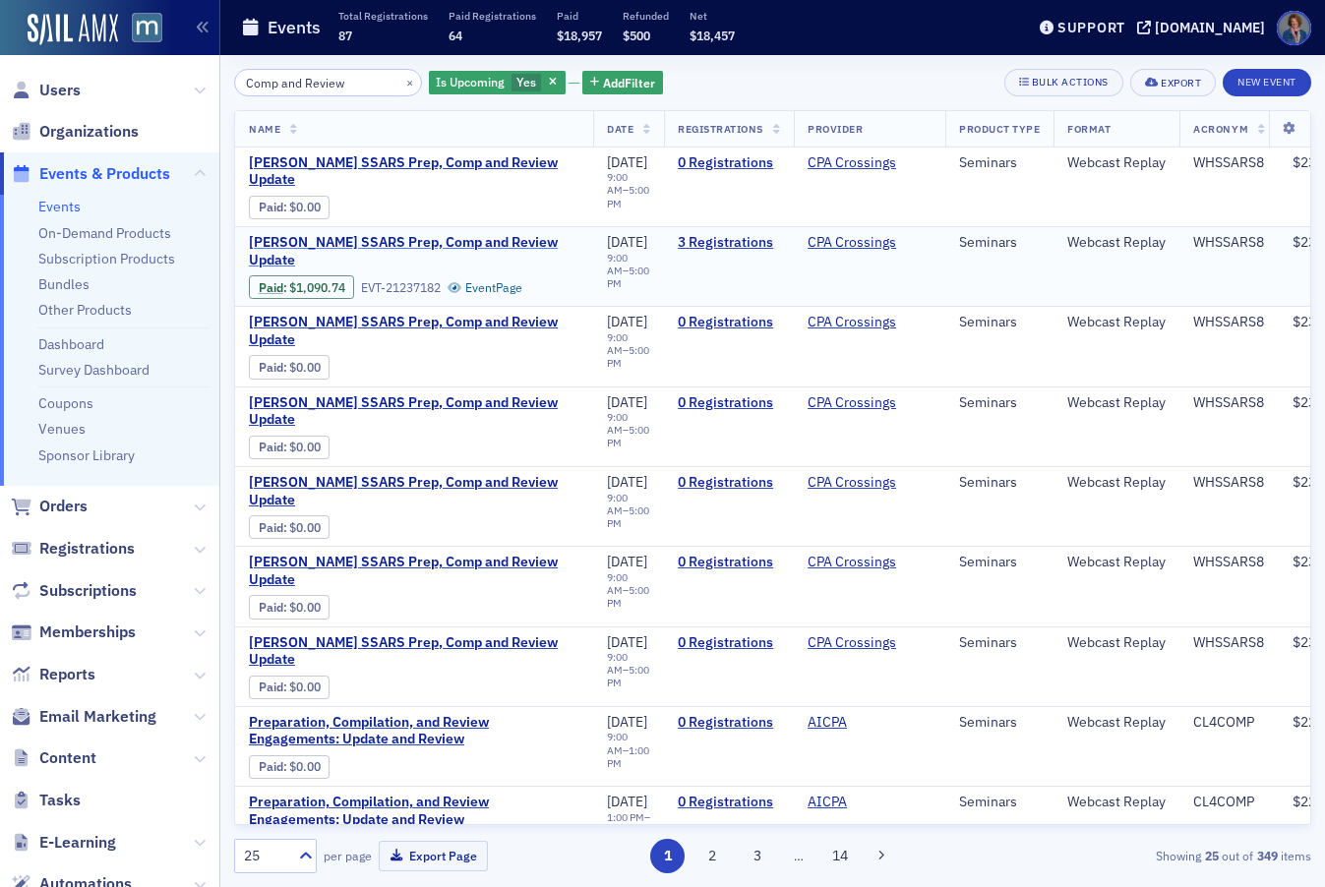
type input "Comp and Review"
click at [438, 246] on span "Walter Haig's SSARS Prep, Comp and Review Update" at bounding box center [414, 251] width 331 height 34
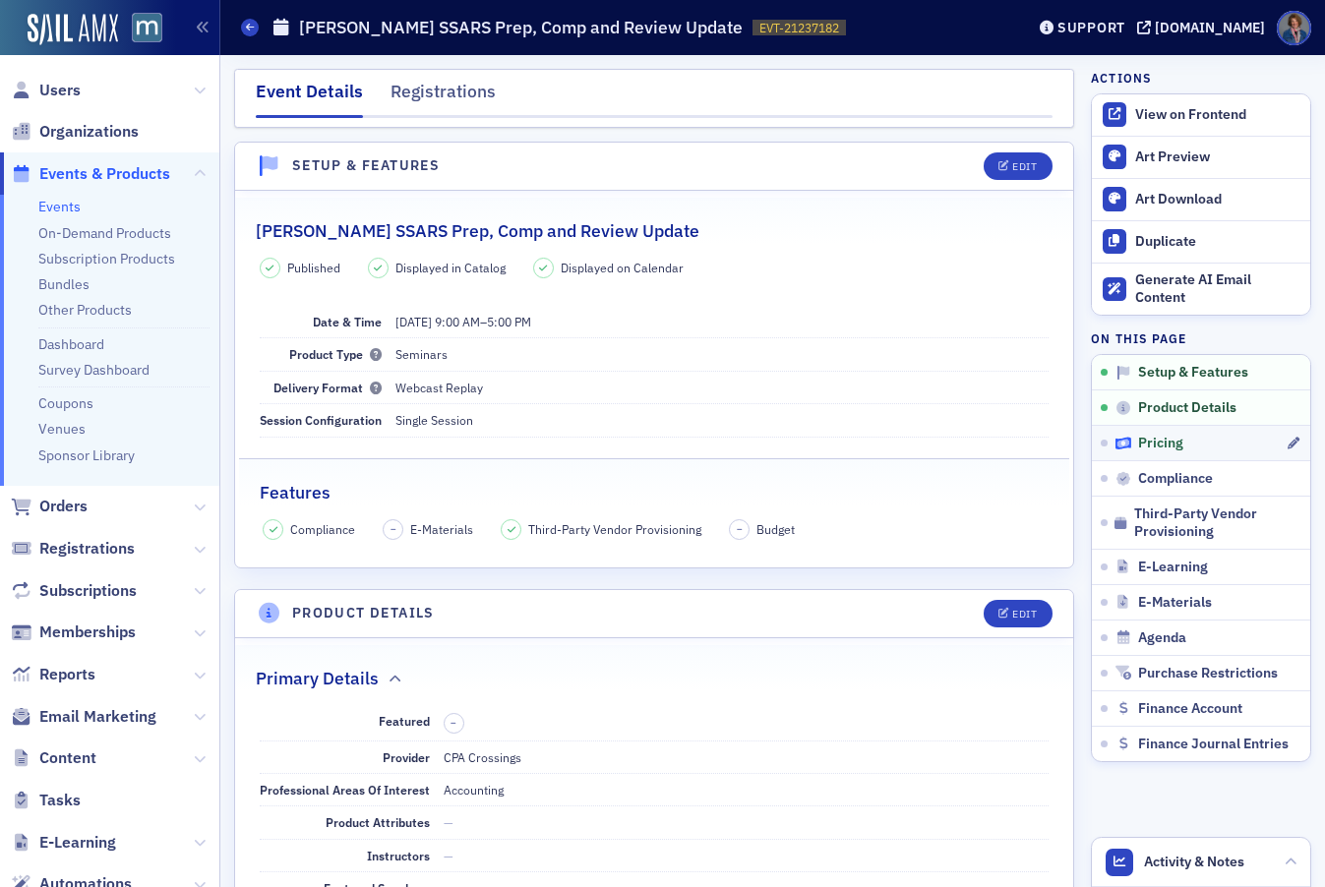
click at [1155, 448] on span "Pricing" at bounding box center [1160, 444] width 45 height 18
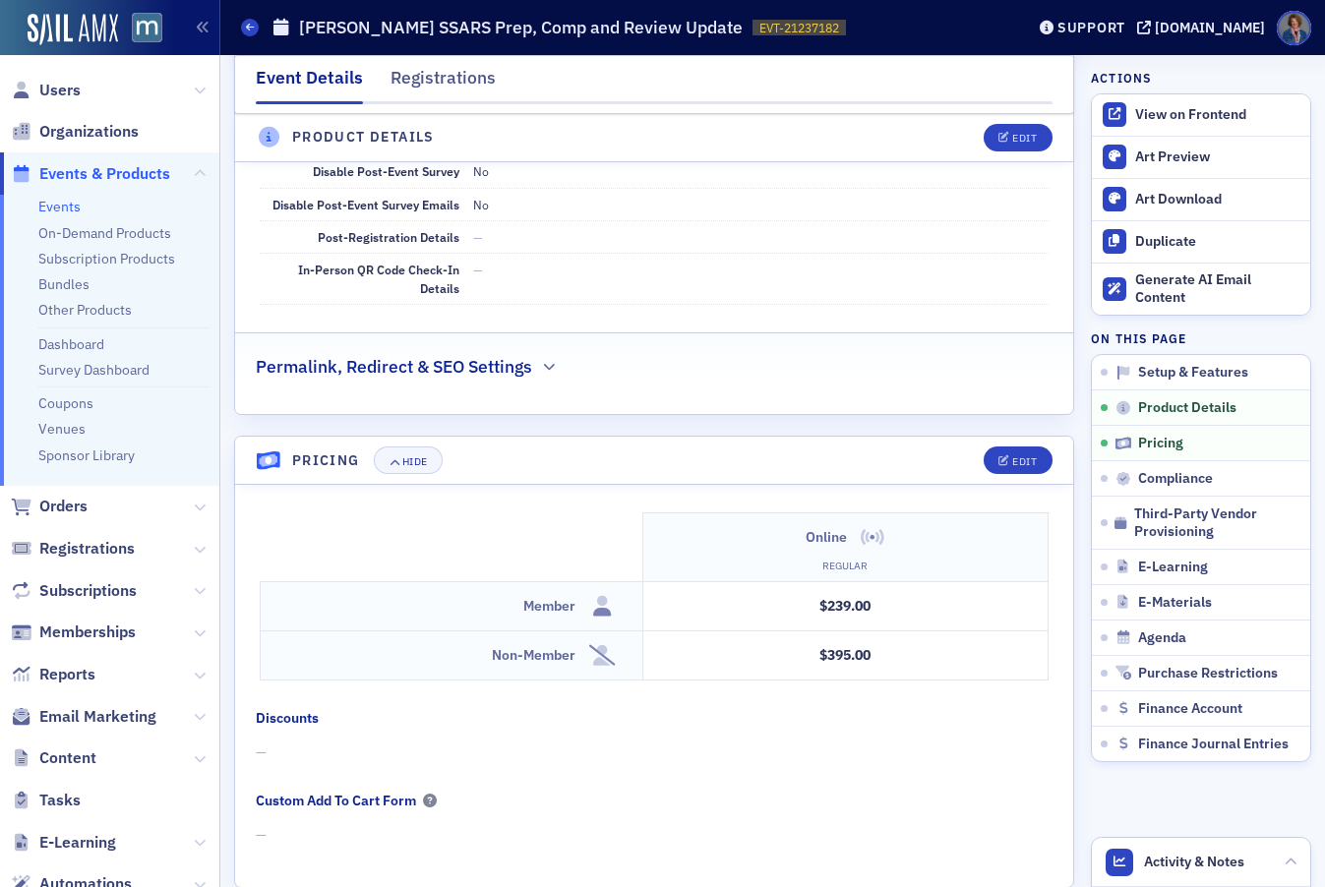
scroll to position [1341, 0]
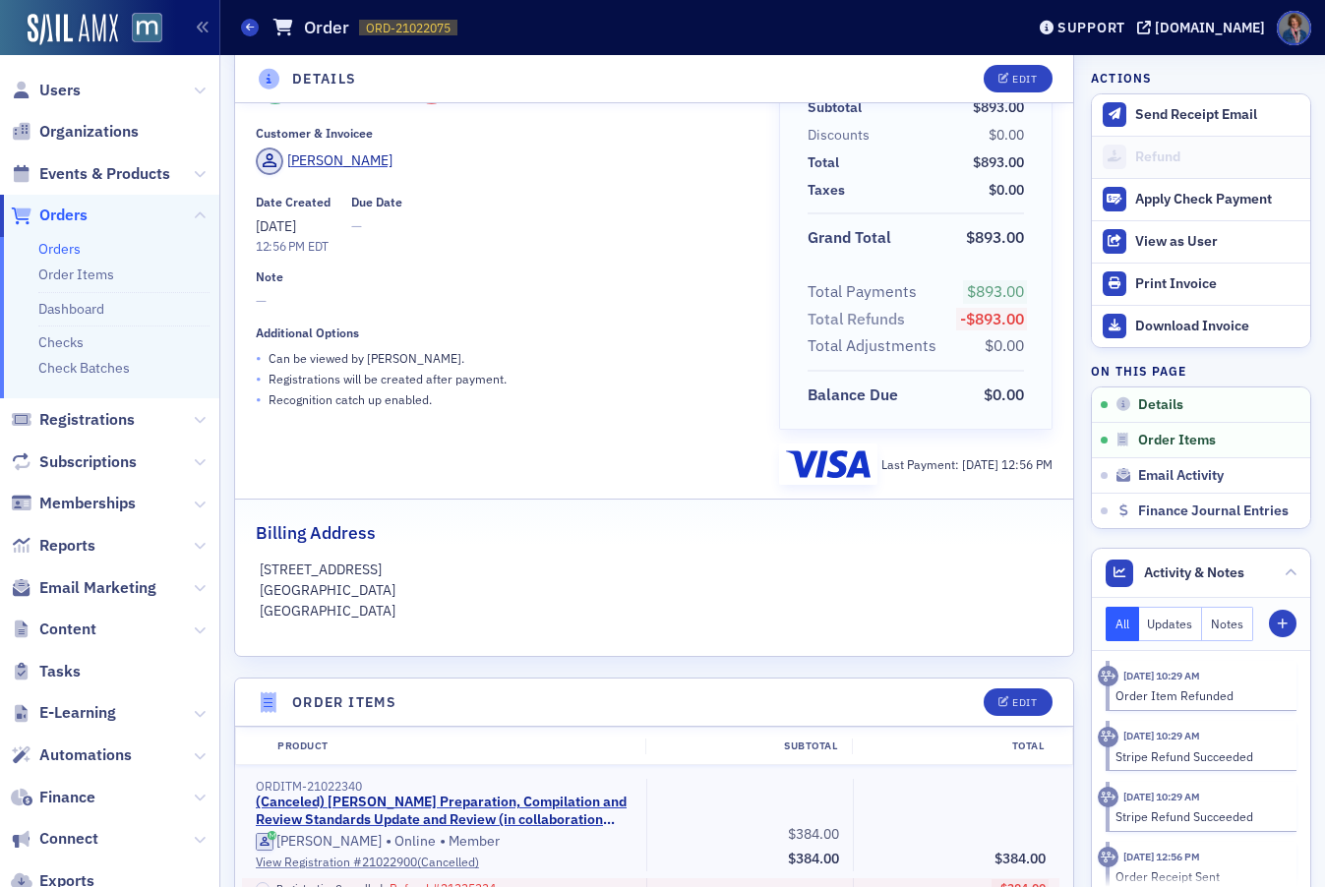
scroll to position [108, 0]
